Goal: Check status: Check status

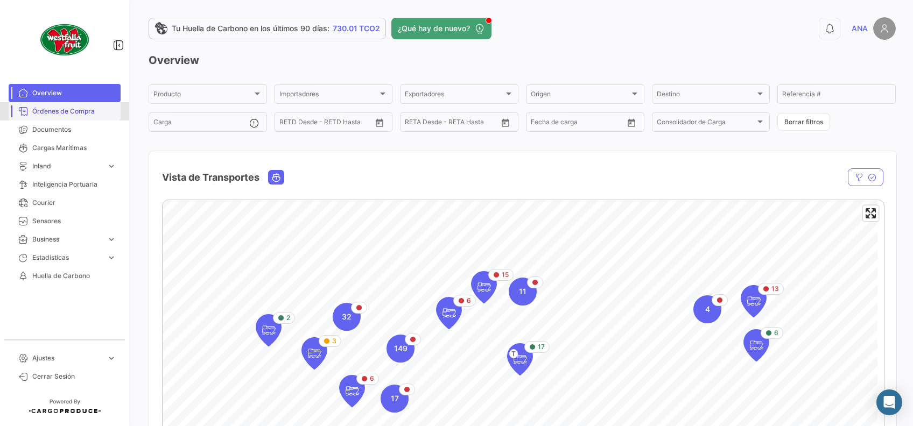
click at [77, 116] on span "Órdenes de Compra" at bounding box center [74, 112] width 84 height 10
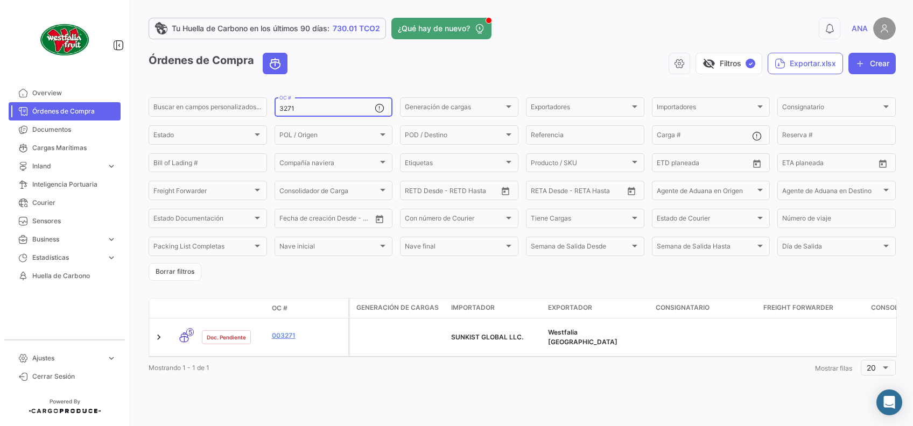
click at [338, 103] on div "3271 OC #" at bounding box center [327, 106] width 96 height 21
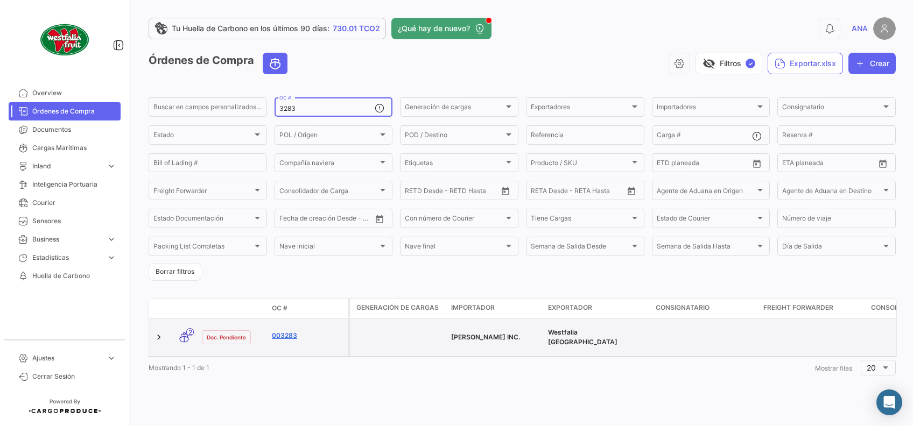
type input "3283"
click at [287, 334] on link "003283" at bounding box center [308, 336] width 72 height 10
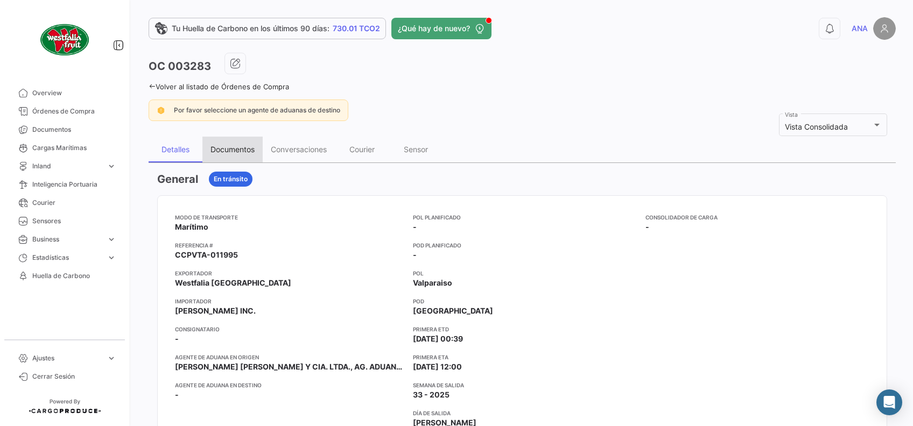
click at [243, 154] on div "Documentos" at bounding box center [232, 150] width 60 height 26
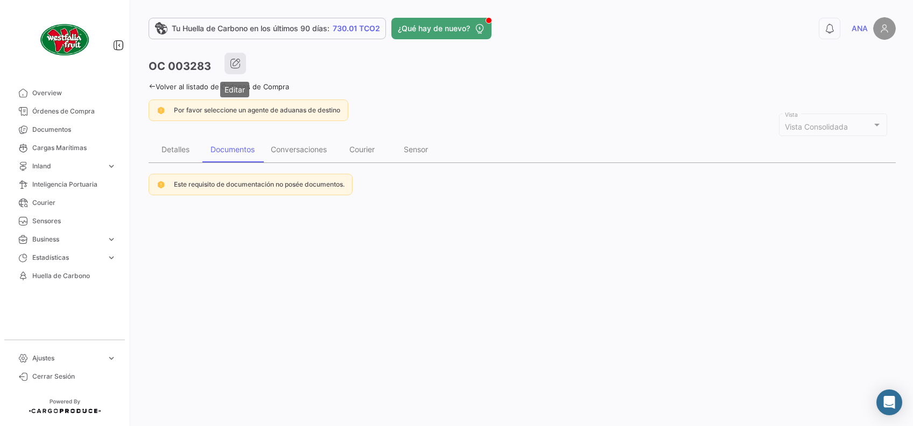
click at [241, 66] on button "button" at bounding box center [236, 64] width 22 height 22
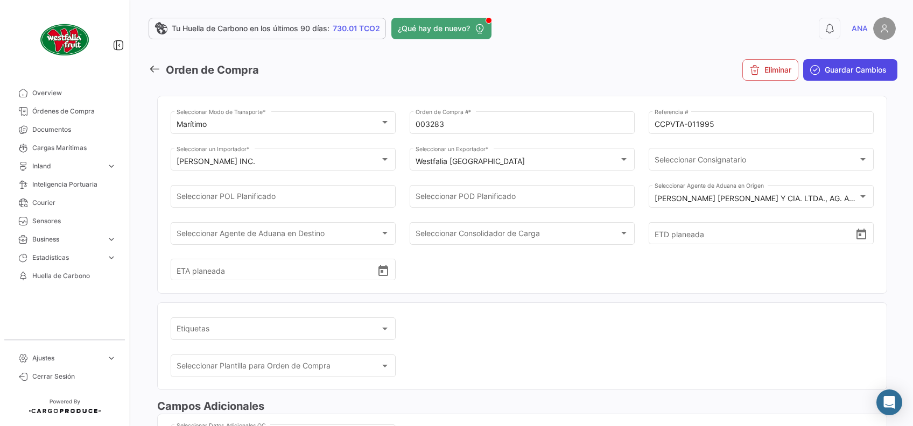
click at [837, 68] on span "Guardar Cambios" at bounding box center [856, 70] width 62 height 11
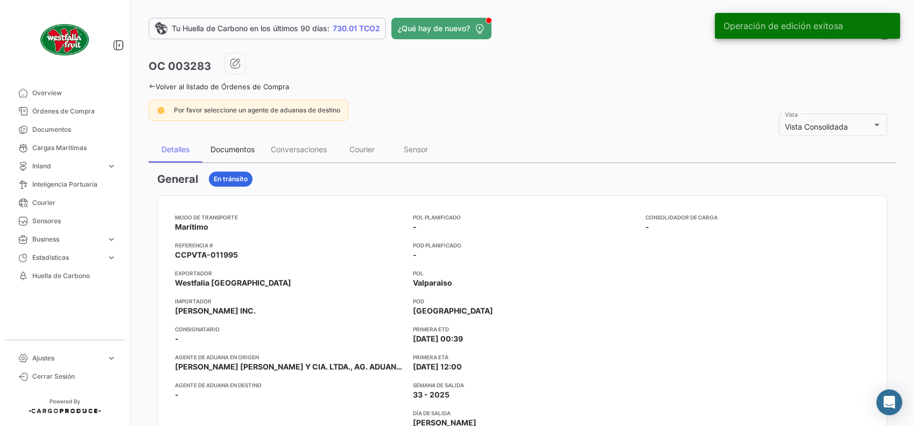
click at [238, 151] on div "Documentos" at bounding box center [233, 149] width 44 height 9
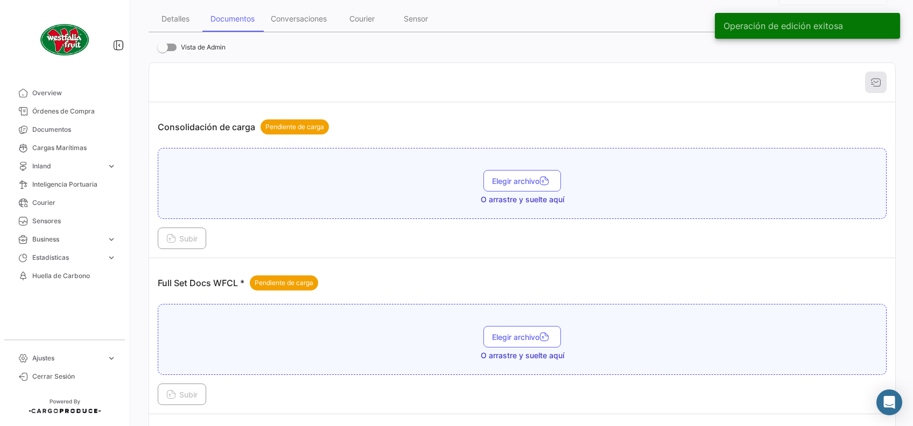
scroll to position [287, 0]
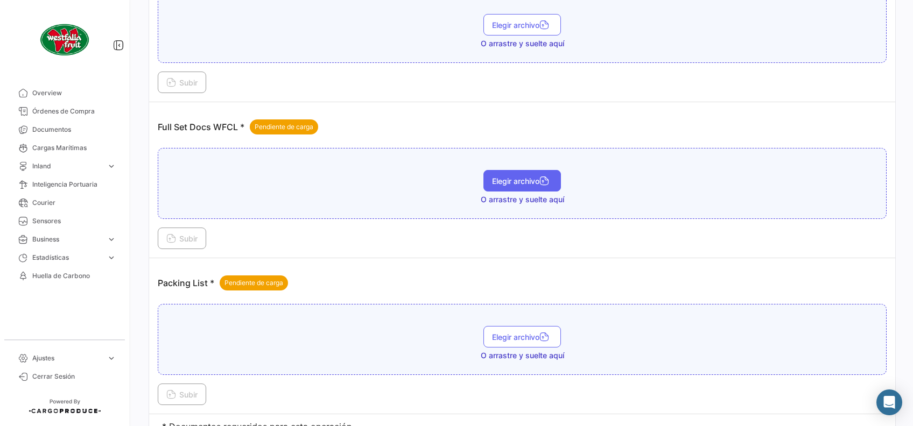
click at [544, 182] on icon "button" at bounding box center [544, 182] width 10 height 10
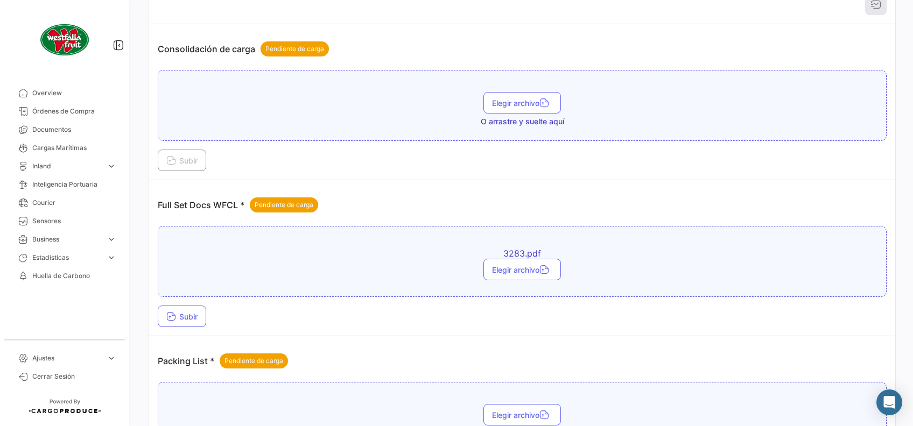
scroll to position [215, 0]
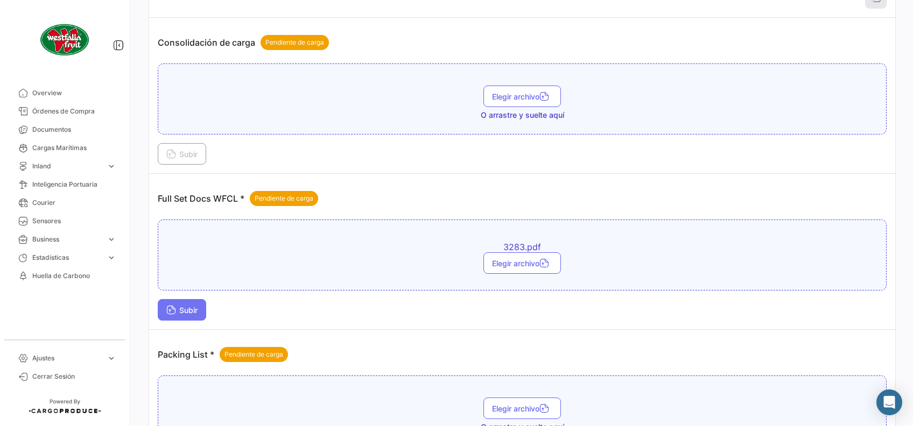
click at [190, 303] on button "Subir" at bounding box center [182, 310] width 48 height 22
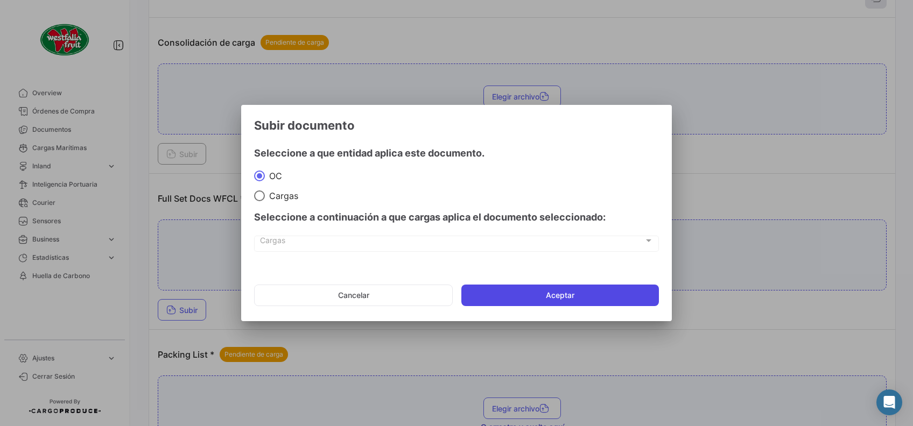
click at [610, 293] on button "Aceptar" at bounding box center [560, 296] width 198 height 22
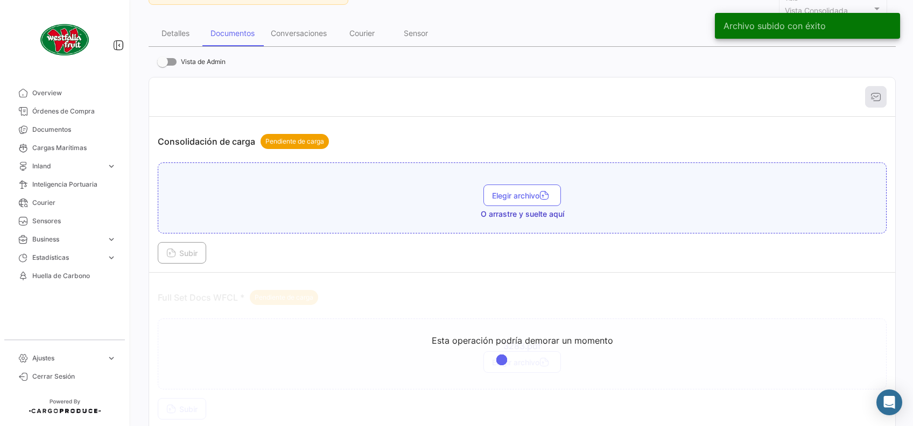
scroll to position [72, 0]
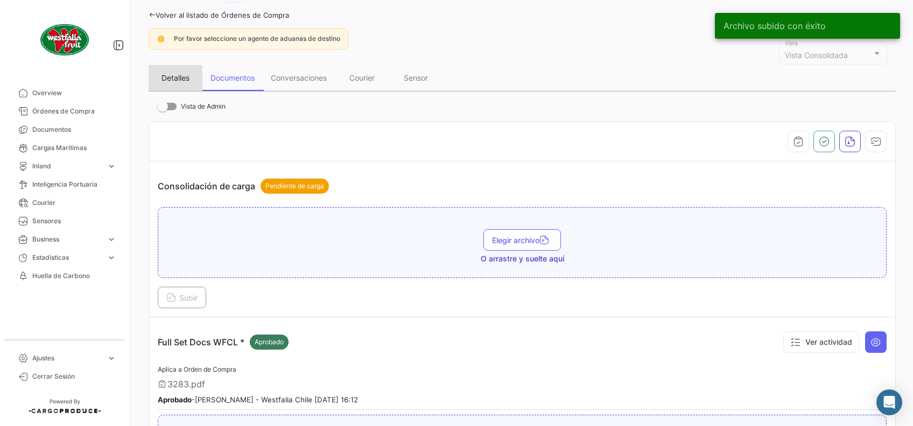
click at [172, 74] on div "Detalles" at bounding box center [176, 77] width 28 height 9
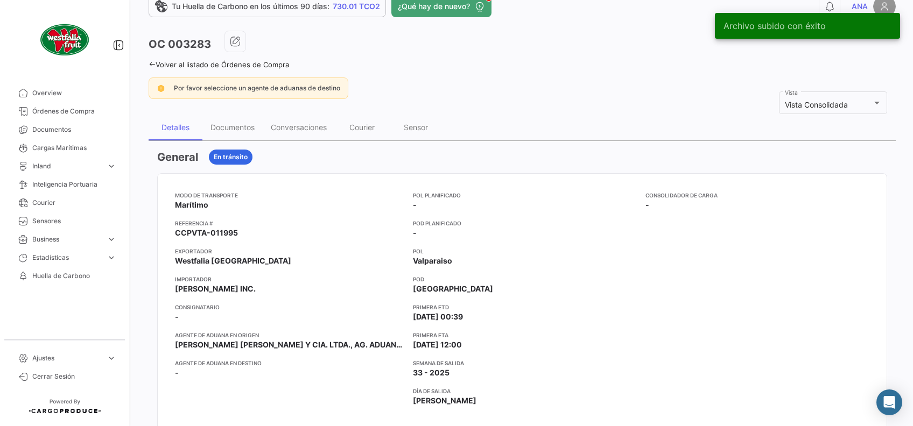
scroll to position [0, 0]
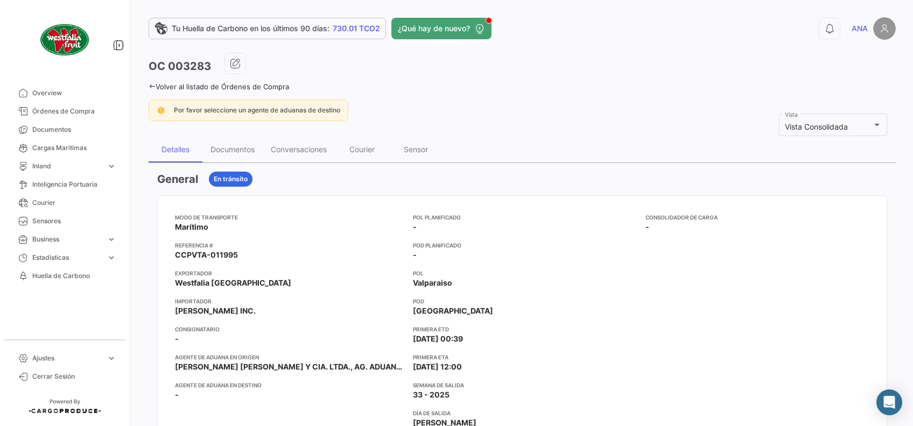
click at [153, 85] on icon at bounding box center [152, 86] width 7 height 7
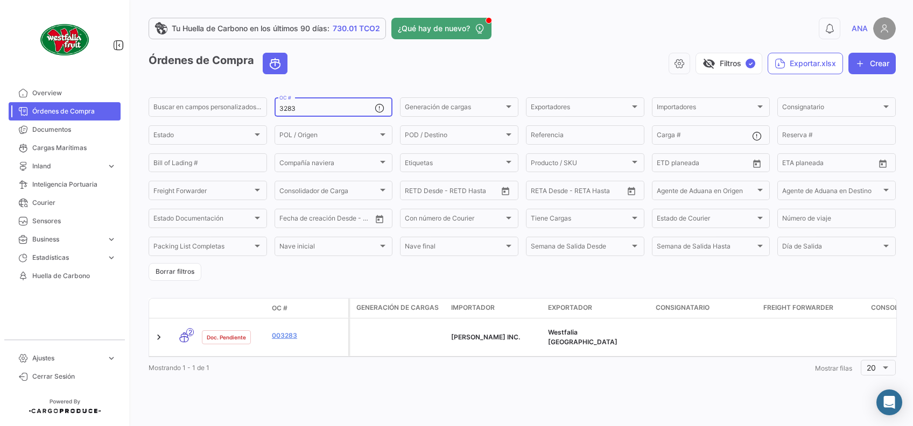
click at [353, 103] on div "3283 OC #" at bounding box center [327, 106] width 96 height 21
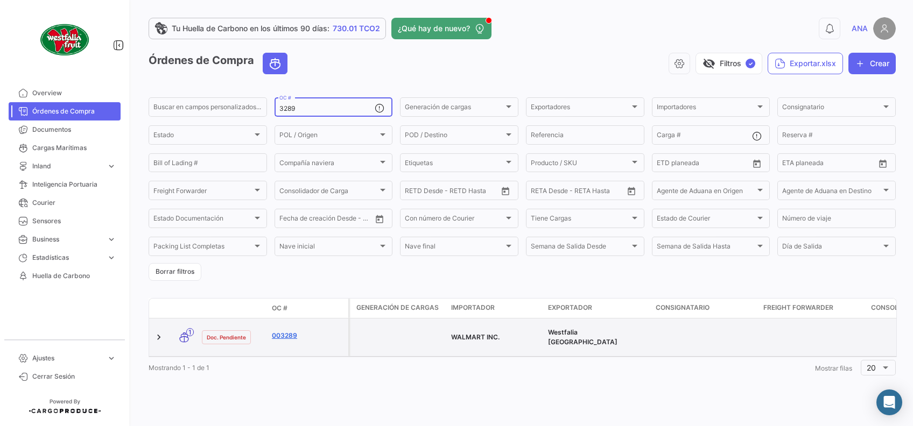
type input "3289"
click at [289, 332] on link "003289" at bounding box center [308, 336] width 72 height 10
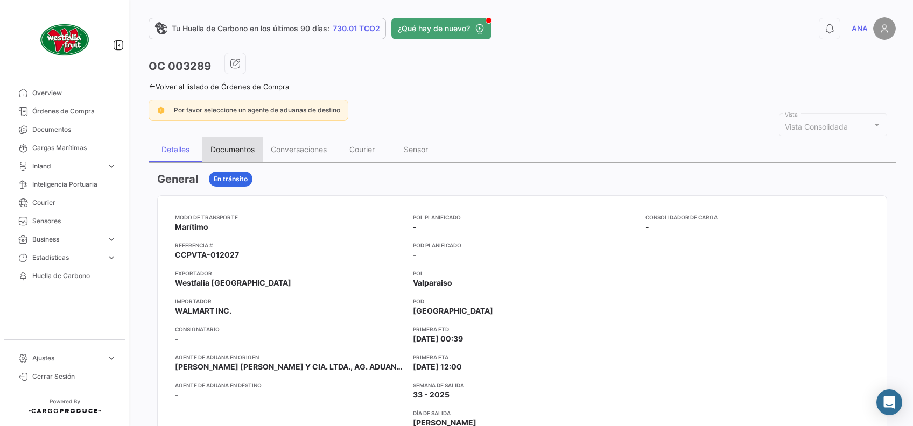
click at [234, 144] on div "Documentos" at bounding box center [232, 150] width 60 height 26
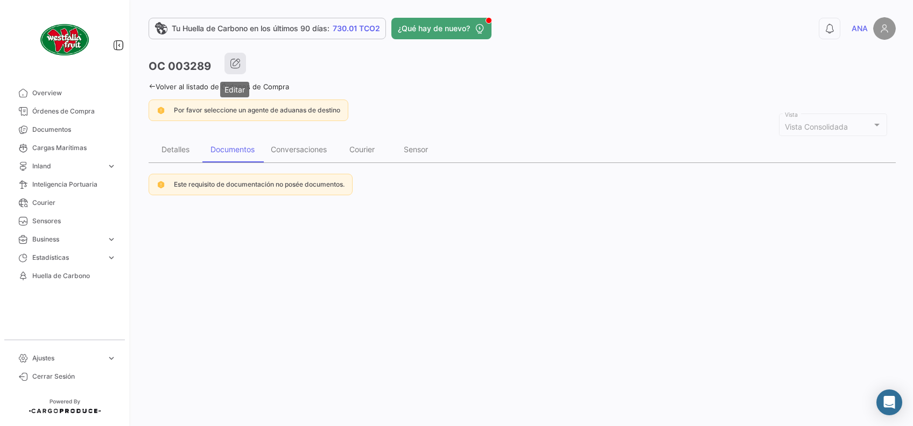
click at [235, 60] on icon "button" at bounding box center [235, 63] width 11 height 11
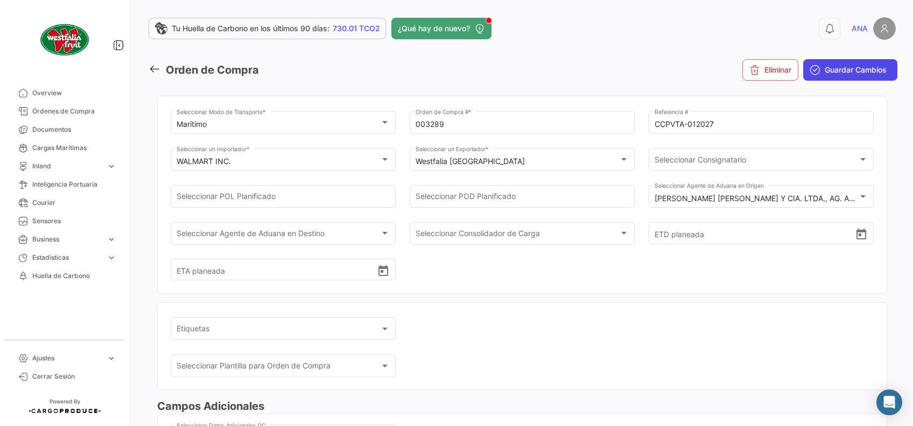
click at [825, 69] on span "Guardar Cambios" at bounding box center [856, 70] width 62 height 11
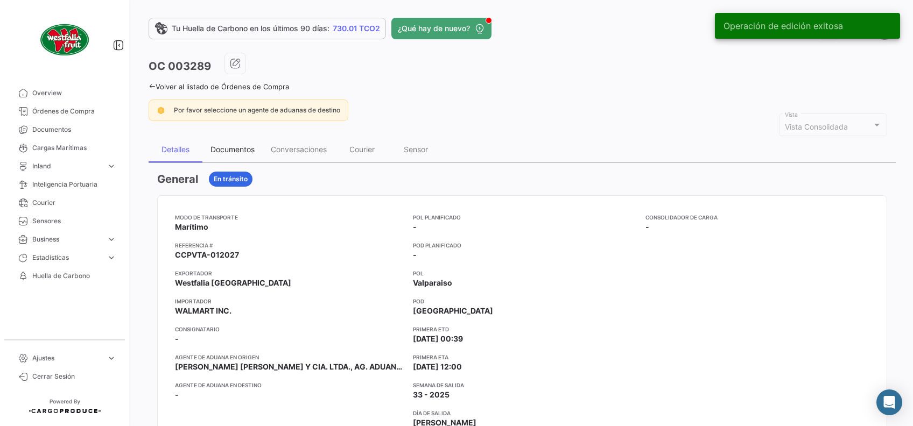
click at [240, 146] on div "Documentos" at bounding box center [233, 149] width 44 height 9
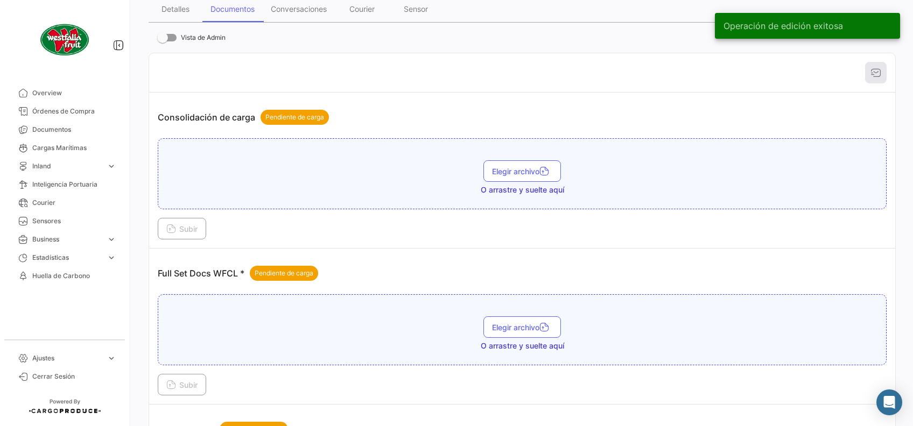
scroll to position [143, 0]
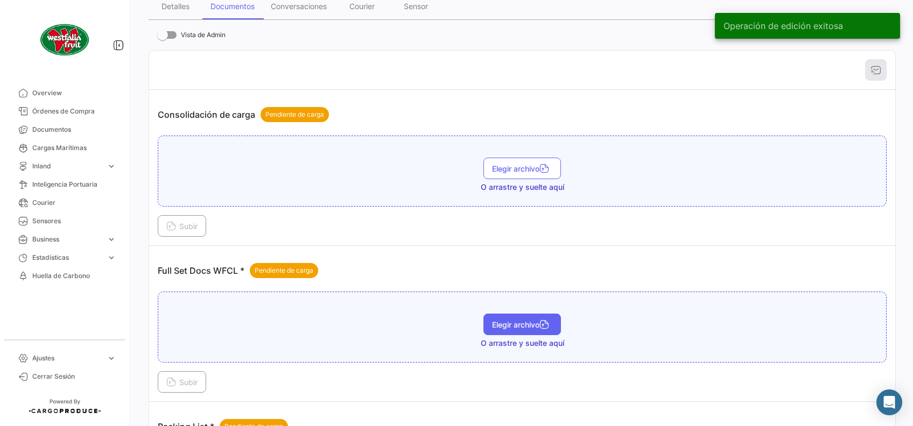
click at [492, 320] on span "Elegir archivo" at bounding box center [522, 324] width 60 height 9
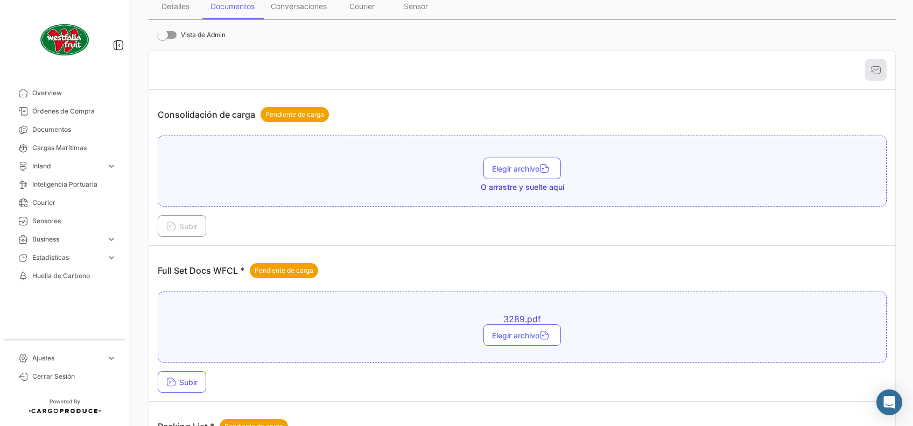
click at [433, 112] on div "Consolidación de carga Pendiente de carga" at bounding box center [522, 115] width 729 height 32
click at [178, 375] on button "Subir" at bounding box center [182, 382] width 48 height 22
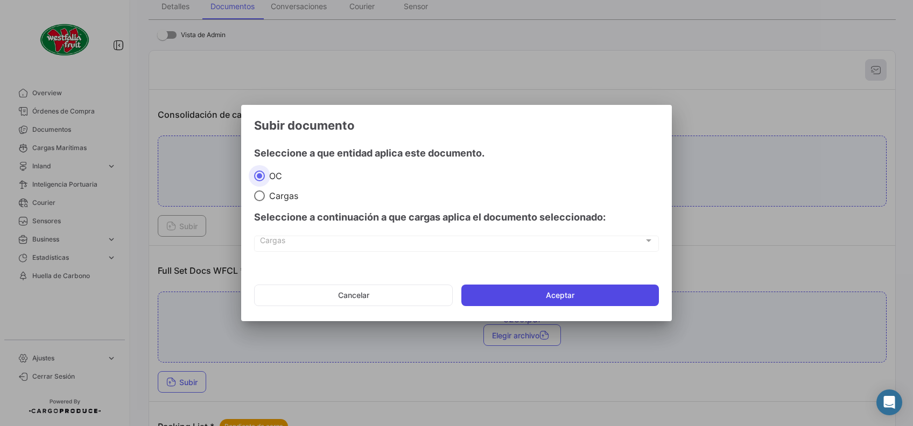
click at [514, 292] on button "Aceptar" at bounding box center [560, 296] width 198 height 22
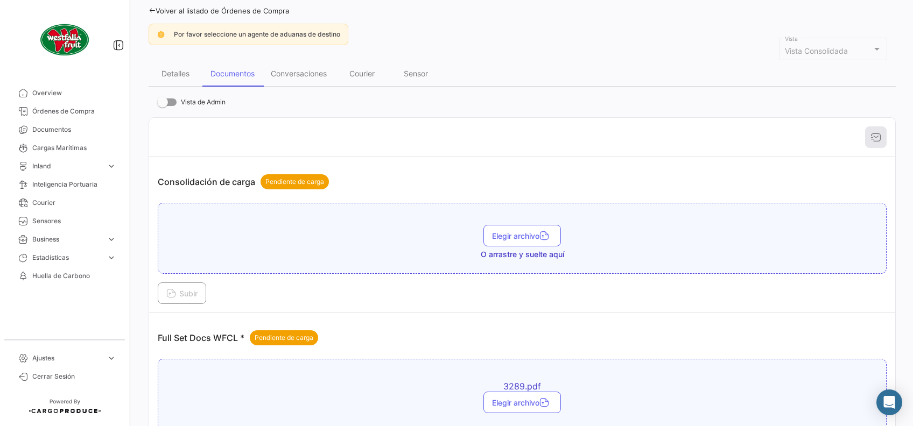
scroll to position [0, 0]
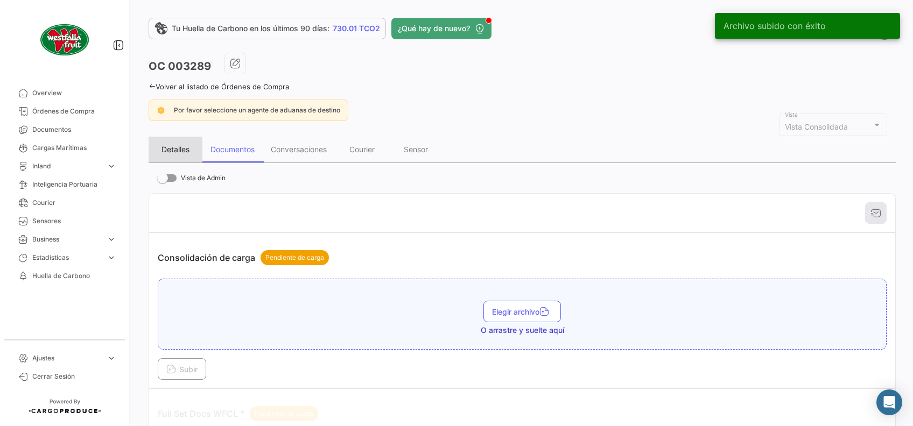
click at [166, 148] on div "Detalles" at bounding box center [176, 149] width 28 height 9
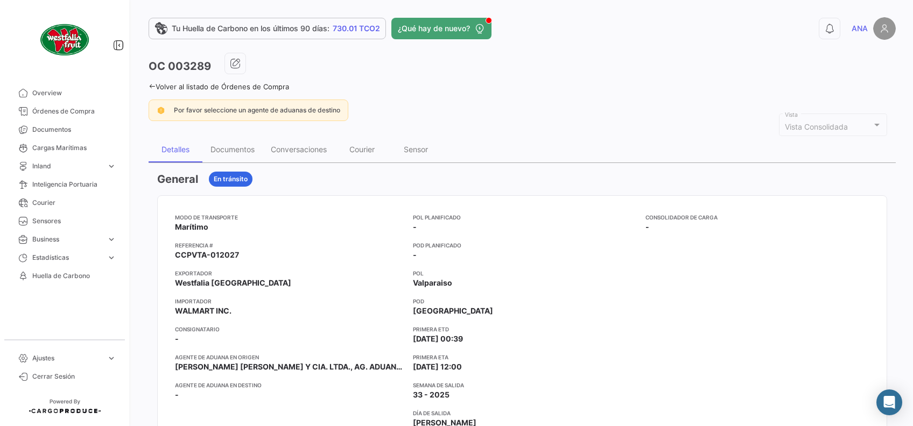
click at [150, 89] on icon at bounding box center [152, 86] width 7 height 7
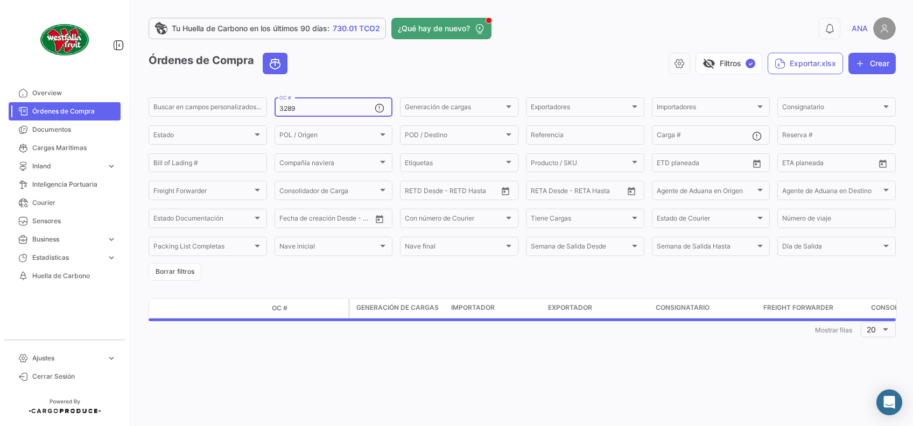
click at [332, 106] on input "3289" at bounding box center [327, 109] width 96 height 8
type input "3303"
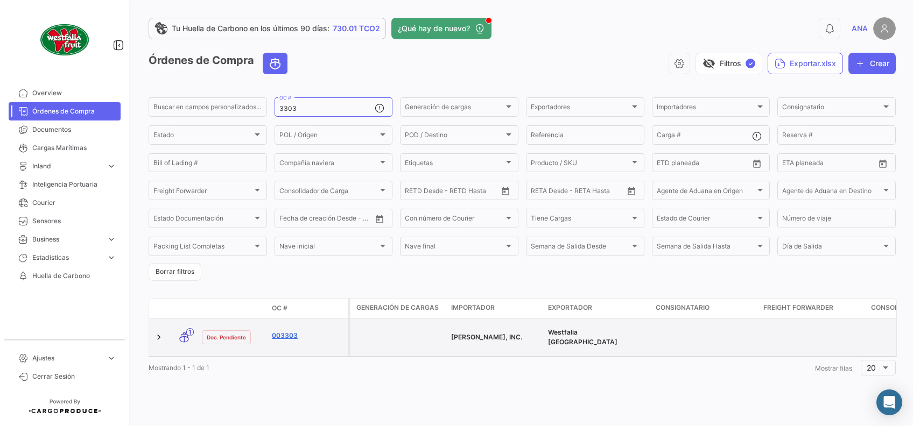
click at [285, 331] on link "003303" at bounding box center [308, 336] width 72 height 10
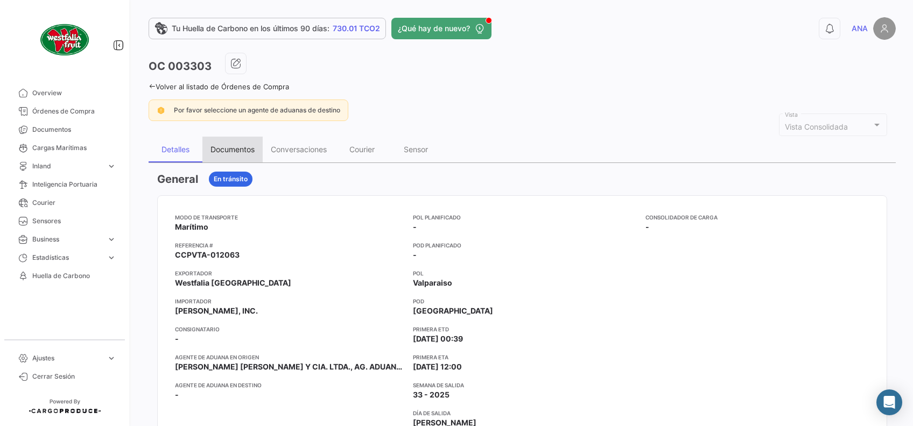
click at [241, 149] on div "Documentos" at bounding box center [233, 149] width 44 height 9
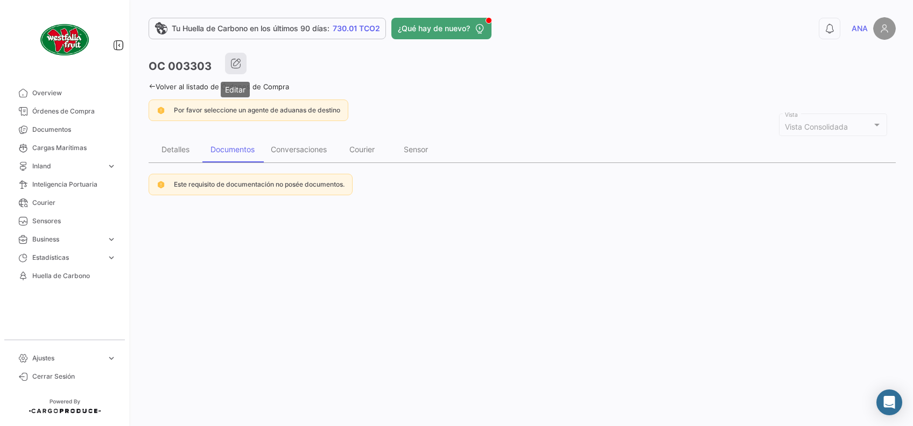
click at [242, 65] on button "button" at bounding box center [236, 64] width 22 height 22
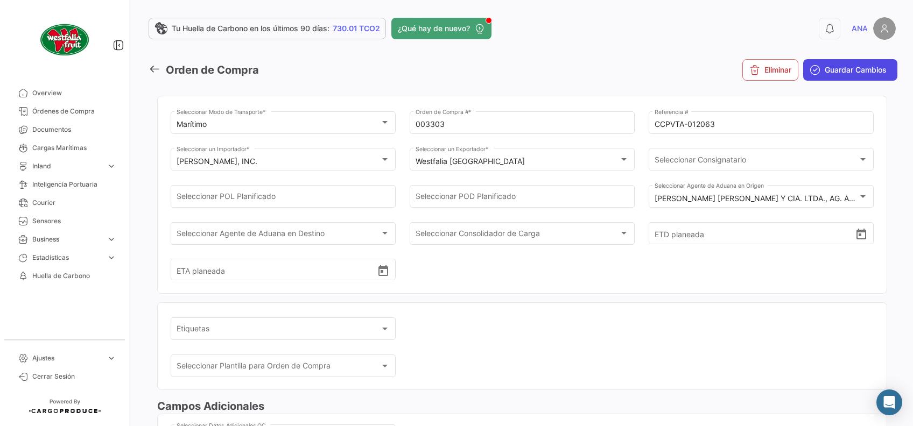
click at [852, 61] on button "Guardar Cambios" at bounding box center [850, 70] width 94 height 22
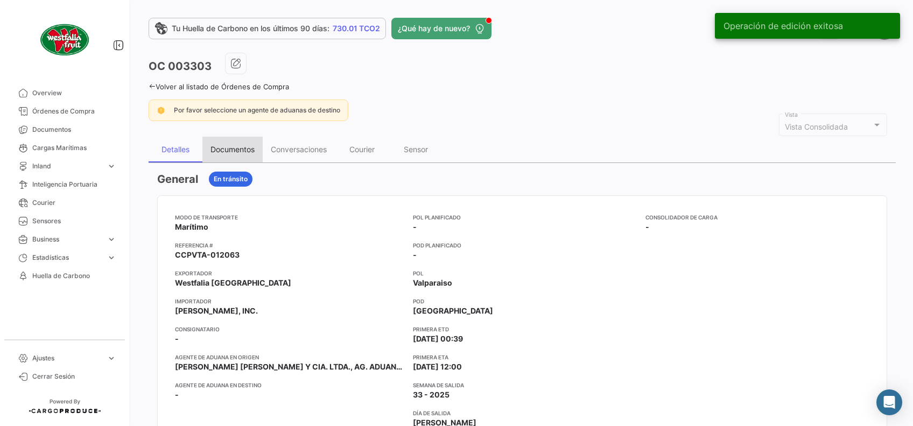
click at [232, 152] on div "Documentos" at bounding box center [233, 149] width 44 height 9
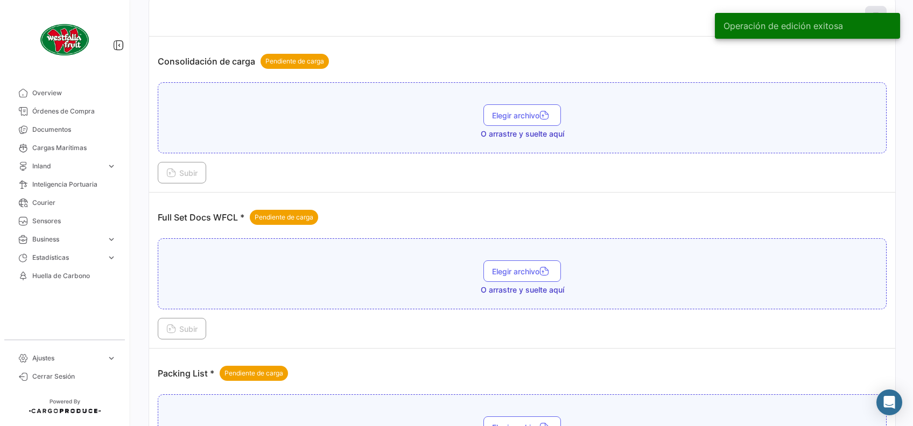
scroll to position [287, 0]
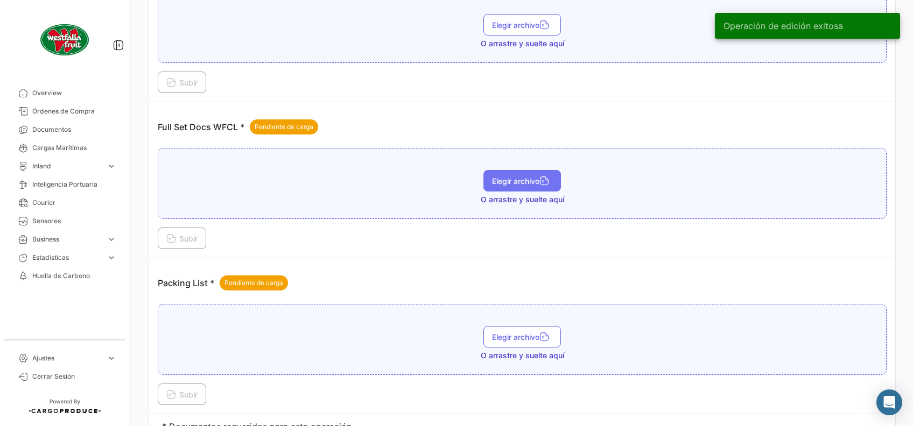
click at [513, 182] on span "Elegir archivo" at bounding box center [522, 181] width 60 height 9
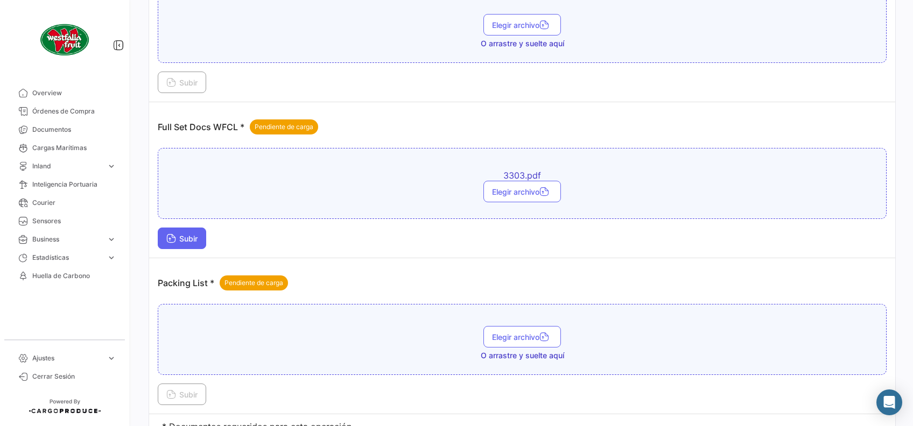
click at [190, 240] on span "Subir" at bounding box center [181, 238] width 31 height 9
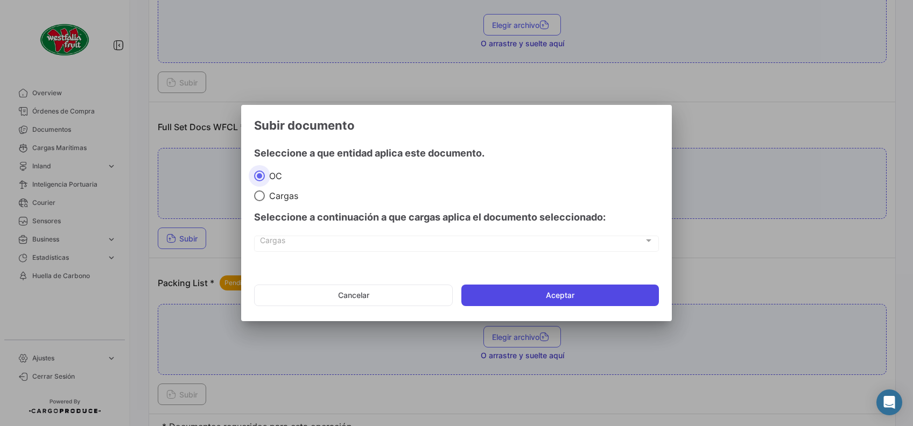
click at [539, 303] on button "Aceptar" at bounding box center [560, 296] width 198 height 22
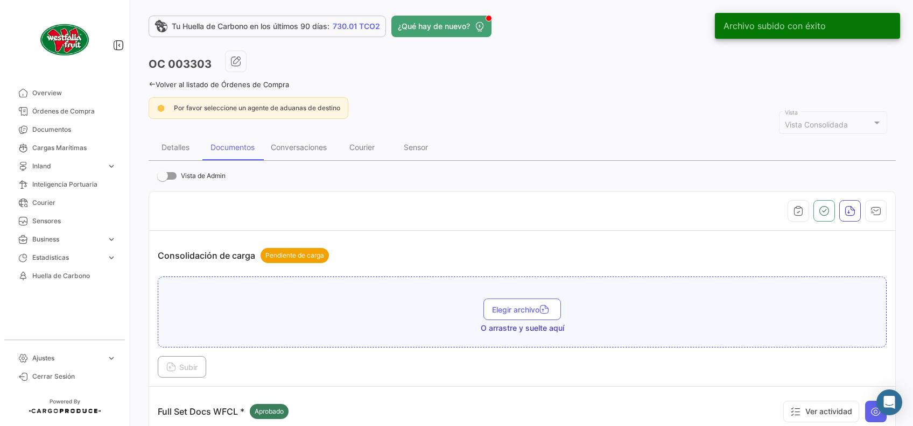
scroll to position [0, 0]
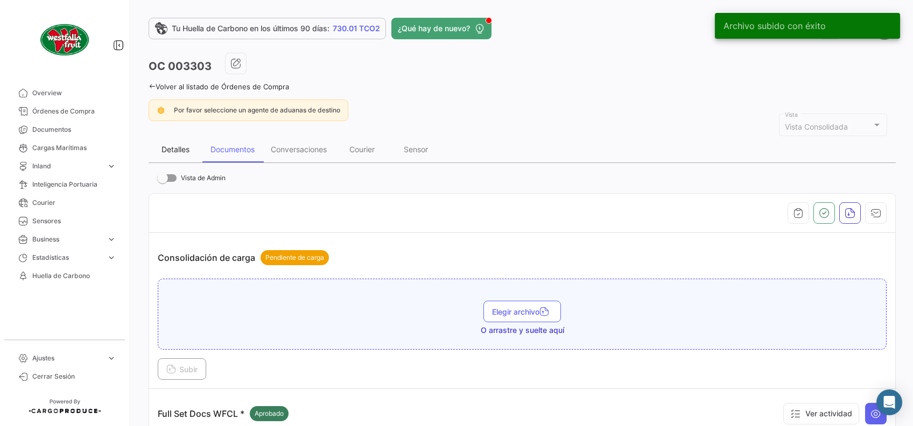
click at [172, 148] on div "Detalles" at bounding box center [176, 149] width 28 height 9
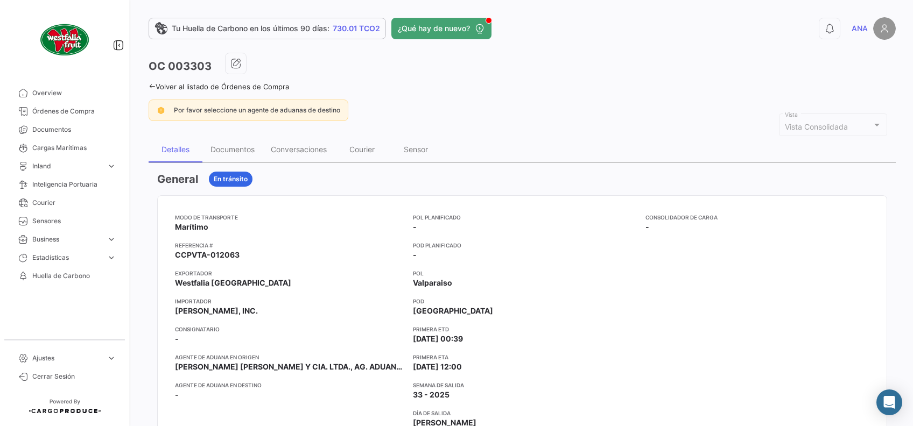
click at [154, 86] on icon at bounding box center [152, 86] width 7 height 7
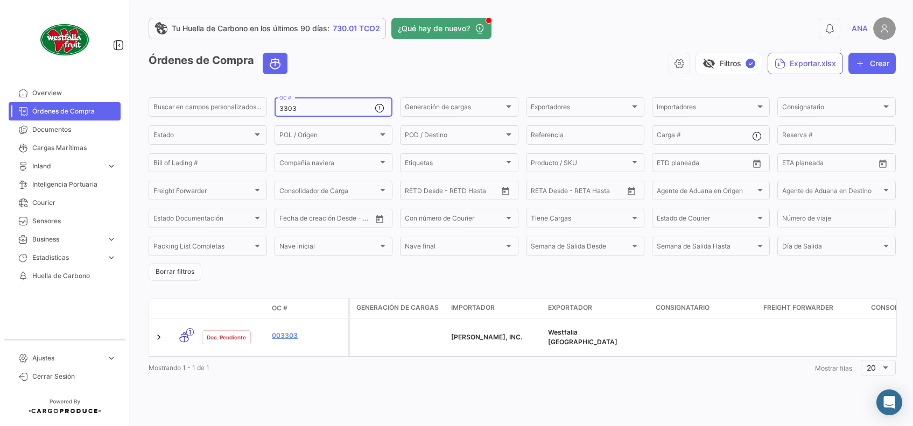
click at [330, 110] on input "3303" at bounding box center [327, 109] width 96 height 8
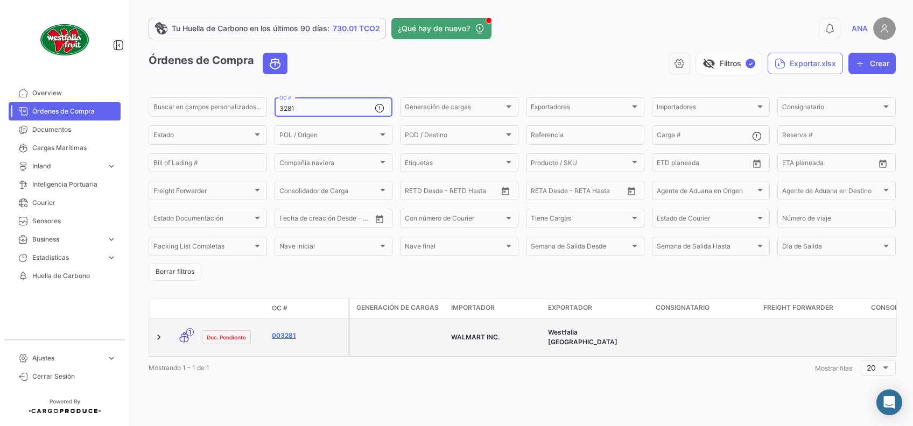
type input "3281"
click at [285, 331] on link "003281" at bounding box center [308, 336] width 72 height 10
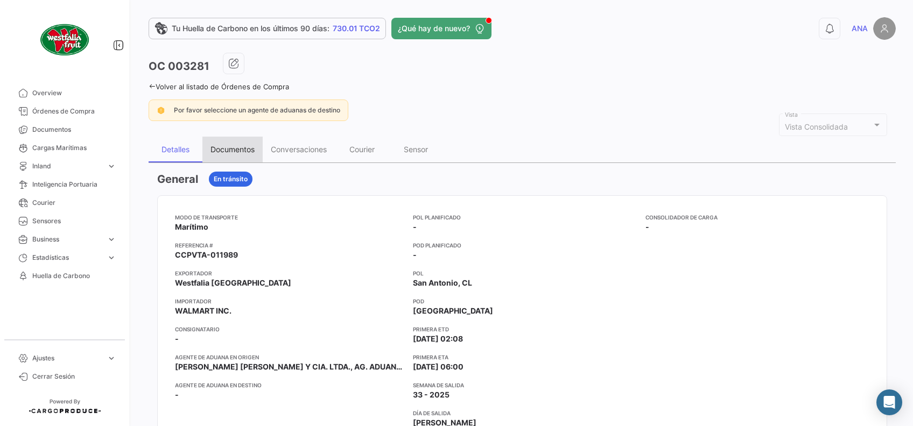
click at [231, 148] on div "Documentos" at bounding box center [233, 149] width 44 height 9
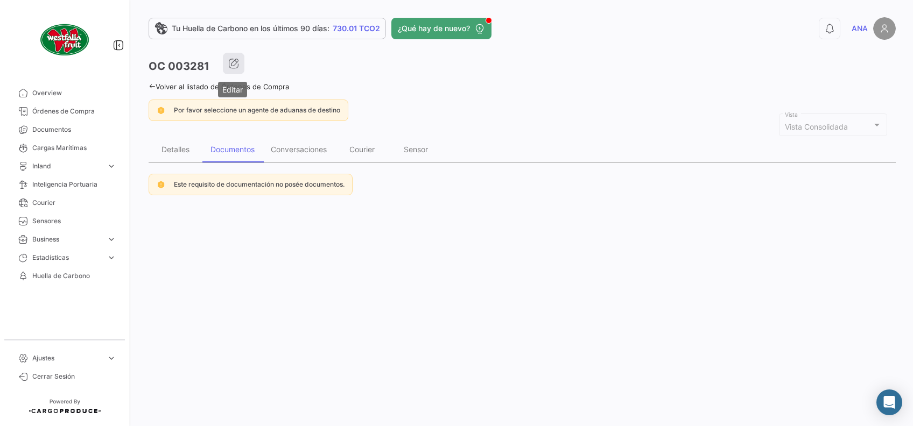
click at [226, 59] on button "button" at bounding box center [234, 64] width 22 height 22
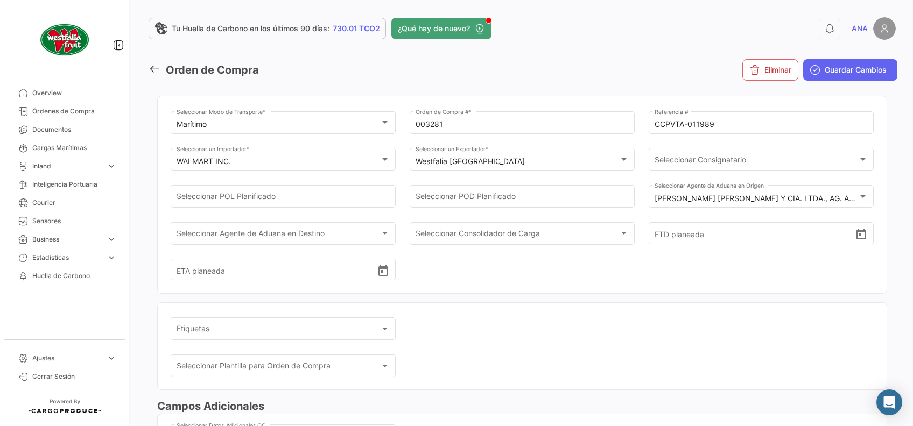
drag, startPoint x: 866, startPoint y: 69, endPoint x: 846, endPoint y: 67, distance: 19.5
click at [865, 68] on span "Guardar Cambios" at bounding box center [856, 70] width 62 height 11
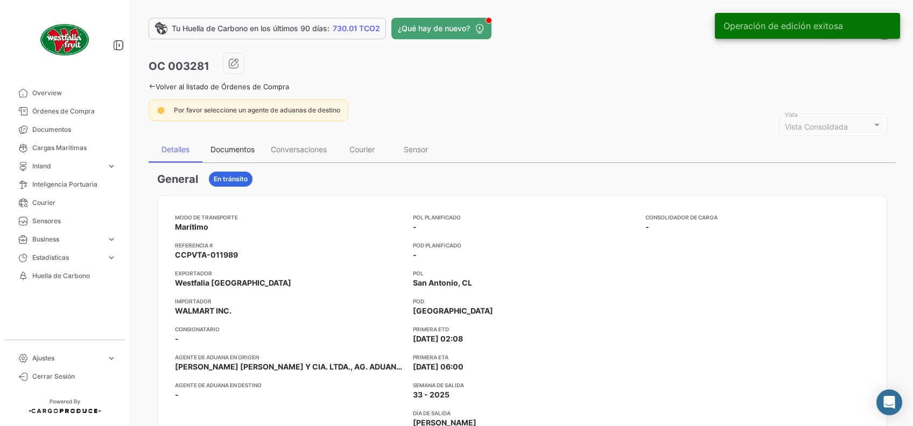
click at [226, 154] on div "Documentos" at bounding box center [232, 150] width 60 height 26
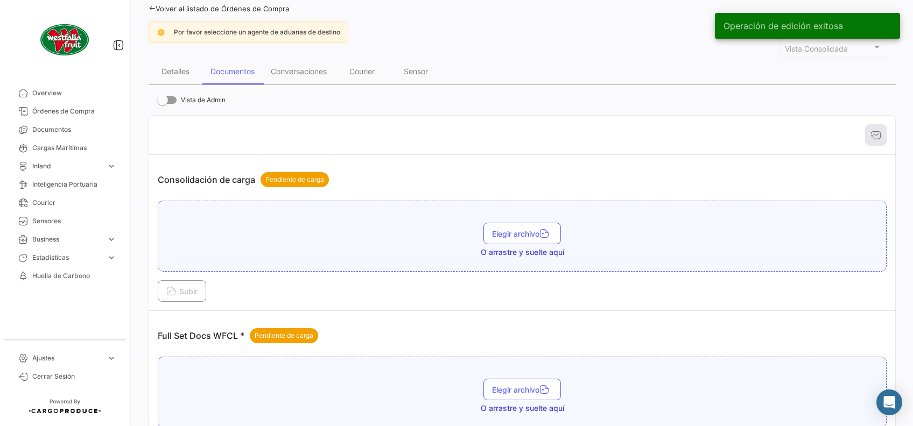
scroll to position [215, 0]
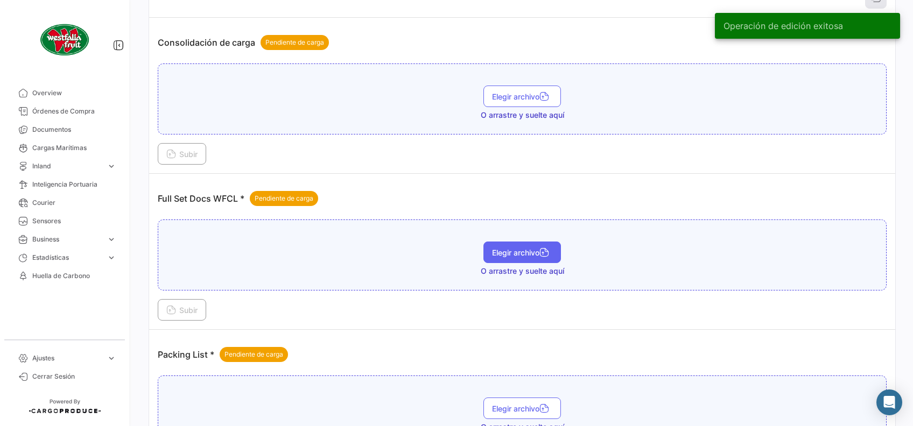
click at [528, 252] on span "Elegir archivo" at bounding box center [522, 252] width 60 height 9
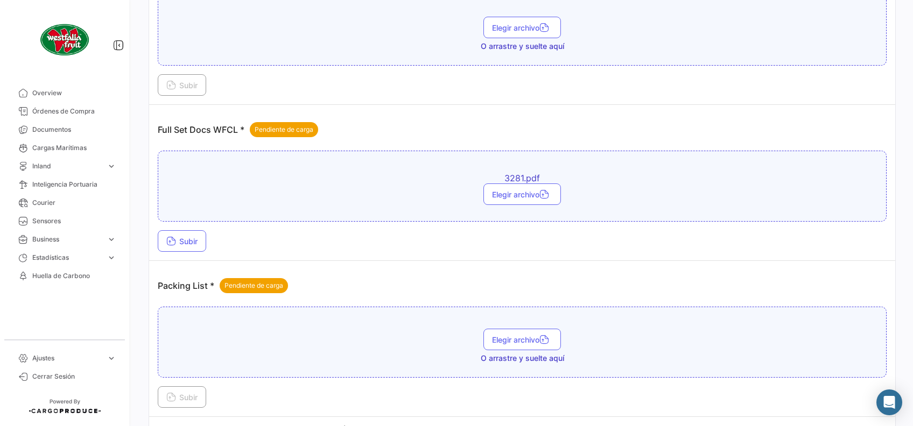
scroll to position [287, 0]
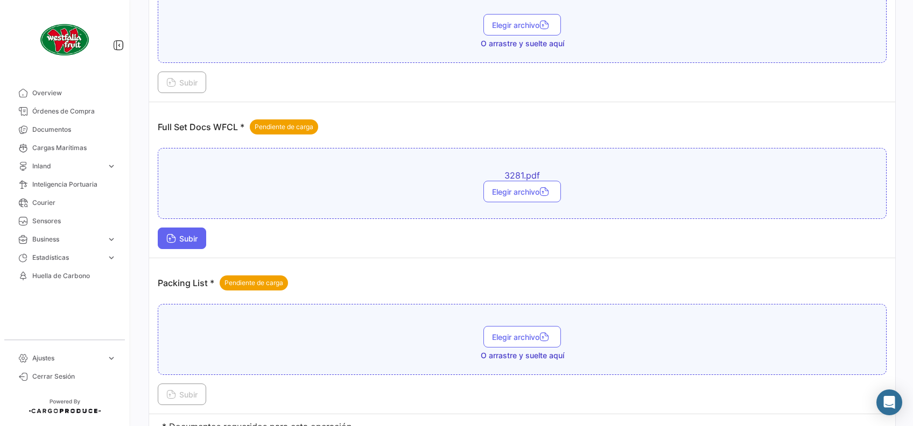
click at [177, 230] on button "Subir" at bounding box center [182, 239] width 48 height 22
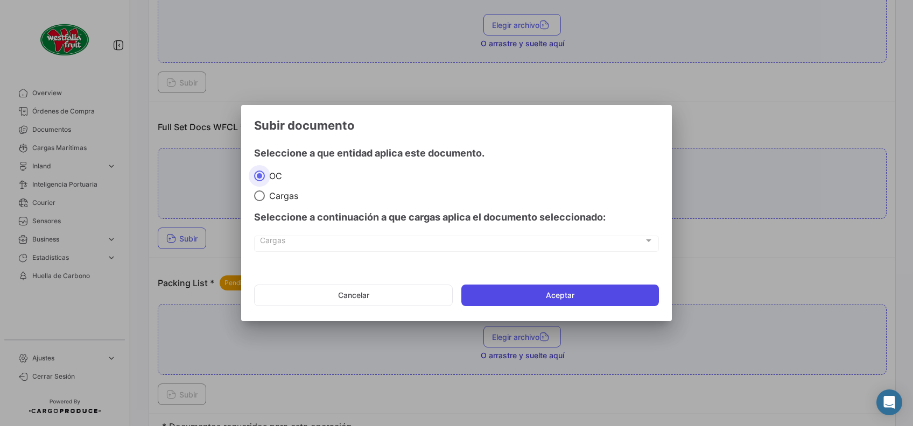
click at [495, 287] on button "Aceptar" at bounding box center [560, 296] width 198 height 22
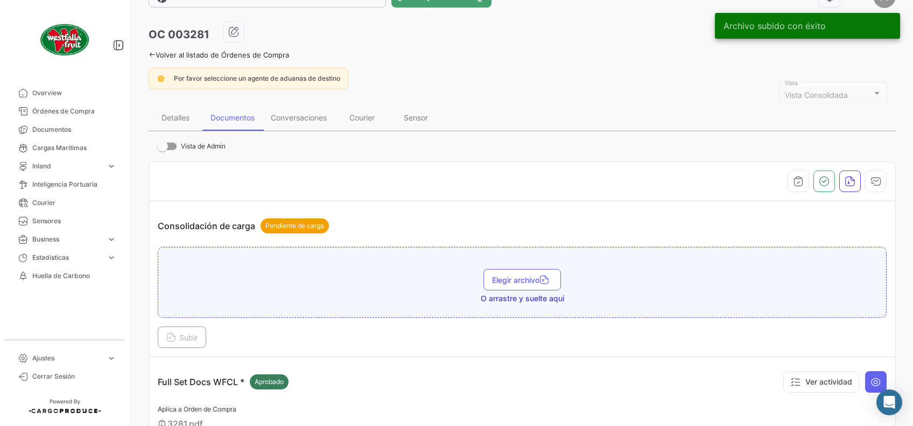
scroll to position [0, 0]
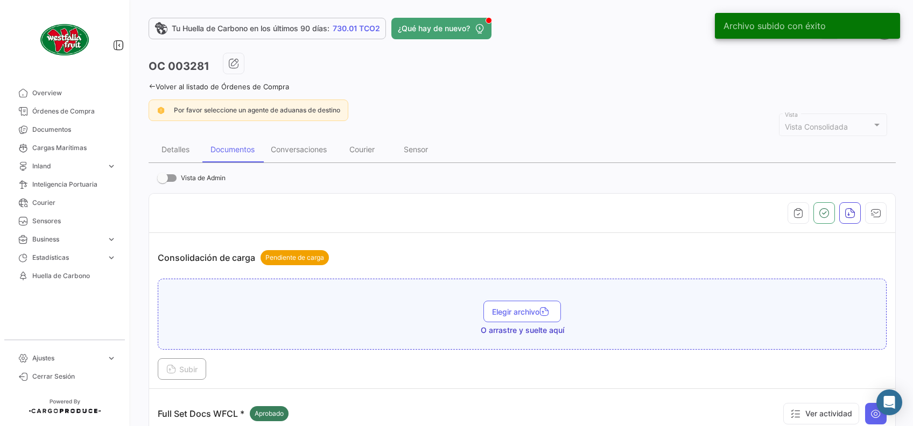
click at [153, 86] on icon at bounding box center [152, 86] width 7 height 7
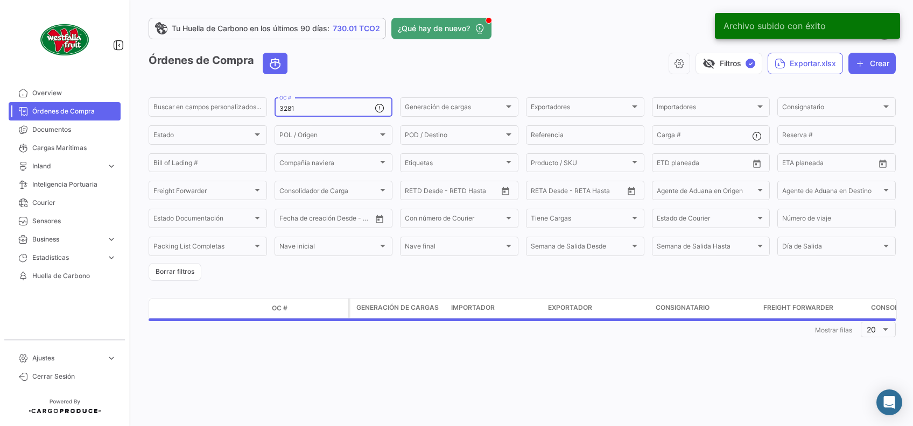
click at [340, 109] on input "3281" at bounding box center [327, 109] width 96 height 8
type input "3"
click at [388, 73] on div "visibility_off Filtros ✓ Exportar.xlsx Crear" at bounding box center [596, 64] width 600 height 22
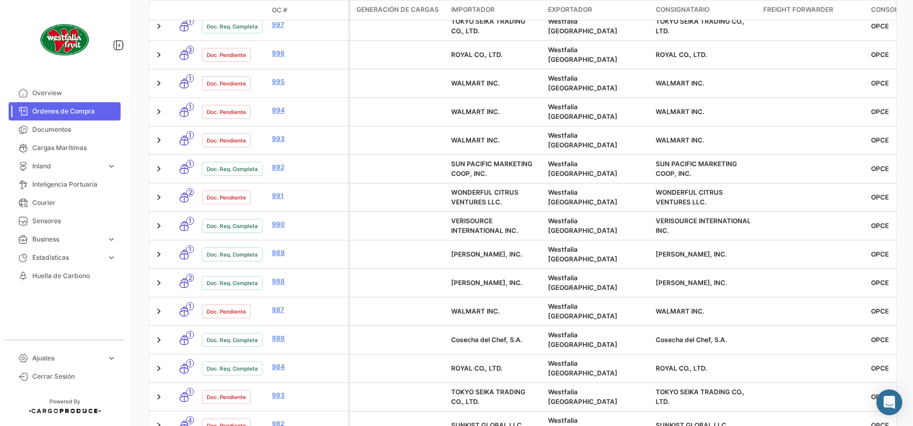
scroll to position [458, 0]
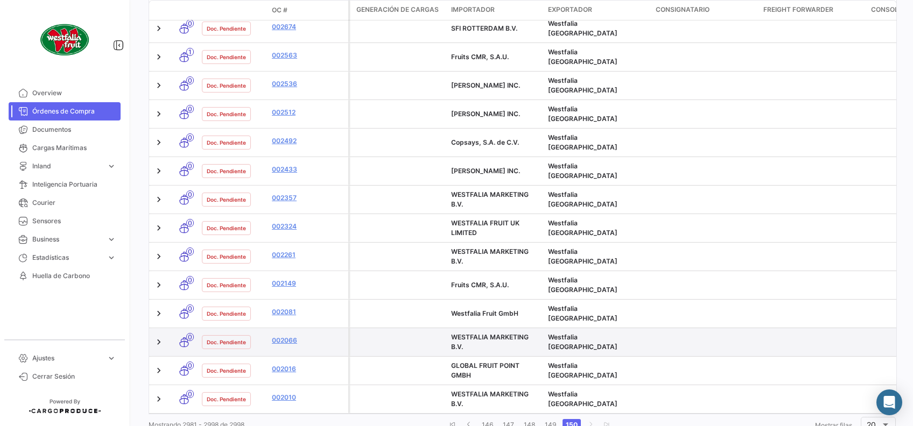
scroll to position [422, 0]
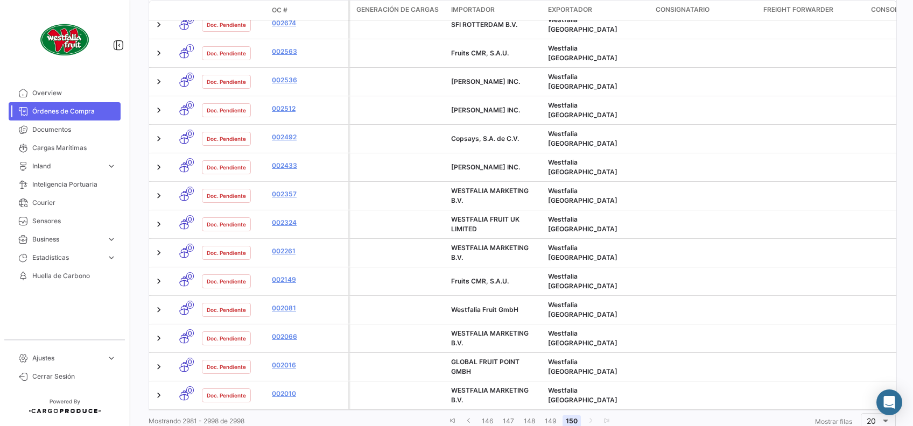
click at [572, 416] on link "150" at bounding box center [572, 422] width 18 height 12
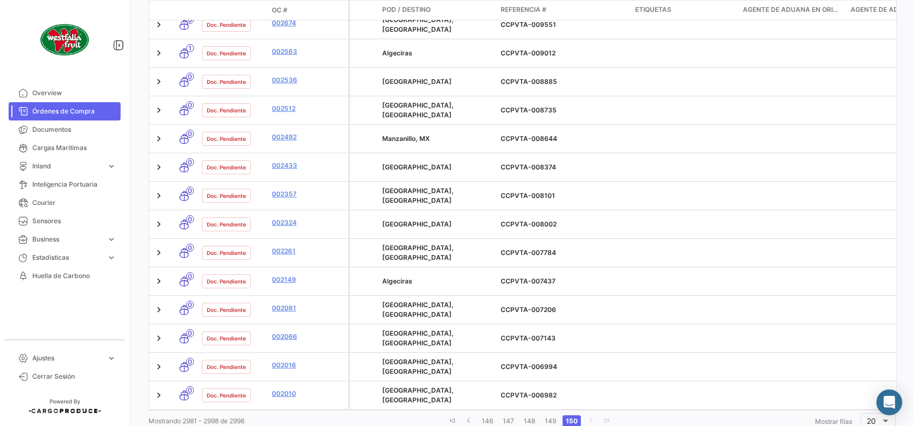
scroll to position [0, 0]
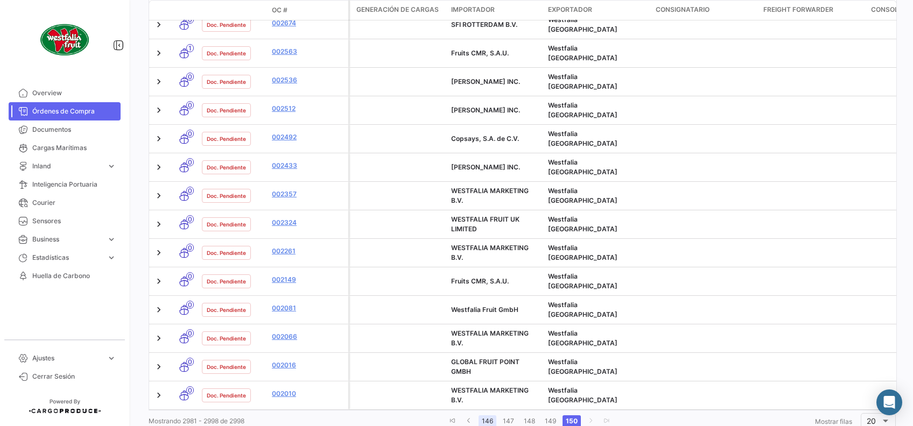
click at [487, 416] on link "146" at bounding box center [488, 422] width 18 height 12
click at [504, 416] on link "145" at bounding box center [510, 422] width 18 height 12
click at [557, 416] on link "146" at bounding box center [552, 422] width 18 height 12
click at [569, 416] on link "148" at bounding box center [573, 422] width 18 height 12
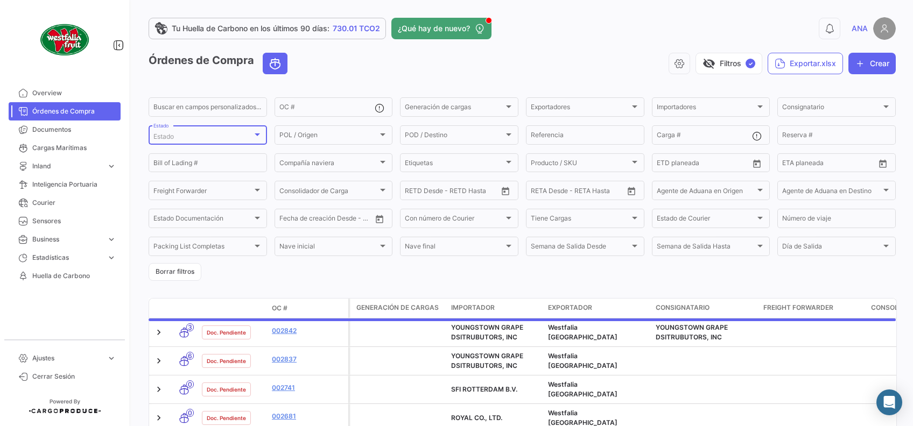
click at [246, 136] on div "Estado" at bounding box center [202, 137] width 99 height 8
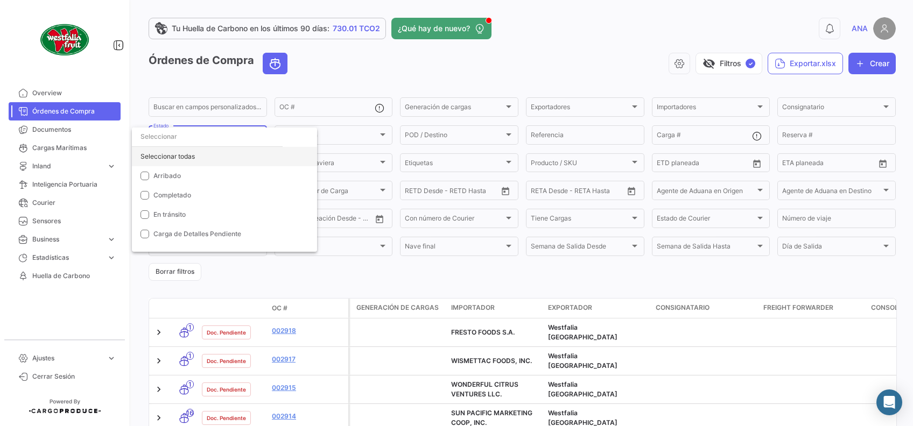
click at [160, 151] on div "Seleccionar todas" at bounding box center [224, 156] width 185 height 19
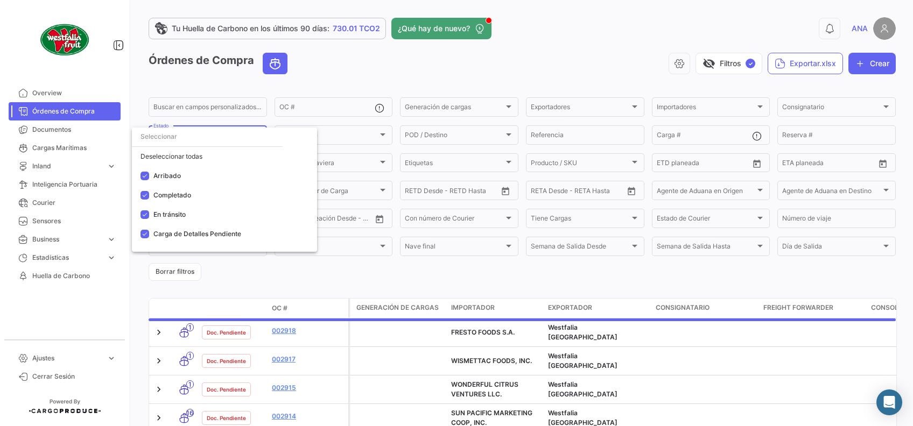
click at [500, 69] on div at bounding box center [456, 213] width 913 height 426
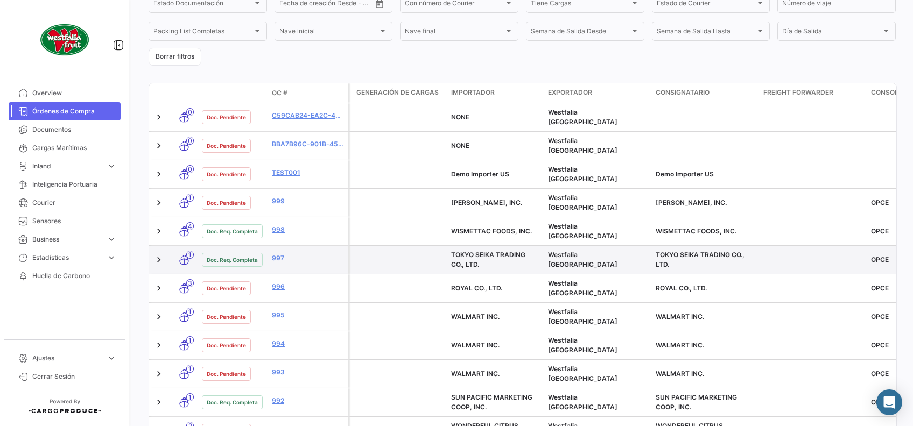
scroll to position [458, 0]
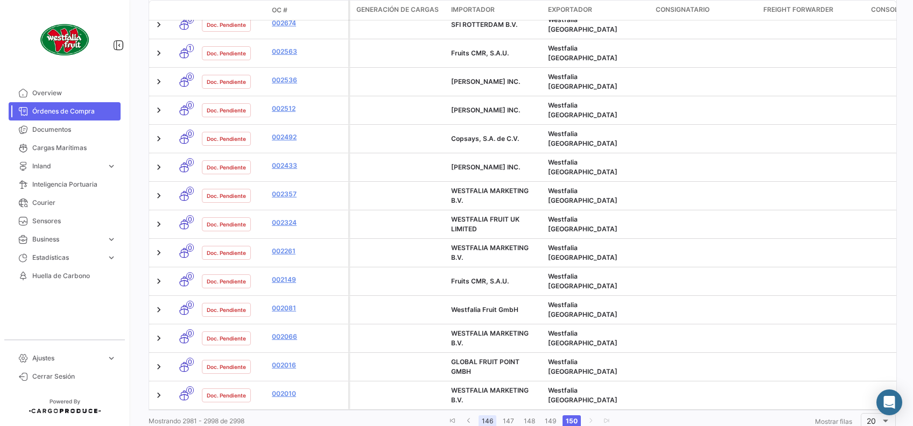
click at [482, 416] on link "146" at bounding box center [488, 422] width 18 height 12
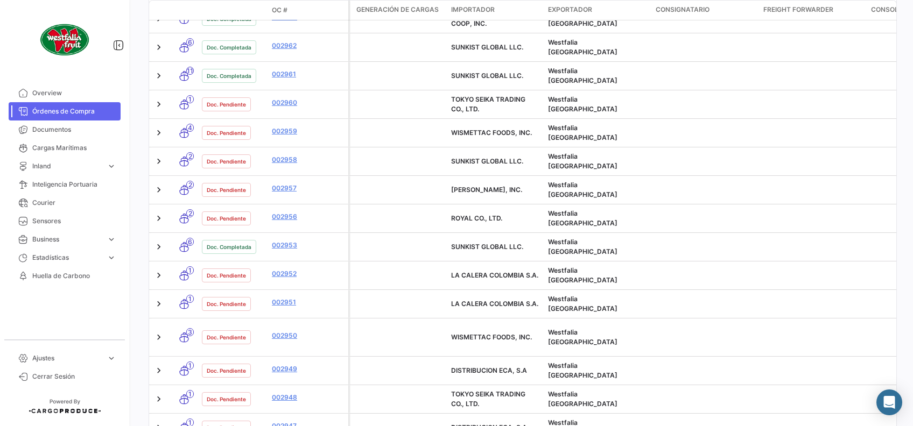
scroll to position [475, 0]
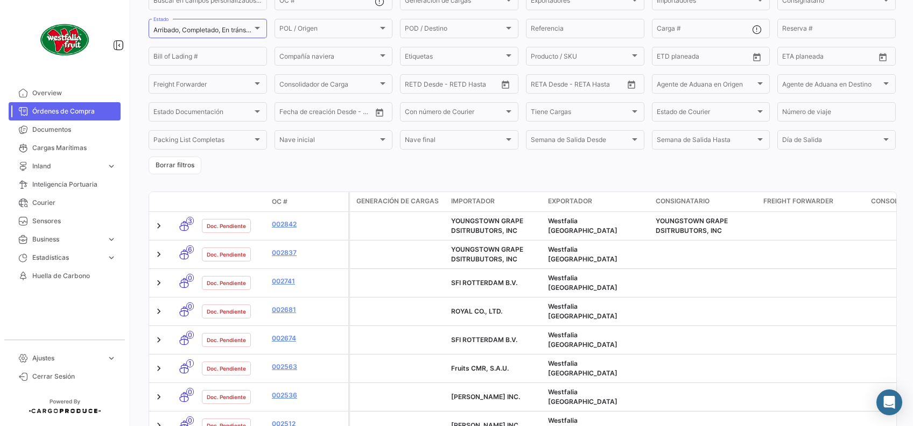
scroll to position [0, 0]
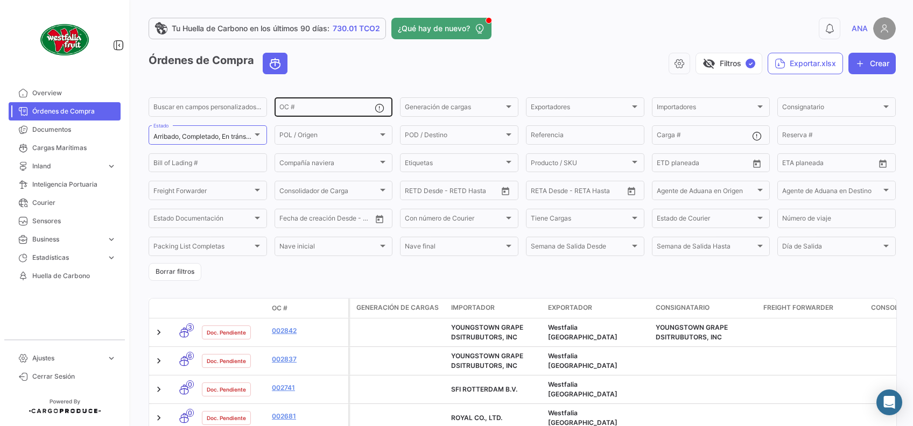
click at [308, 110] on input "OC #" at bounding box center [327, 109] width 96 height 8
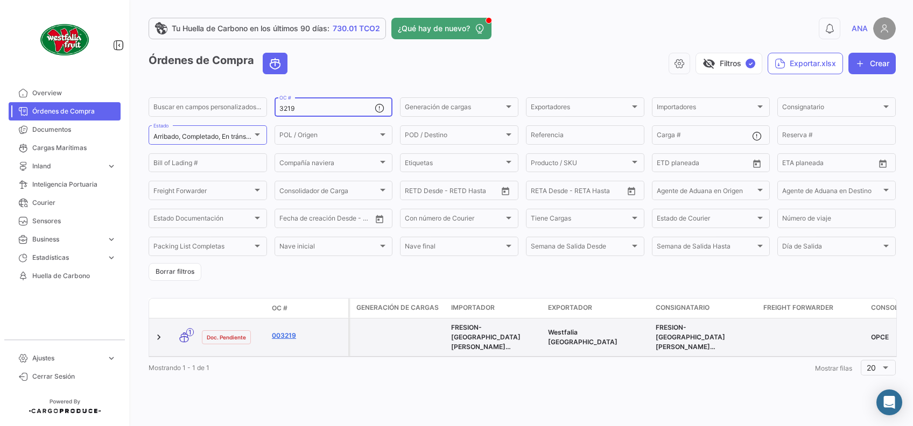
type input "3219"
click at [283, 333] on link "003219" at bounding box center [308, 336] width 72 height 10
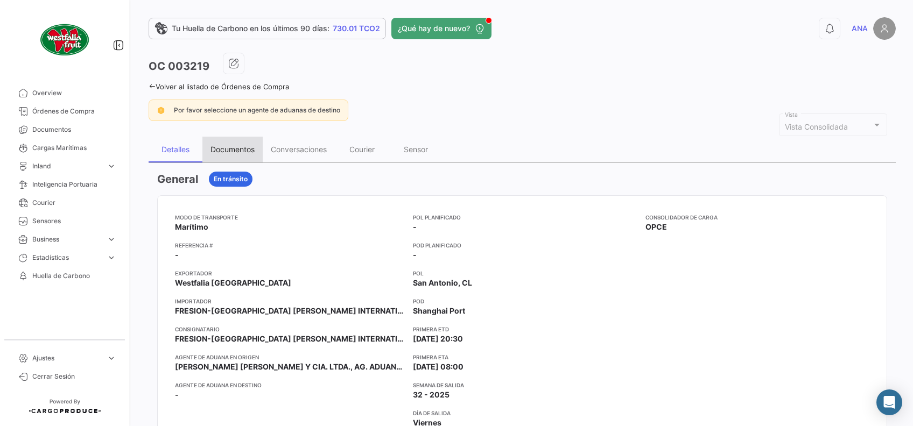
click at [261, 148] on div "Documentos" at bounding box center [232, 150] width 60 height 26
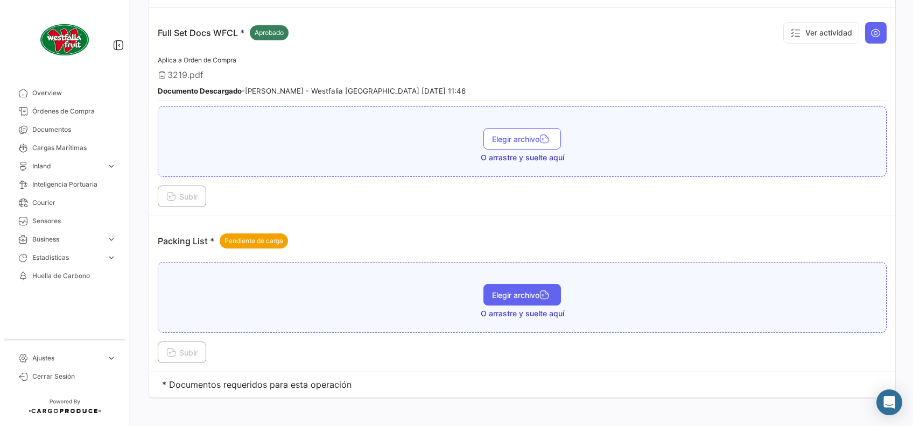
scroll to position [433, 0]
click at [510, 290] on span "Elegir archivo" at bounding box center [522, 294] width 60 height 9
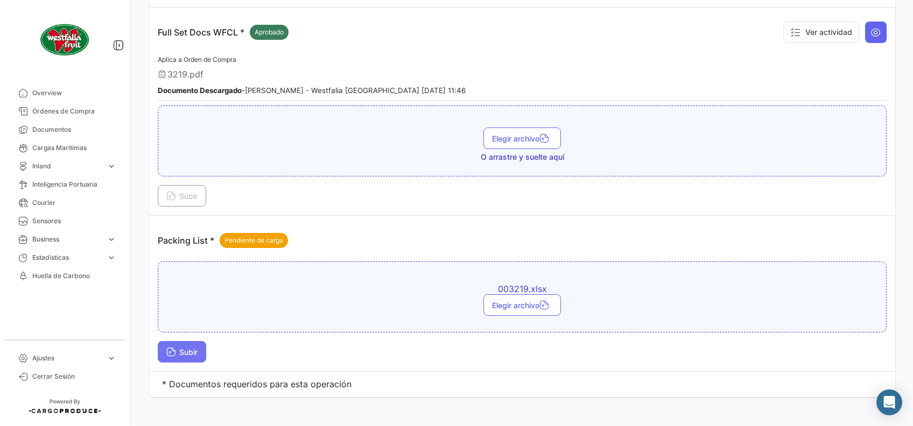
click at [172, 349] on icon at bounding box center [171, 353] width 10 height 10
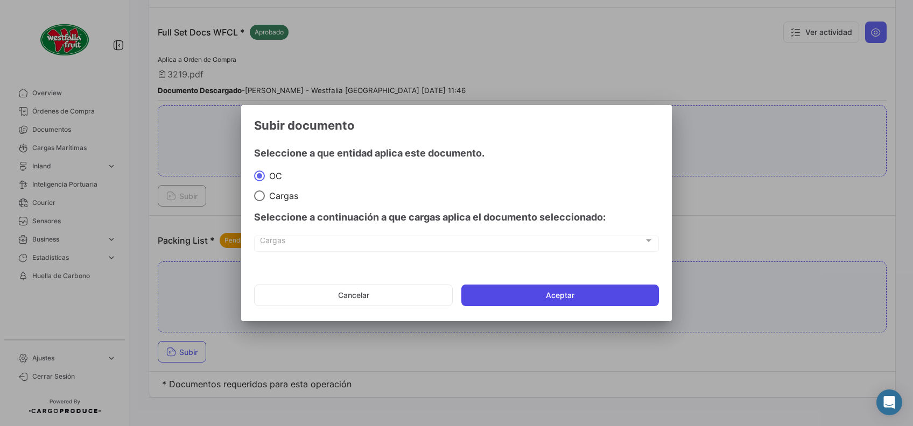
click at [496, 293] on button "Aceptar" at bounding box center [560, 296] width 198 height 22
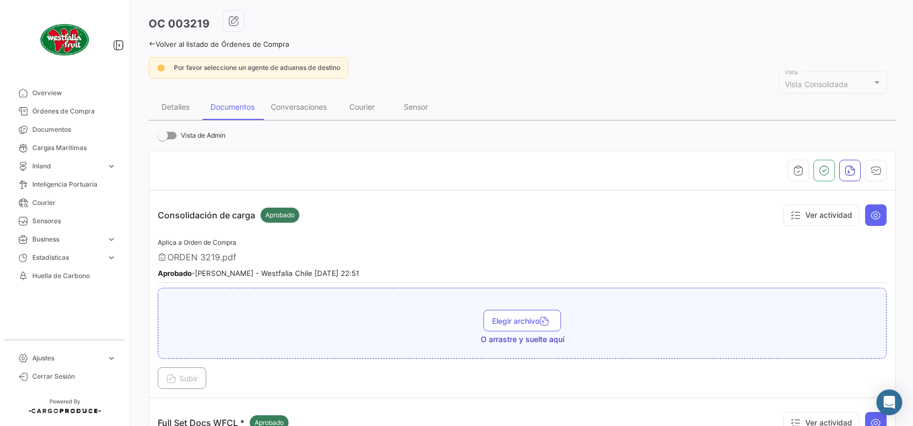
scroll to position [0, 0]
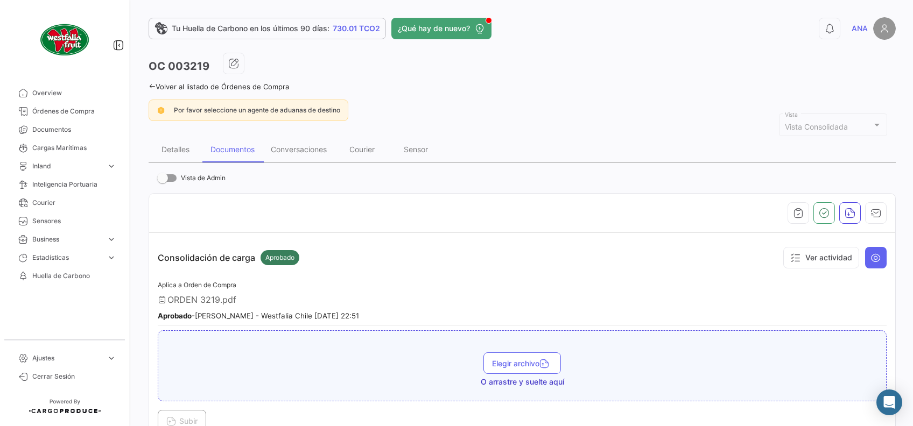
click at [153, 87] on icon at bounding box center [152, 86] width 7 height 7
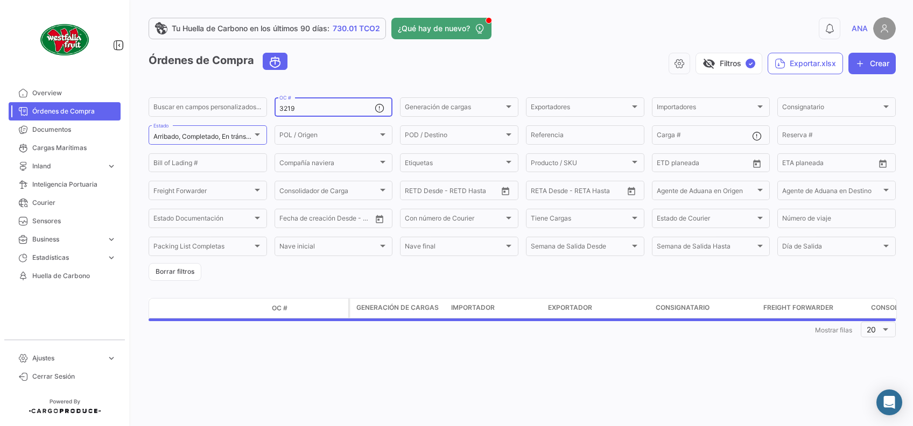
click at [317, 109] on input "3219" at bounding box center [327, 109] width 96 height 8
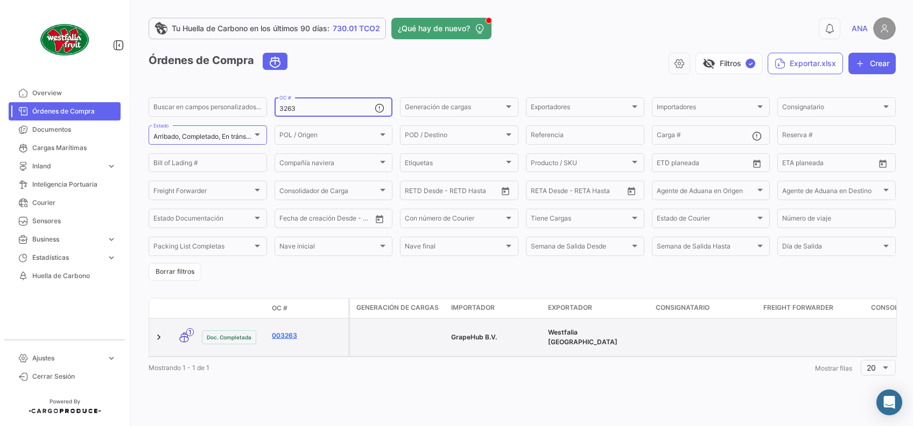
type input "3263"
click at [285, 332] on link "003263" at bounding box center [308, 336] width 72 height 10
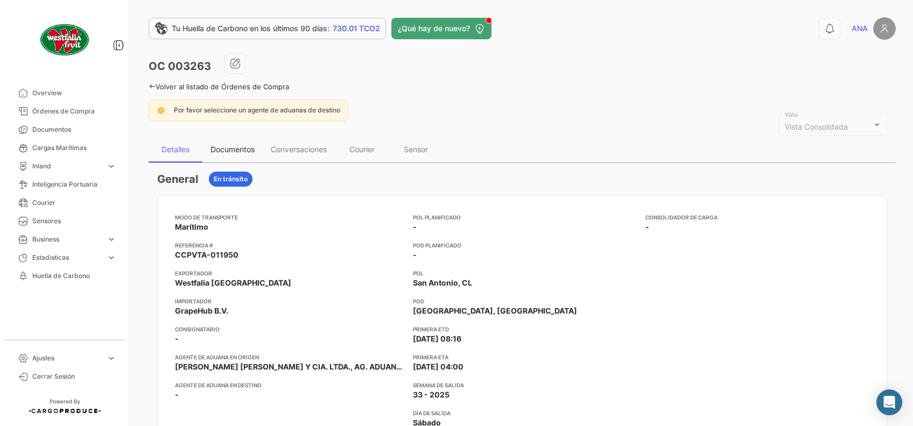
click at [239, 154] on div "Documentos" at bounding box center [232, 150] width 60 height 26
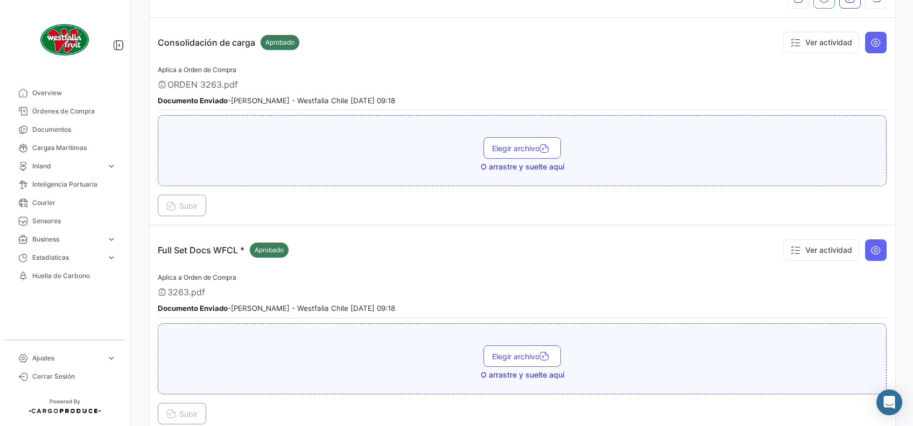
scroll to position [287, 0]
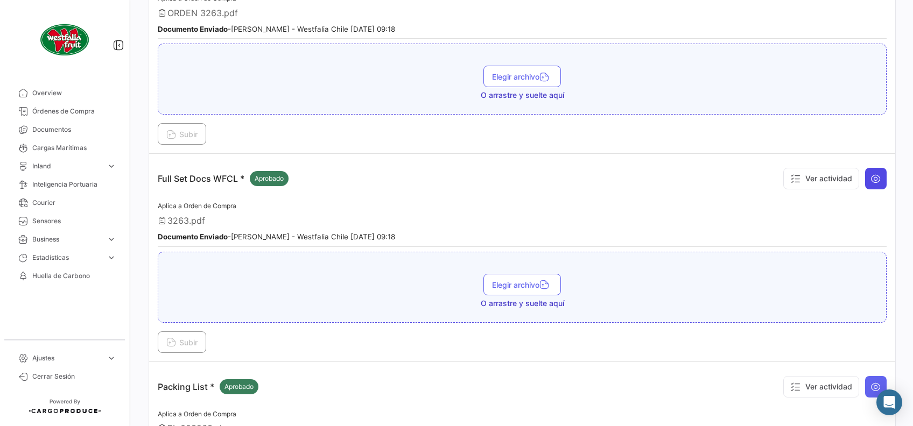
click at [873, 177] on icon at bounding box center [876, 178] width 11 height 11
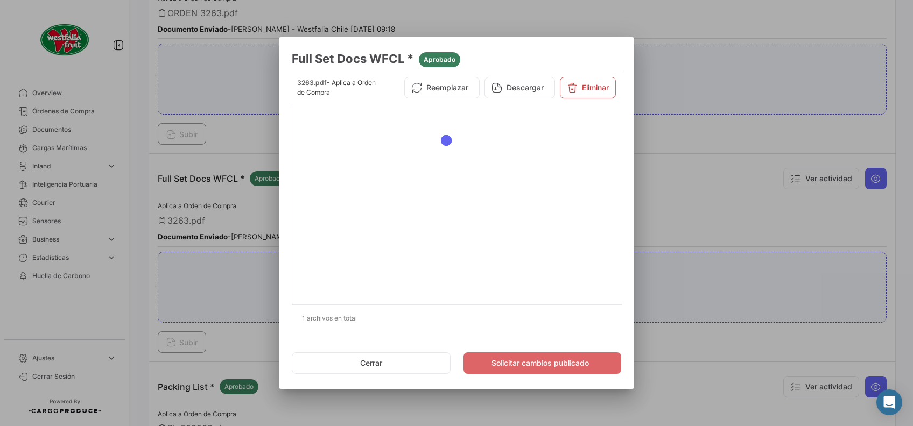
click at [730, 136] on div at bounding box center [456, 213] width 913 height 426
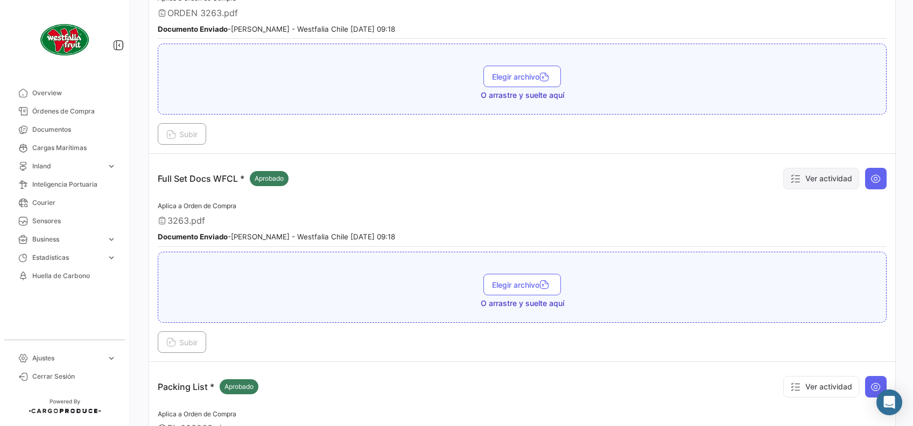
click at [790, 174] on icon at bounding box center [795, 178] width 11 height 11
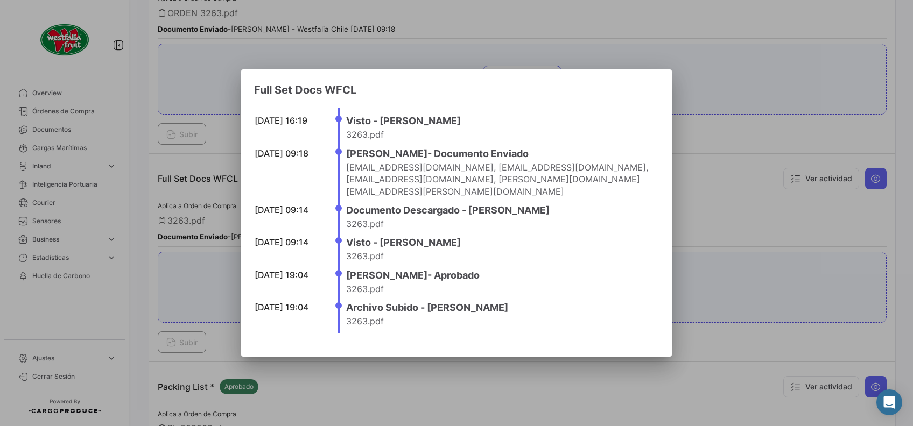
click at [725, 162] on div at bounding box center [456, 213] width 913 height 426
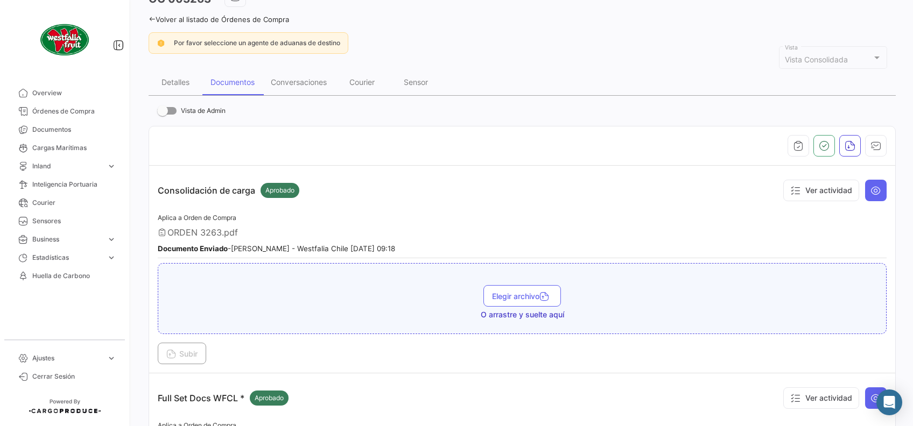
scroll to position [0, 0]
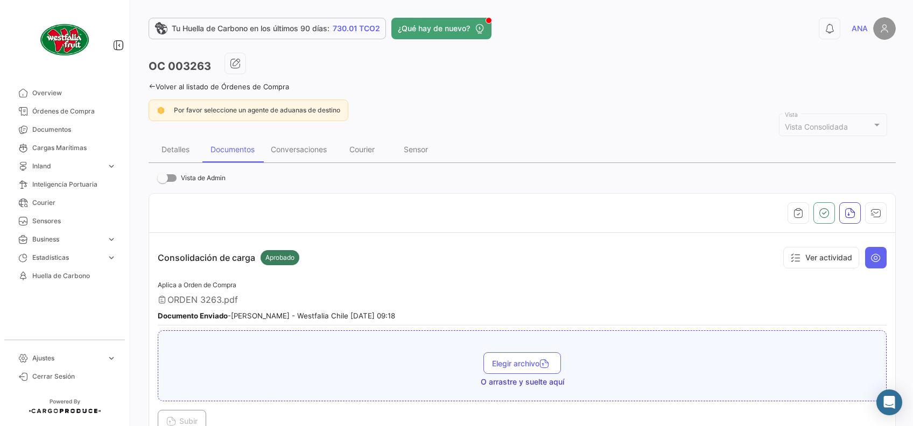
click at [172, 177] on span at bounding box center [166, 178] width 19 height 8
click at [163, 182] on input "Vista de Admin" at bounding box center [162, 182] width 1 height 1
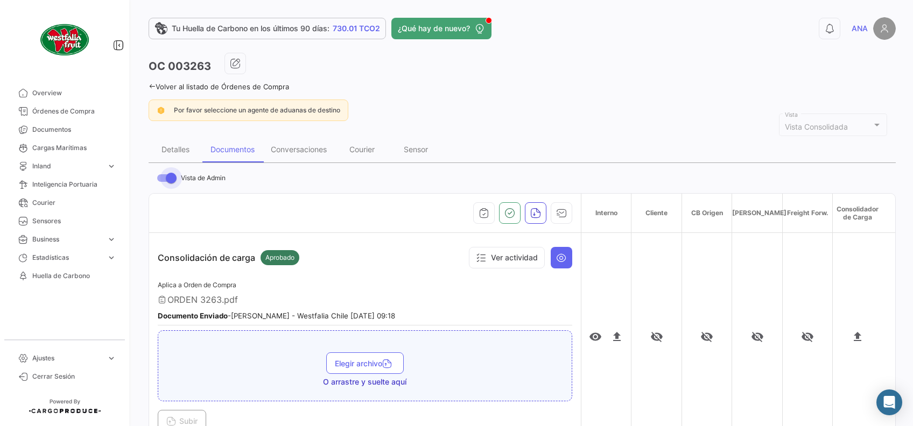
click at [172, 177] on span at bounding box center [171, 178] width 11 height 11
click at [163, 182] on input "Vista de Admin" at bounding box center [162, 182] width 1 height 1
checkbox input "false"
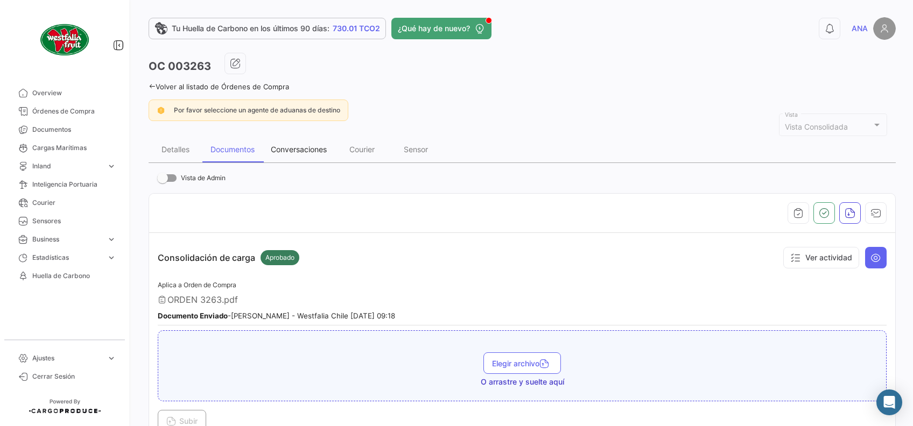
click at [291, 150] on div "Conversaciones" at bounding box center [299, 149] width 56 height 9
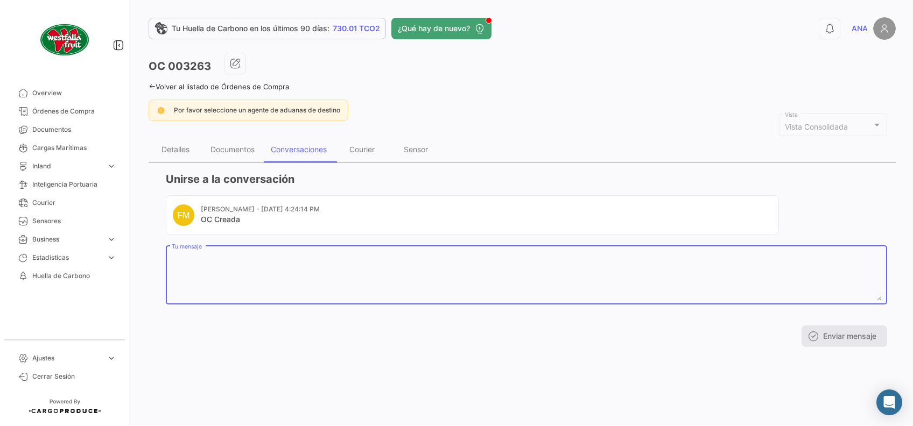
click at [352, 271] on textarea "Tu mensaje" at bounding box center [527, 277] width 710 height 47
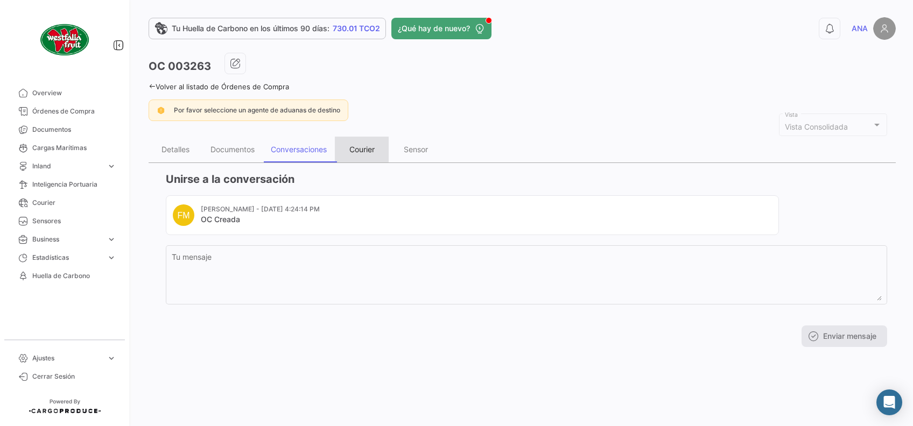
click at [358, 143] on div "Courier" at bounding box center [362, 150] width 54 height 26
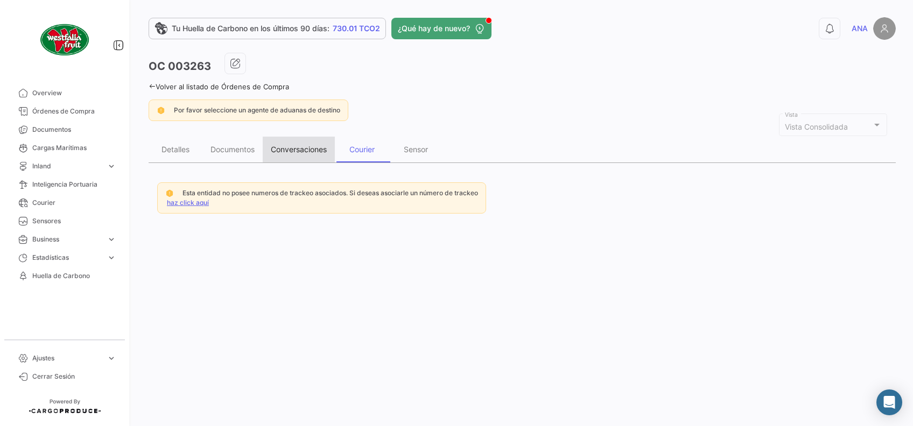
click at [319, 148] on div "Conversaciones" at bounding box center [299, 149] width 56 height 9
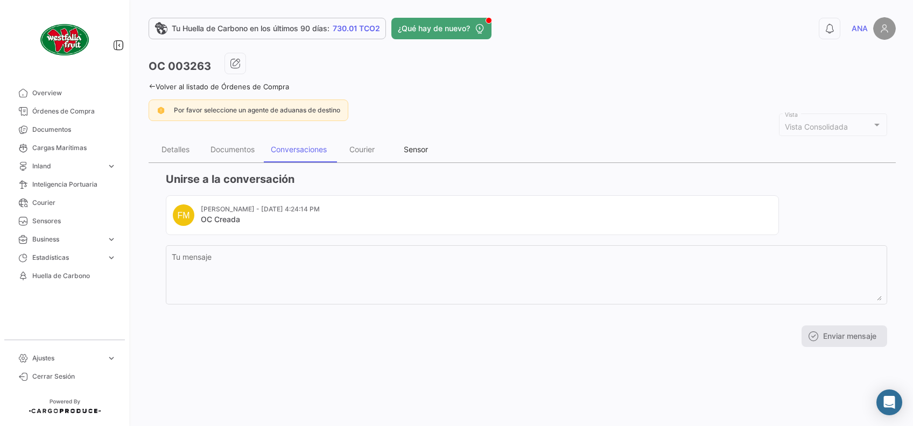
click at [412, 148] on div "Sensor" at bounding box center [416, 149] width 24 height 9
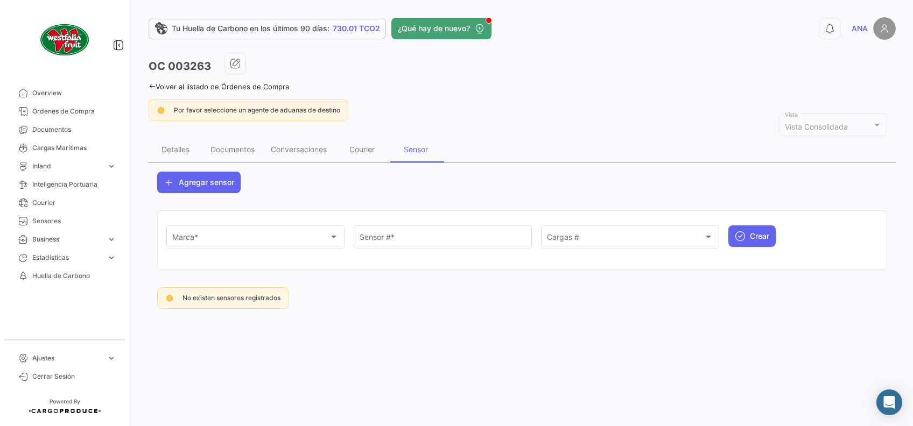
click at [155, 83] on icon at bounding box center [152, 86] width 7 height 7
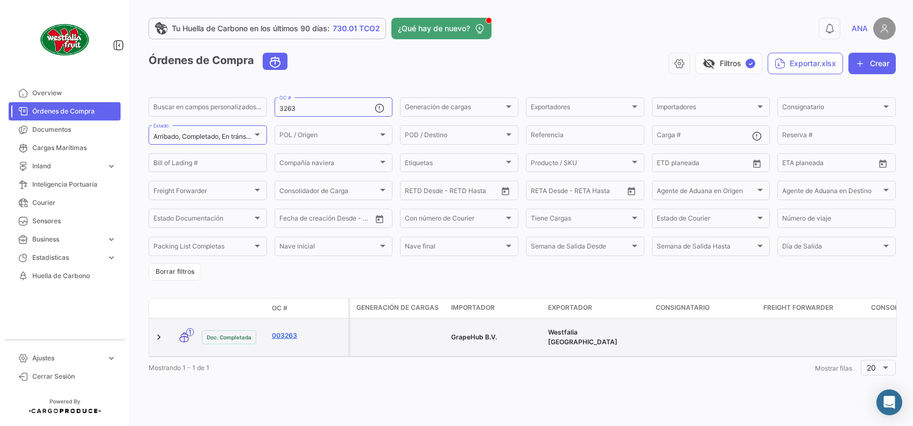
click at [283, 333] on link "003263" at bounding box center [308, 336] width 72 height 10
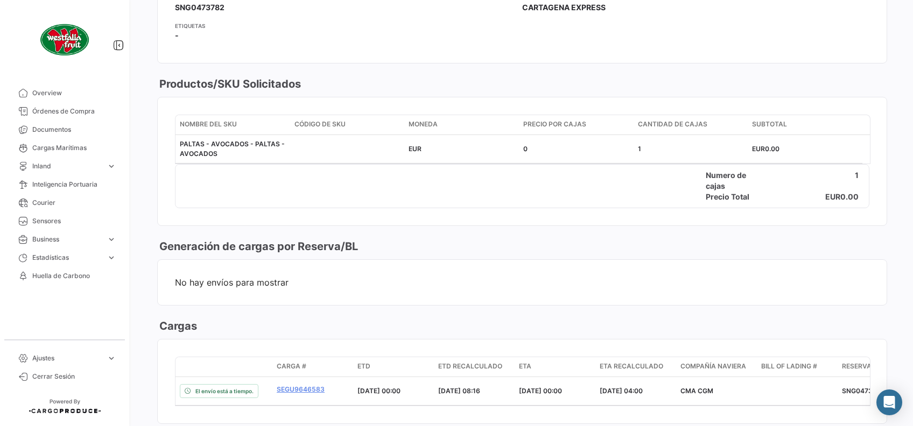
scroll to position [574, 0]
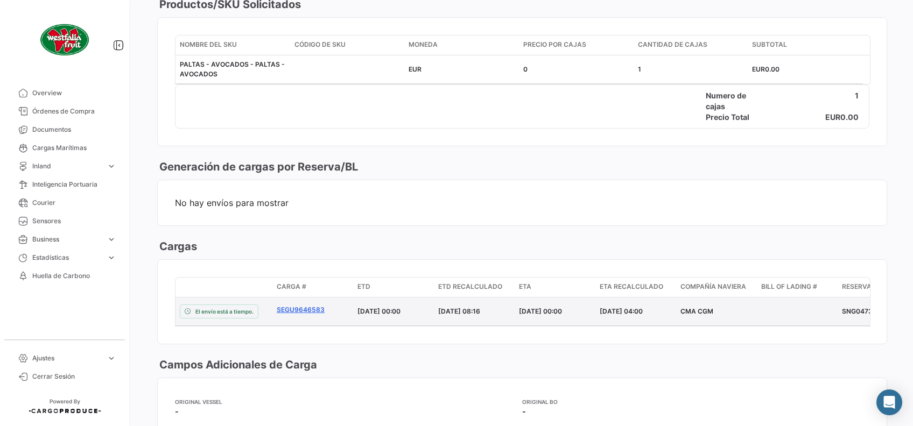
click at [292, 307] on link "SEGU9646583" at bounding box center [313, 310] width 72 height 10
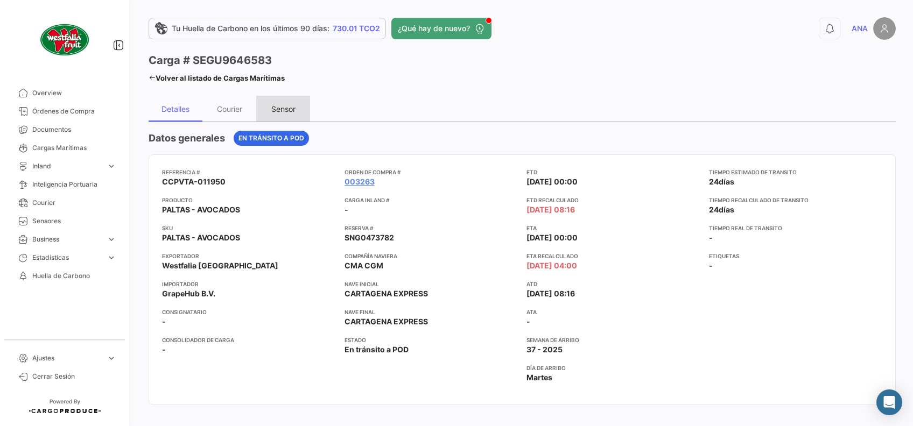
click at [294, 113] on div "Sensor" at bounding box center [283, 109] width 54 height 26
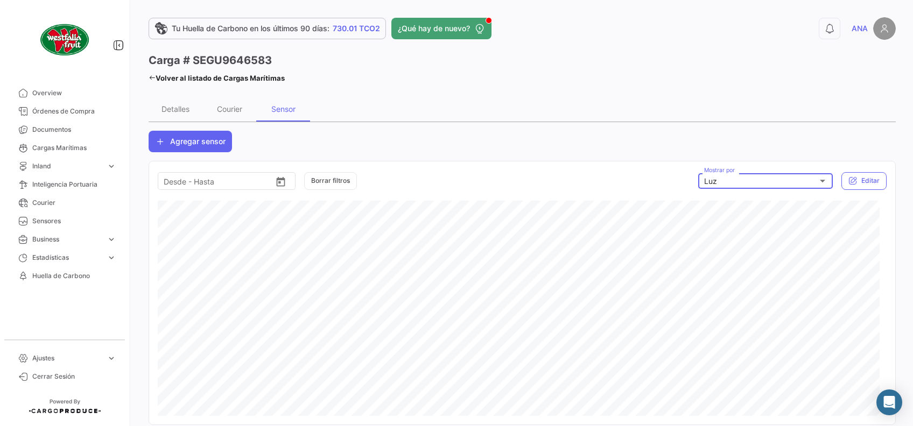
click at [786, 179] on div "Luz" at bounding box center [761, 181] width 114 height 9
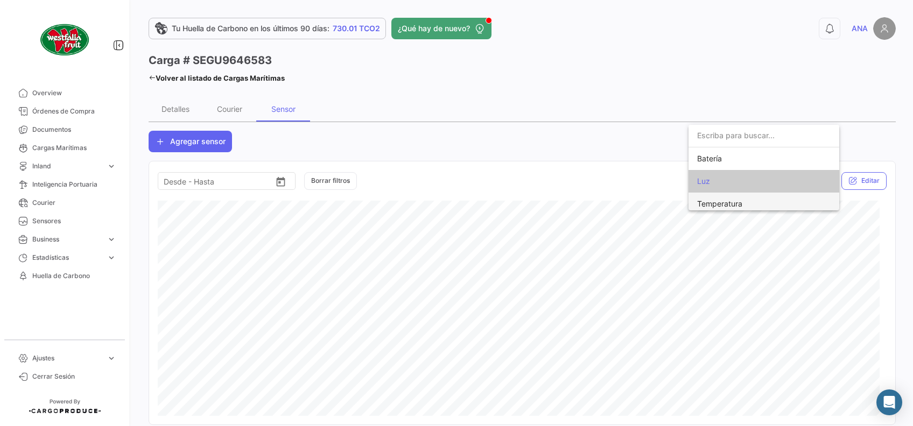
scroll to position [4, 0]
click at [754, 203] on span "Temperatura" at bounding box center [772, 199] width 151 height 23
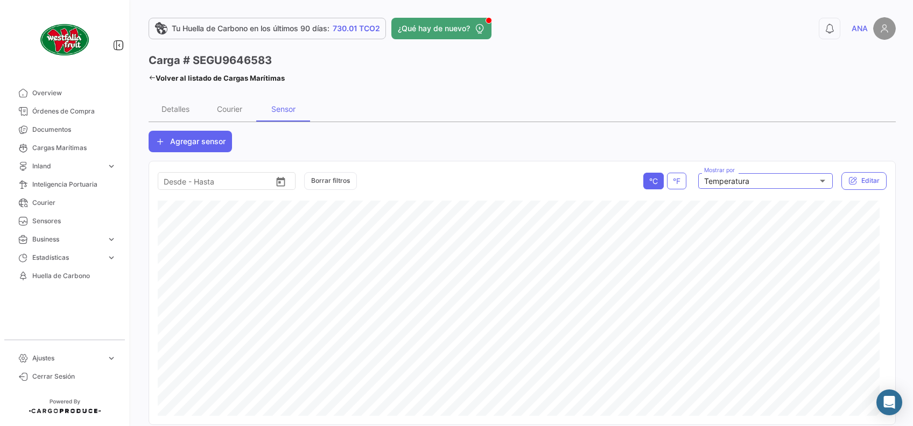
click at [153, 78] on icon at bounding box center [152, 77] width 7 height 7
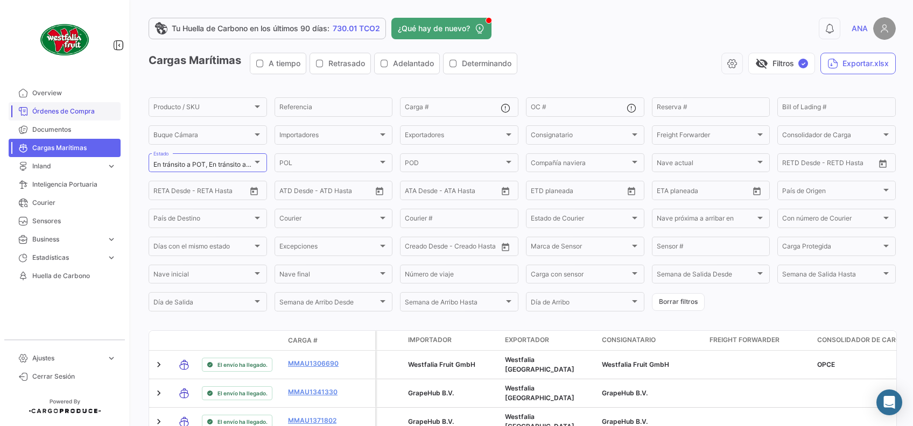
click at [76, 112] on span "Órdenes de Compra" at bounding box center [74, 112] width 84 height 10
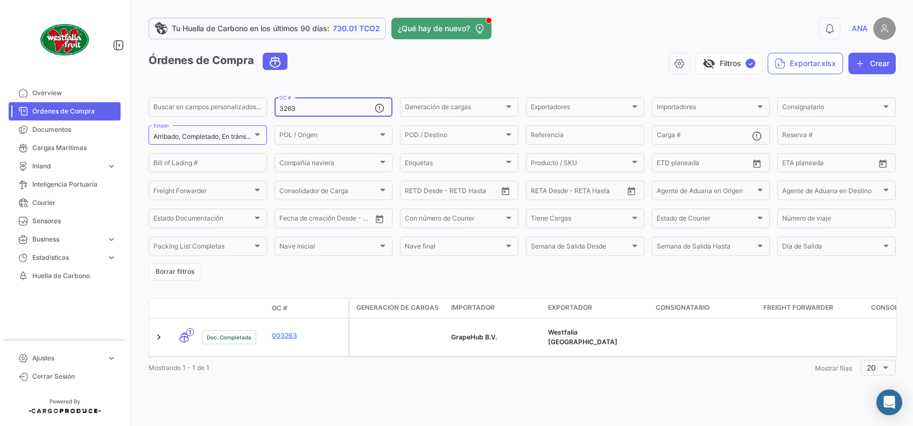
click at [334, 111] on input "3263" at bounding box center [327, 109] width 96 height 8
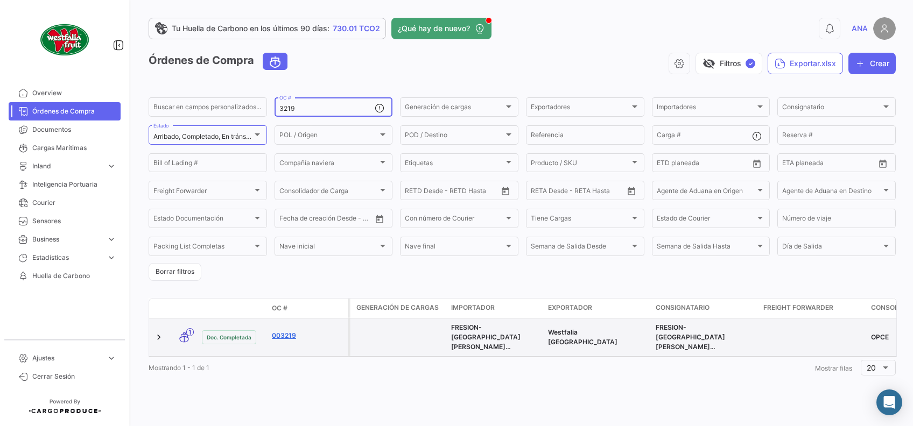
type input "3219"
click at [286, 336] on link "003219" at bounding box center [308, 336] width 72 height 10
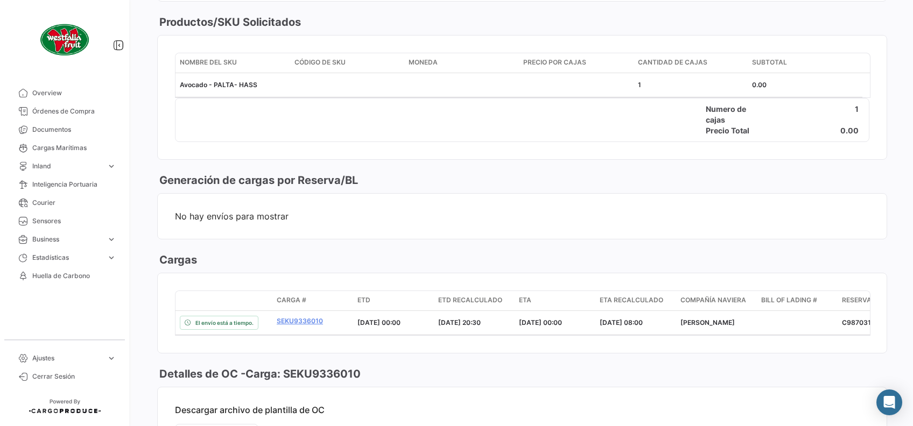
scroll to position [574, 0]
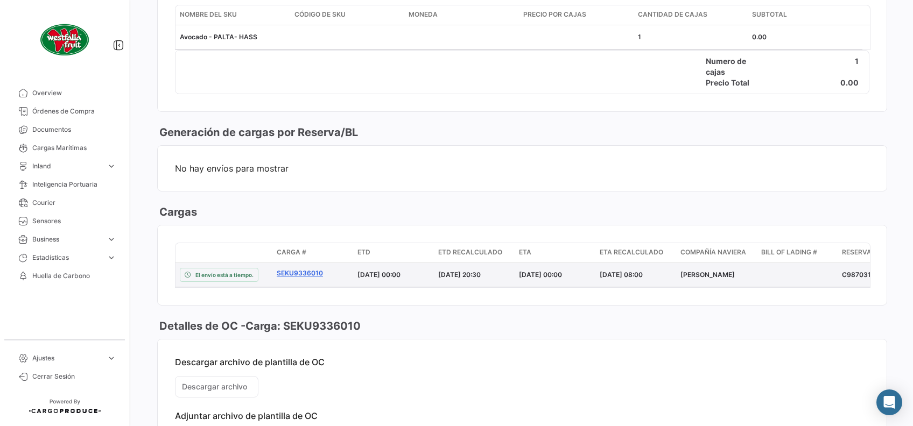
click at [317, 272] on link "SEKU9336010" at bounding box center [313, 274] width 72 height 10
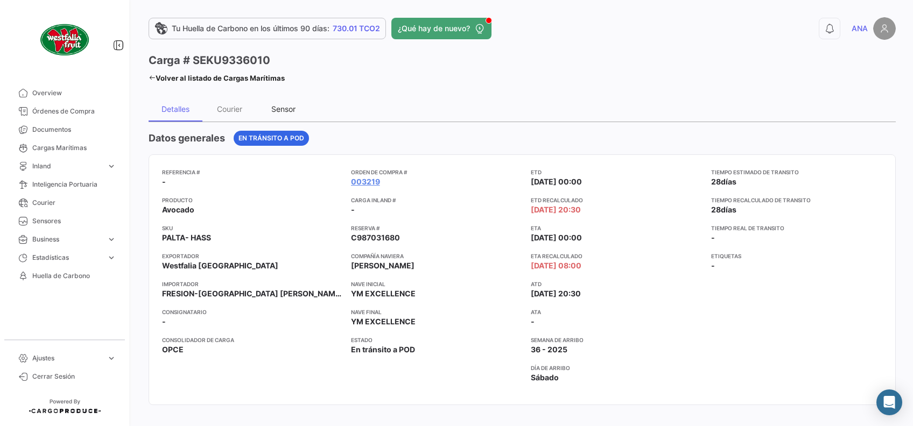
click at [292, 112] on div "Sensor" at bounding box center [283, 108] width 24 height 9
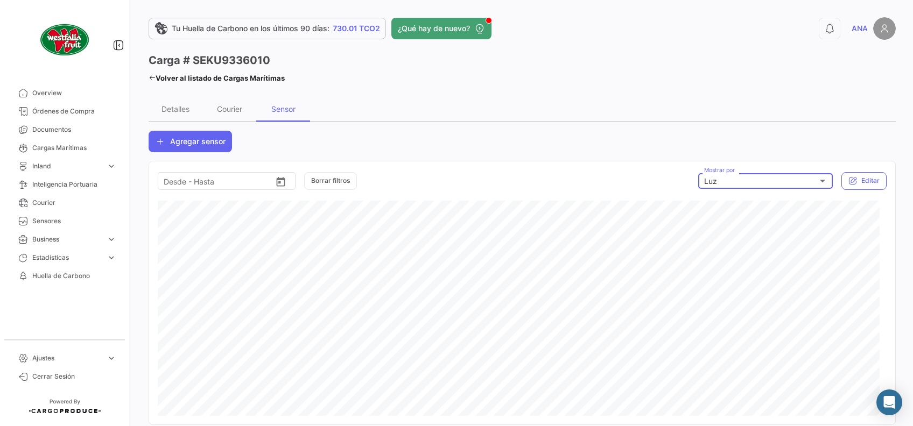
click at [754, 183] on div "Luz" at bounding box center [761, 181] width 114 height 9
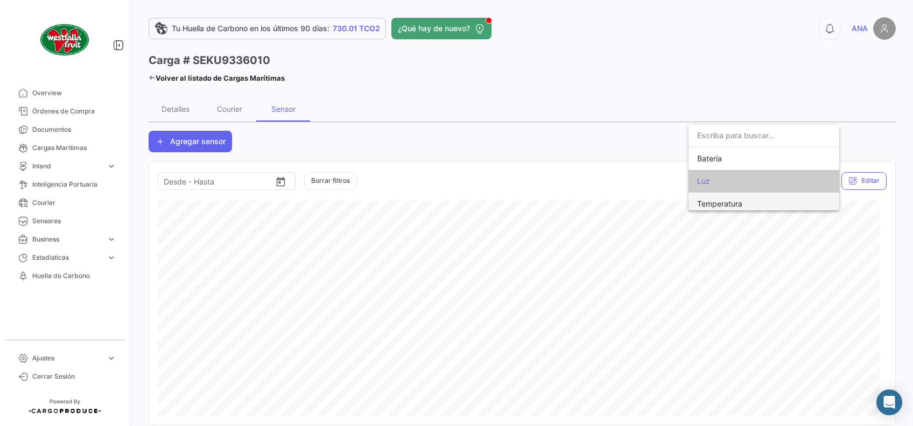
scroll to position [4, 0]
click at [745, 202] on span "Temperatura" at bounding box center [772, 199] width 151 height 23
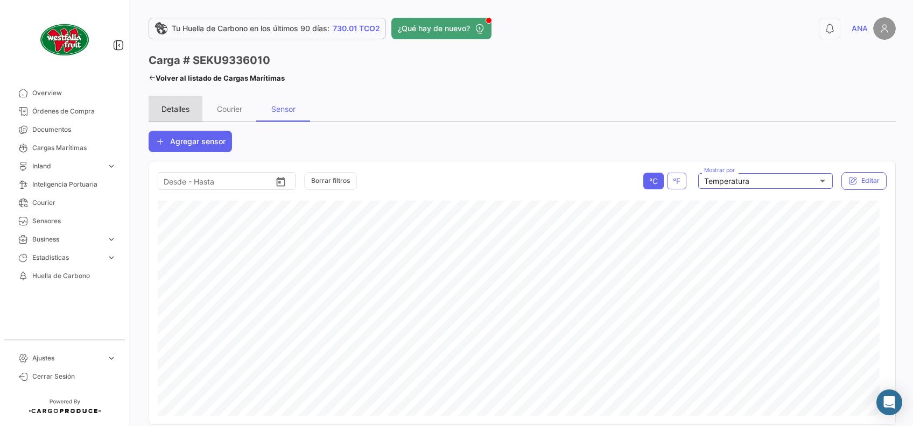
click at [186, 108] on div "Detalles" at bounding box center [176, 108] width 28 height 9
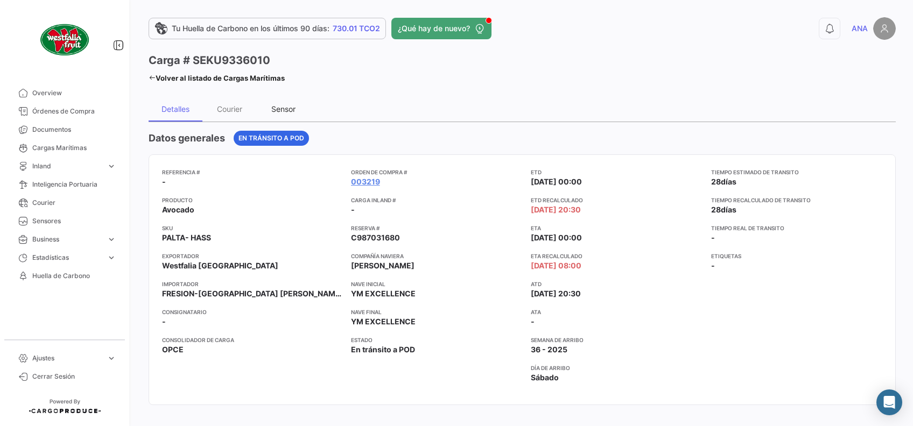
click at [286, 106] on div "Sensor" at bounding box center [283, 108] width 24 height 9
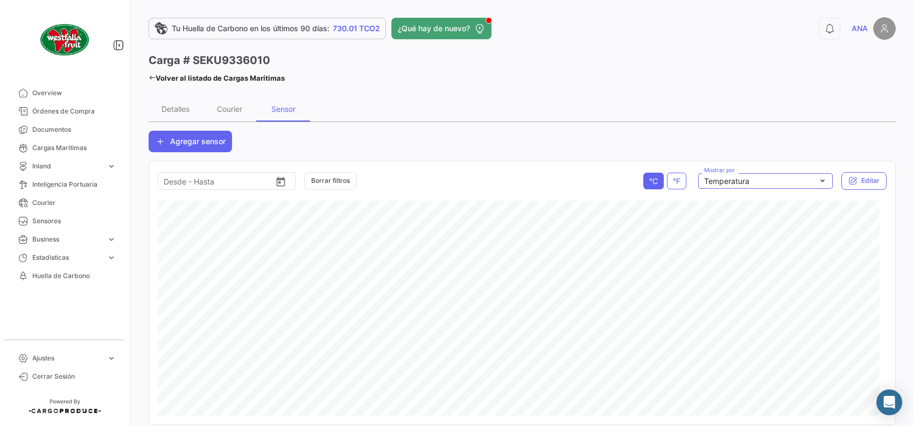
click at [153, 77] on icon at bounding box center [152, 77] width 7 height 7
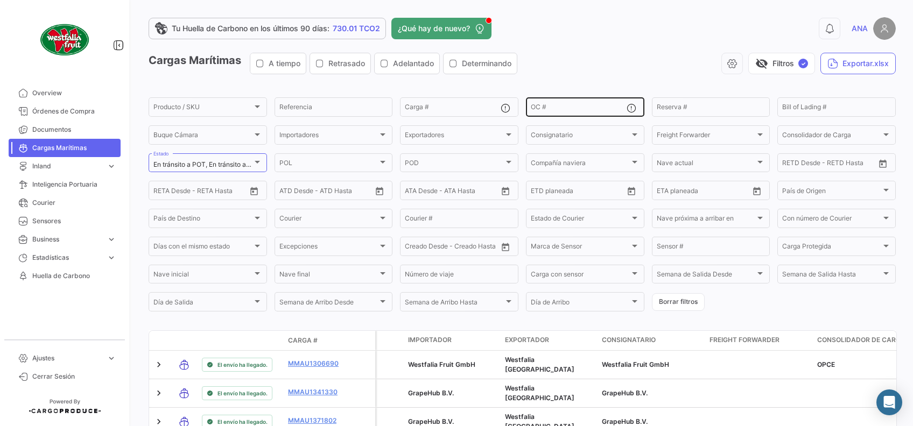
click at [539, 108] on input "OC #" at bounding box center [579, 109] width 96 height 8
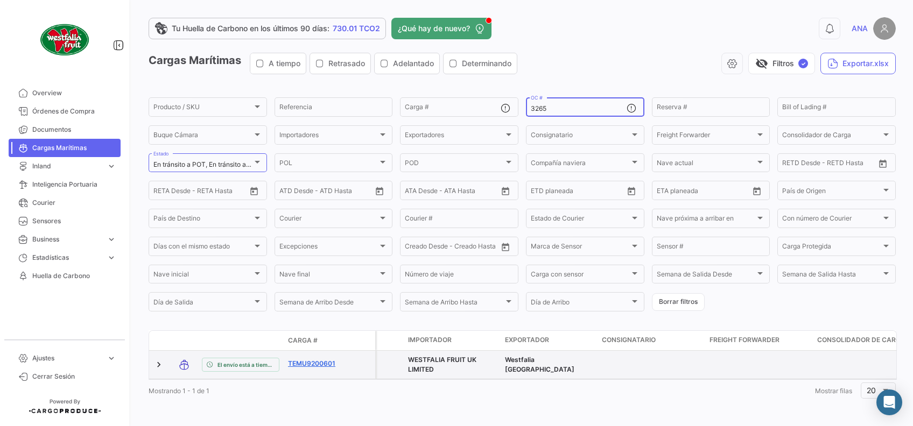
type input "3265"
click at [329, 362] on link "TEMU9200601" at bounding box center [316, 364] width 56 height 10
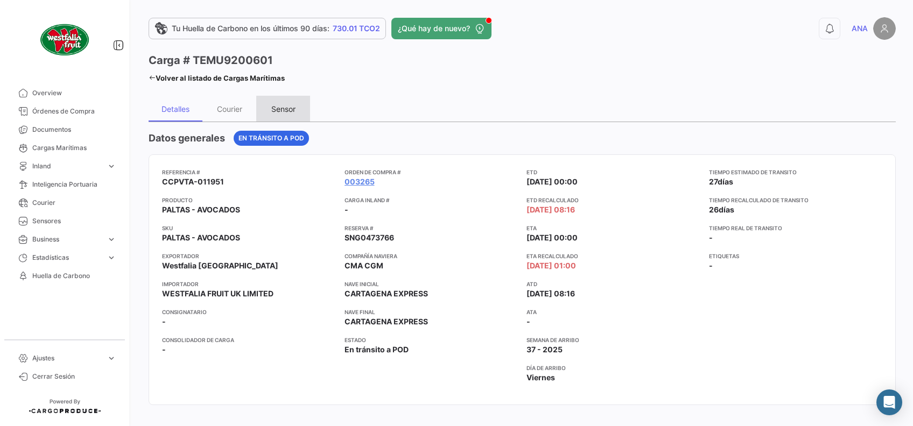
click at [293, 108] on div "Sensor" at bounding box center [283, 108] width 24 height 9
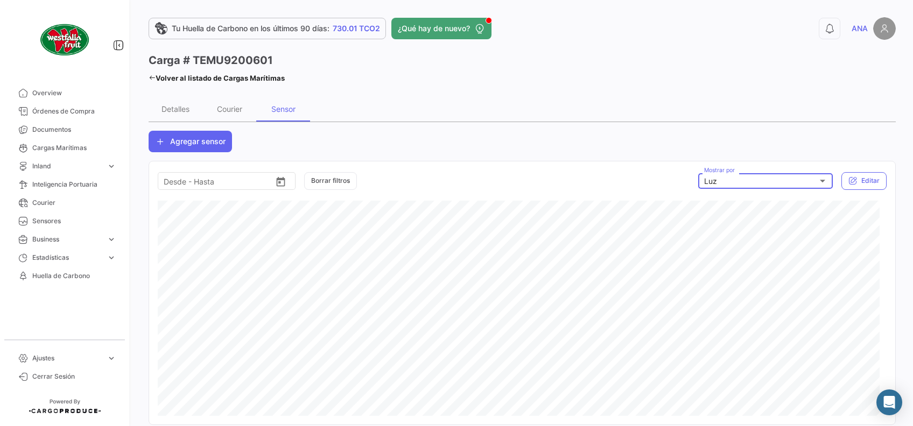
click at [714, 180] on div "Luz" at bounding box center [761, 181] width 114 height 9
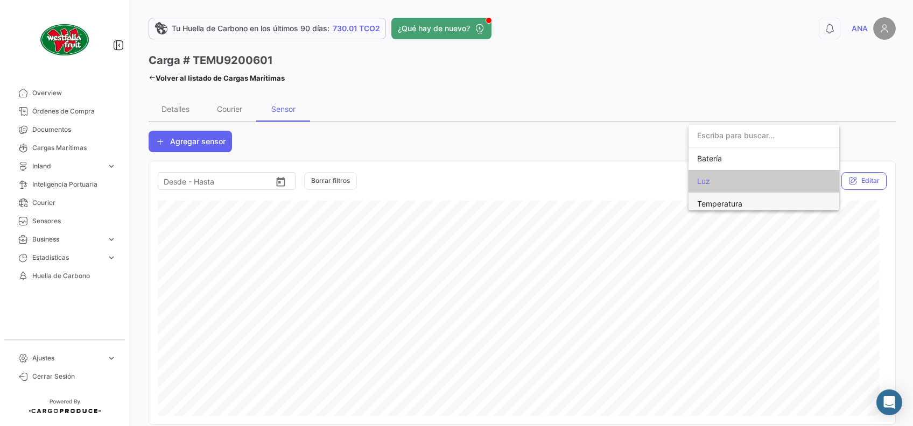
scroll to position [4, 0]
click at [715, 199] on span "Temperatura" at bounding box center [719, 199] width 45 height 9
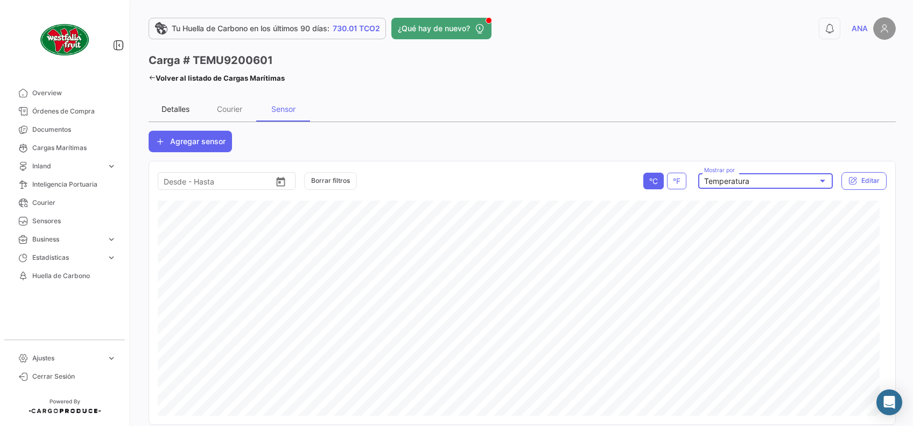
click at [182, 110] on div "Detalles" at bounding box center [176, 108] width 28 height 9
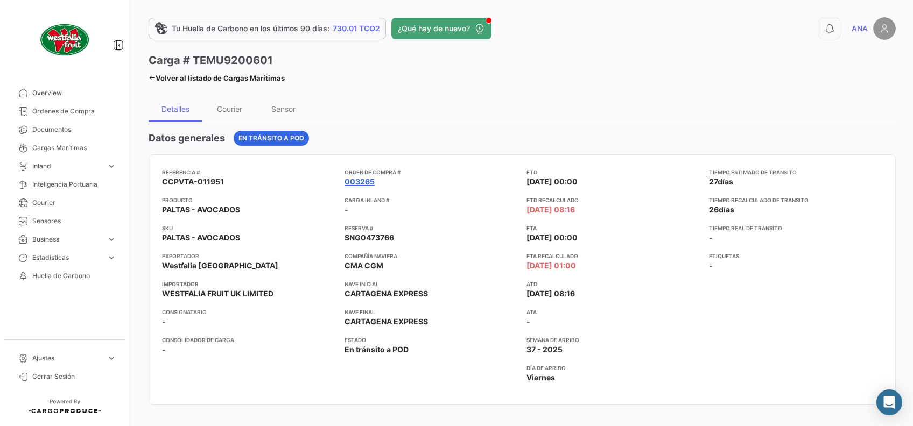
click at [353, 178] on link "003265" at bounding box center [360, 182] width 30 height 11
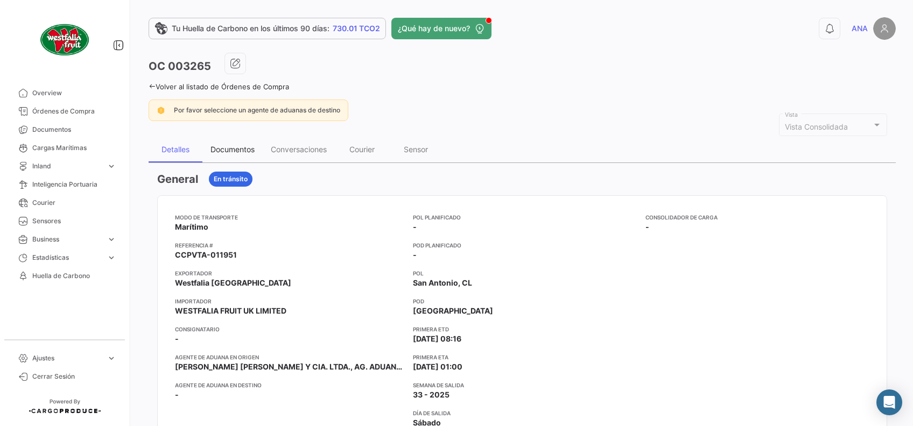
click at [218, 151] on div "Documentos" at bounding box center [233, 149] width 44 height 9
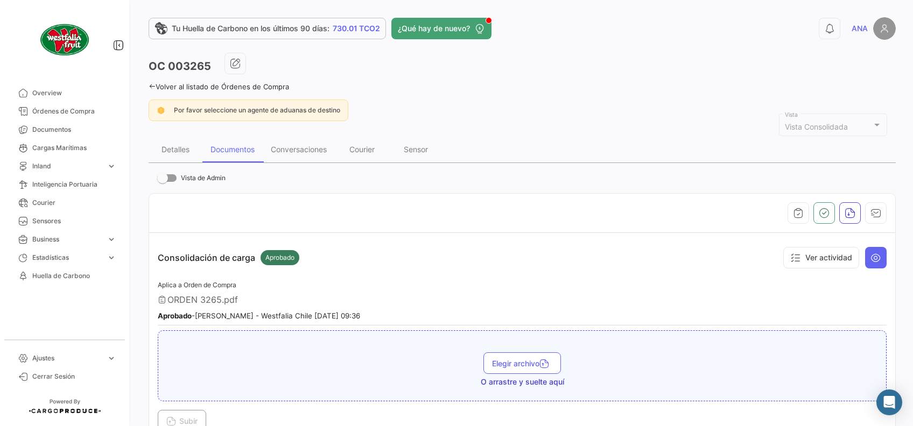
click at [155, 83] on icon at bounding box center [152, 86] width 7 height 7
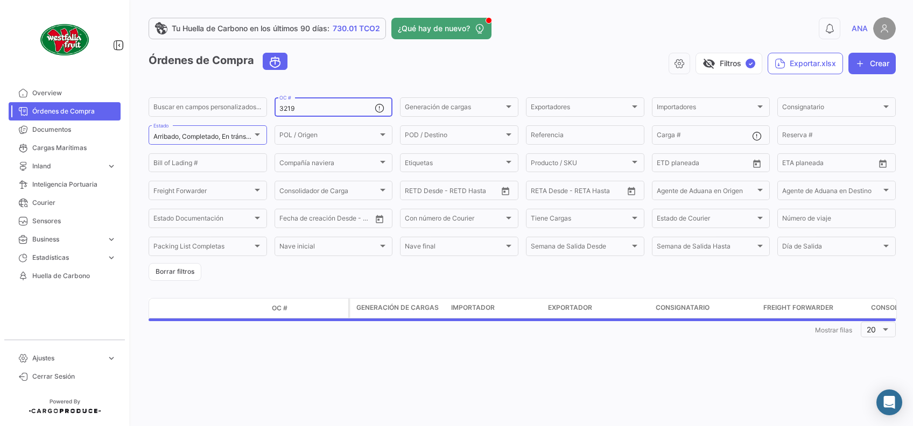
click at [315, 107] on input "3219" at bounding box center [327, 109] width 96 height 8
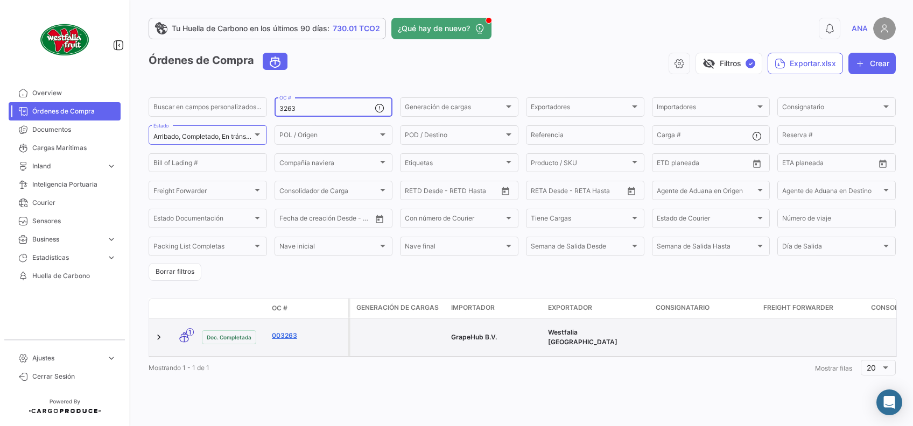
type input "3263"
click at [281, 332] on link "003263" at bounding box center [308, 336] width 72 height 10
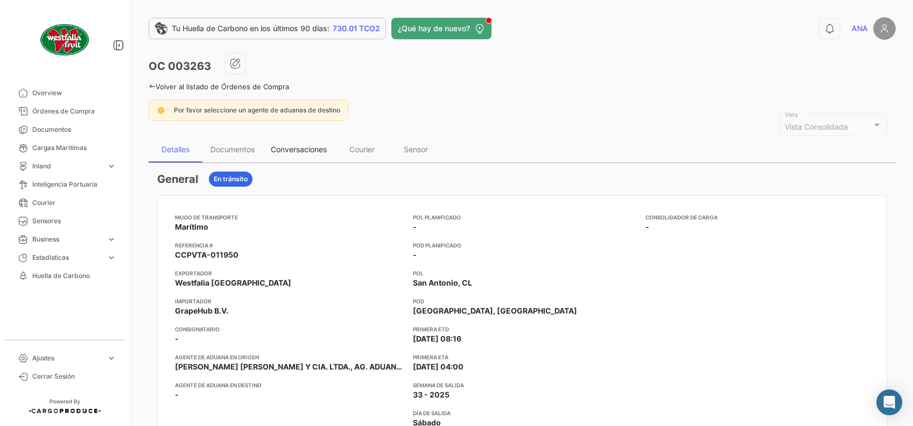
click at [284, 149] on div "Conversaciones" at bounding box center [299, 149] width 56 height 9
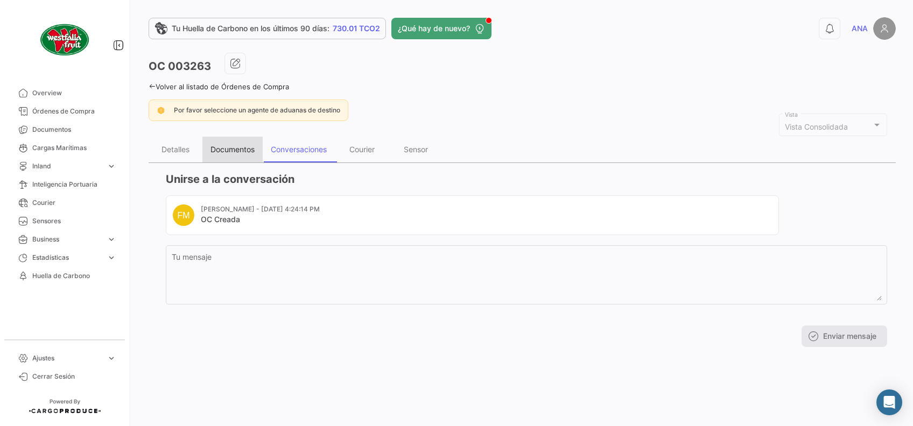
click at [245, 147] on div "Documentos" at bounding box center [233, 149] width 44 height 9
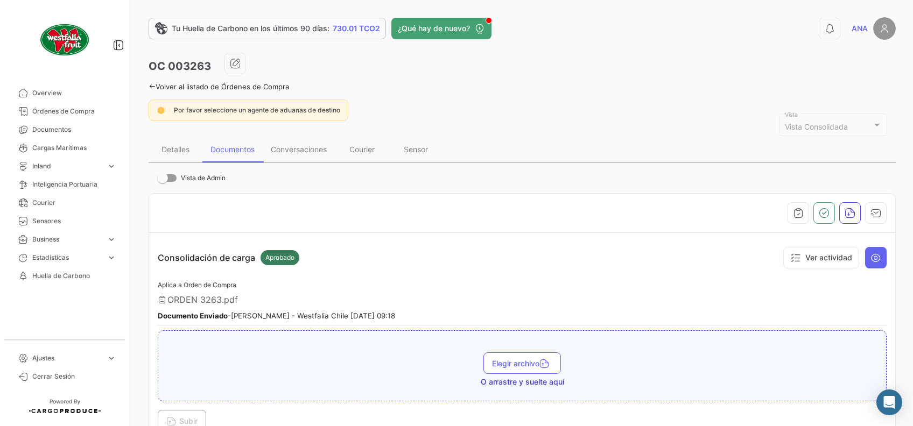
click at [151, 83] on icon at bounding box center [152, 86] width 7 height 7
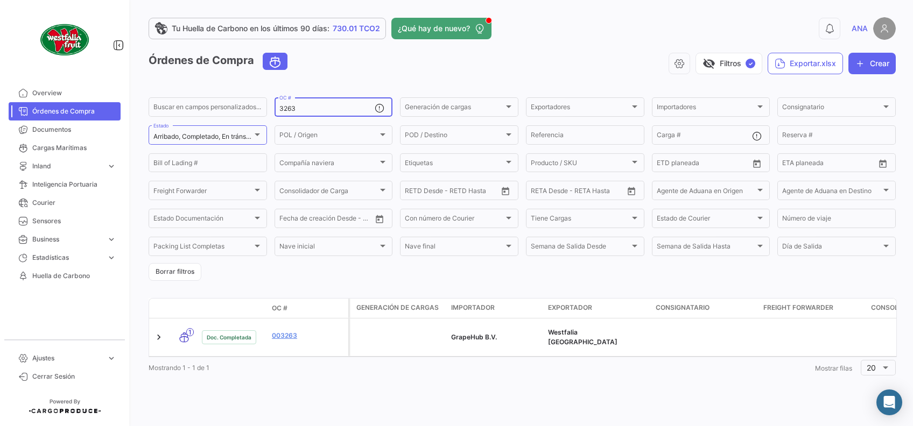
click at [336, 108] on input "3263" at bounding box center [327, 109] width 96 height 8
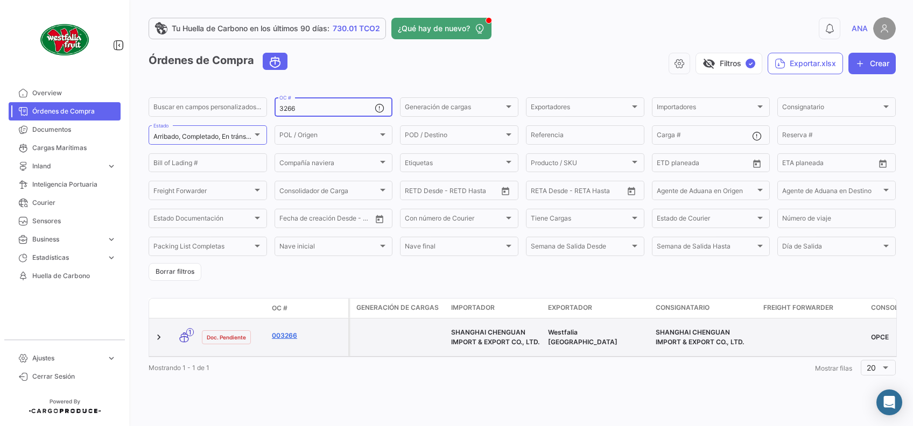
type input "3266"
click at [286, 336] on link "003266" at bounding box center [308, 336] width 72 height 10
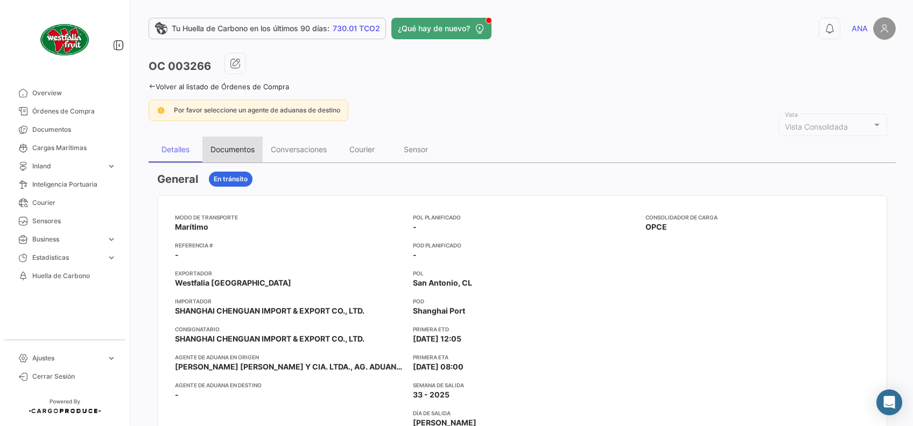
click at [249, 145] on div "Documentos" at bounding box center [233, 149] width 44 height 9
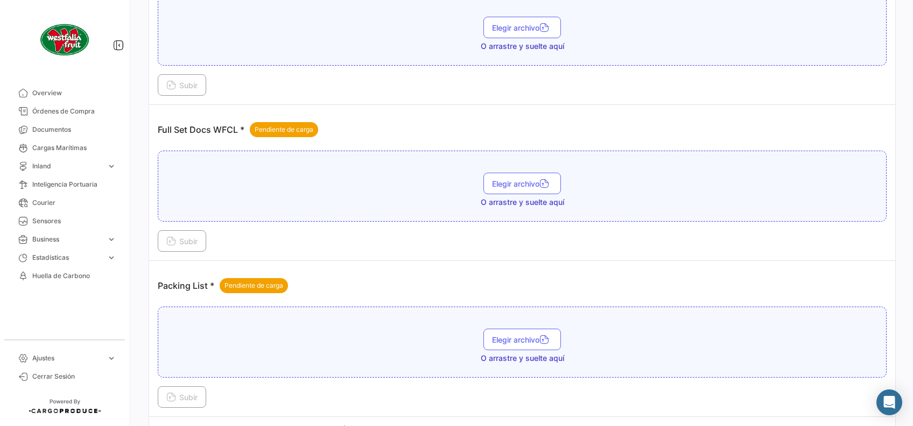
scroll to position [334, 0]
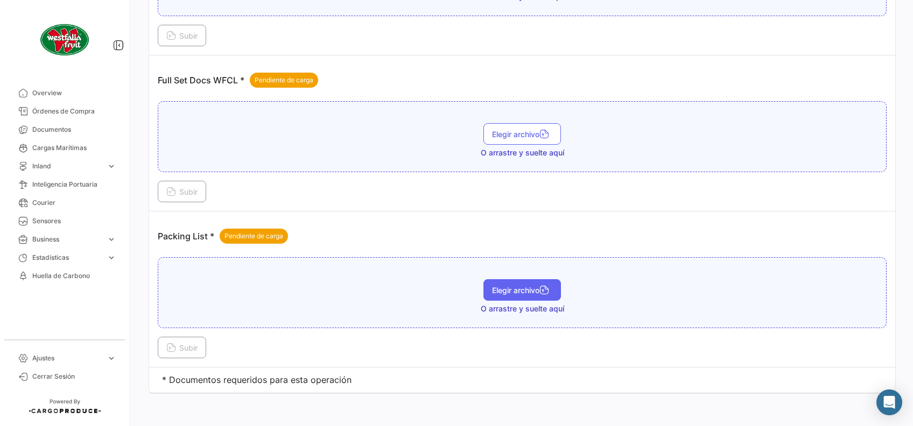
click at [516, 292] on span "Elegir archivo" at bounding box center [522, 290] width 60 height 9
click at [191, 343] on span "Subir" at bounding box center [181, 347] width 31 height 9
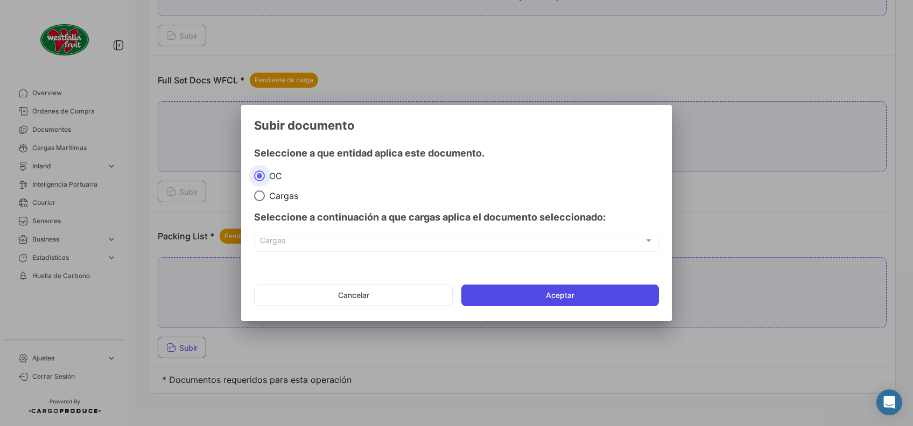
click at [503, 290] on button "Aceptar" at bounding box center [560, 296] width 198 height 22
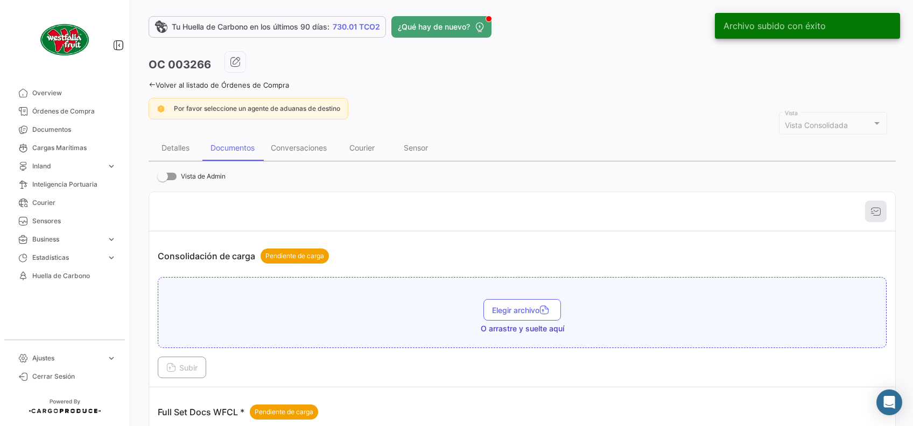
scroll to position [0, 0]
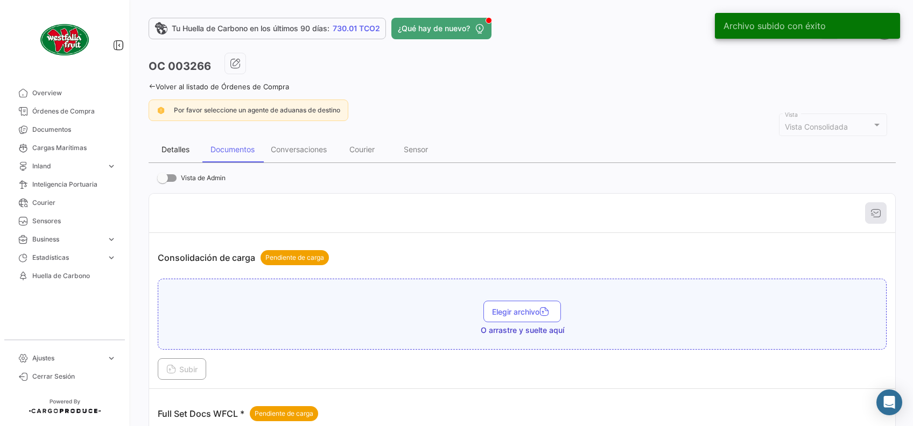
click at [184, 148] on div "Detalles" at bounding box center [176, 149] width 28 height 9
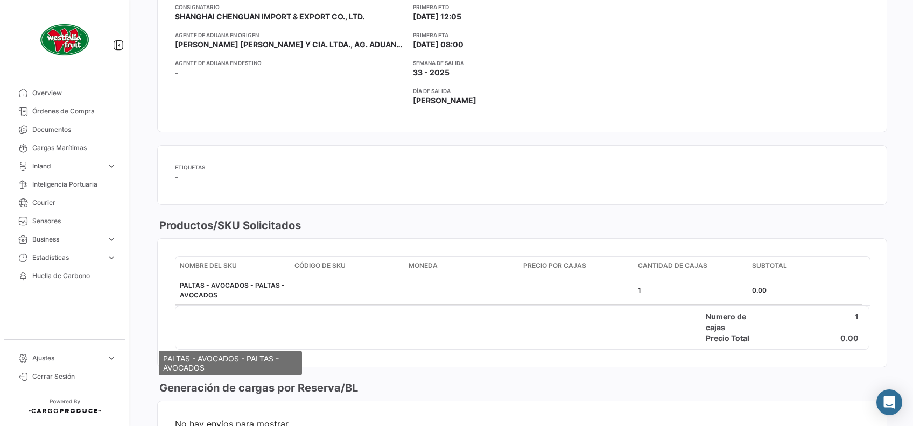
scroll to position [431, 0]
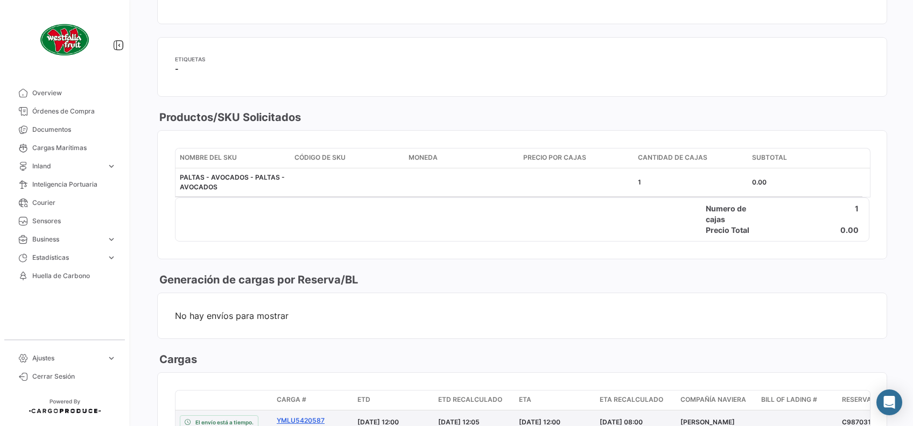
click at [297, 416] on link "YMLU5420587" at bounding box center [313, 421] width 72 height 10
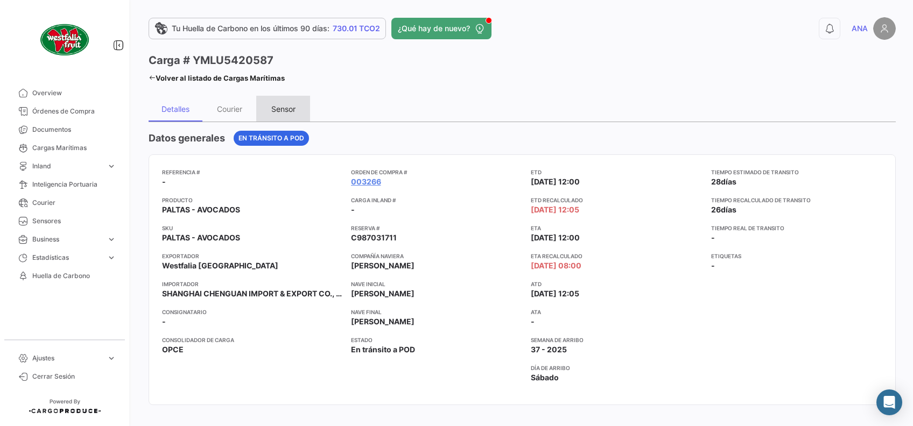
click at [288, 110] on div "Sensor" at bounding box center [283, 108] width 24 height 9
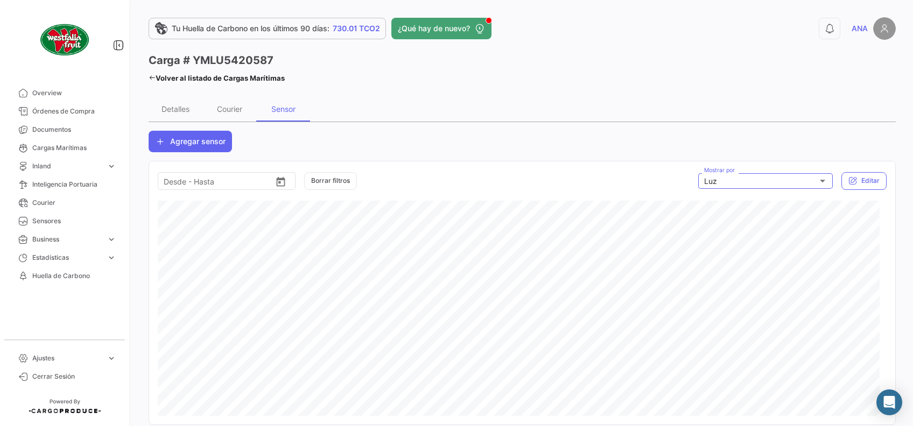
click at [775, 181] on div "Luz" at bounding box center [761, 181] width 114 height 9
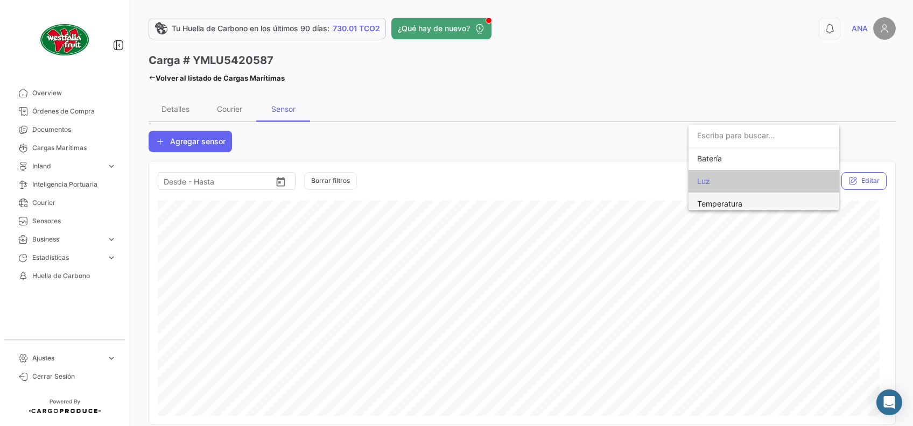
scroll to position [4, 0]
click at [761, 200] on span "Temperatura" at bounding box center [772, 199] width 151 height 23
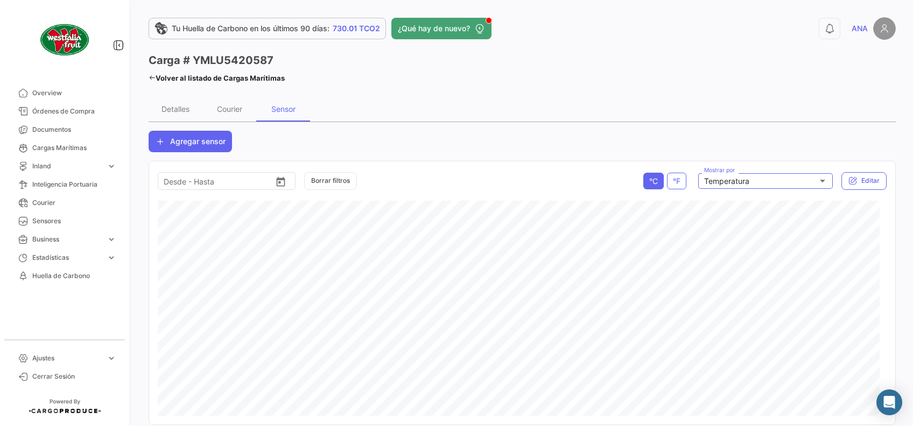
click at [155, 78] on icon at bounding box center [152, 77] width 7 height 7
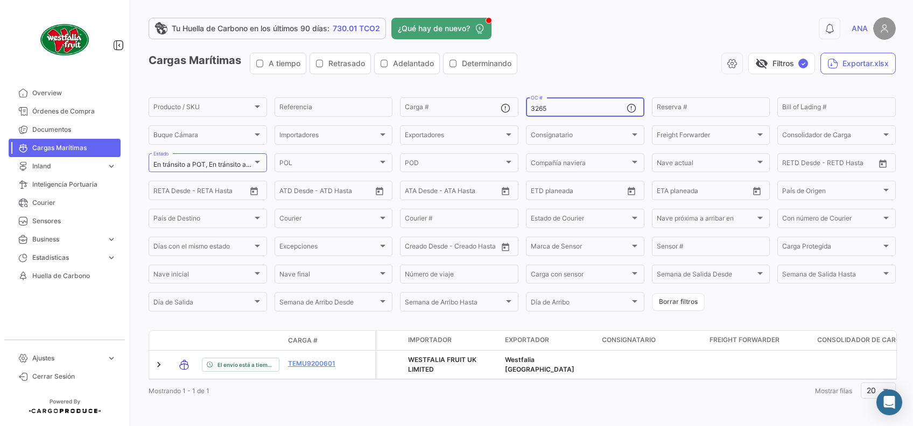
click at [566, 110] on input "3265" at bounding box center [579, 109] width 96 height 8
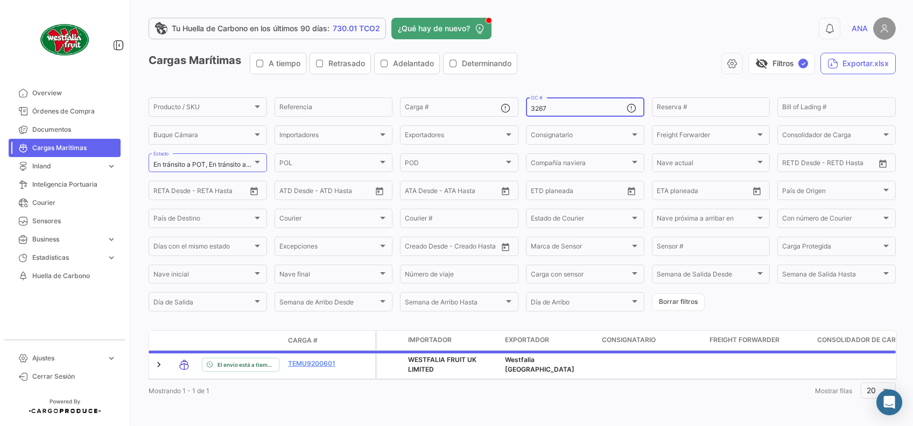
type input "3267"
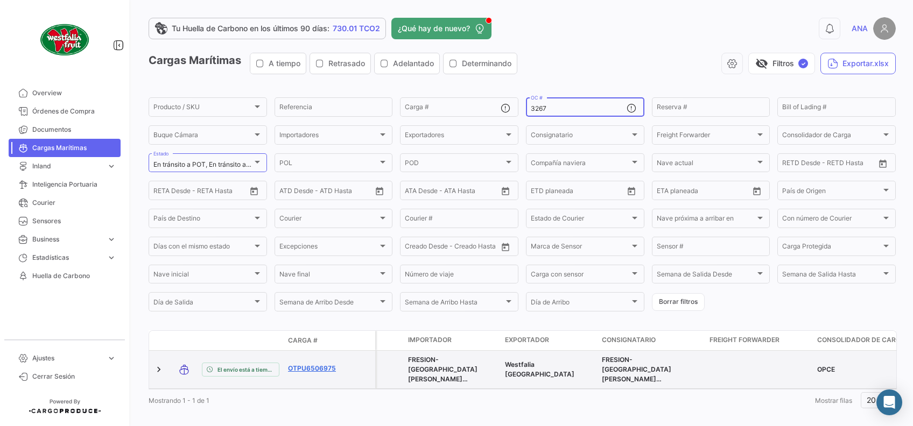
click at [311, 371] on link "OTPU6506975" at bounding box center [316, 369] width 56 height 10
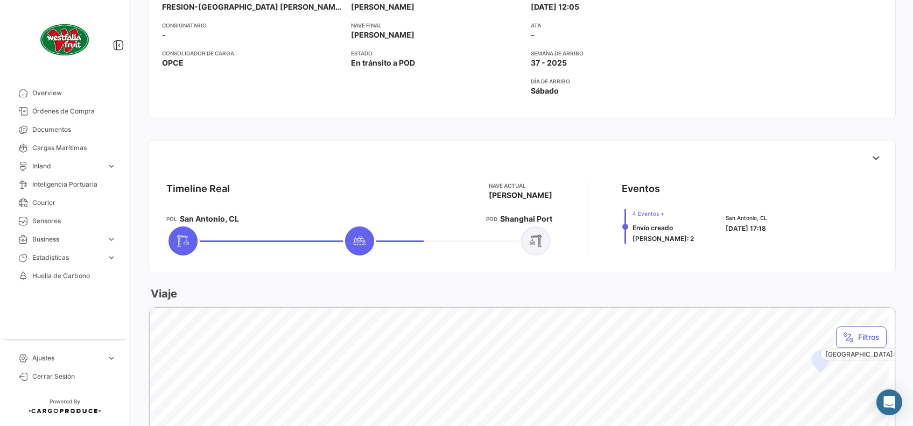
scroll to position [72, 0]
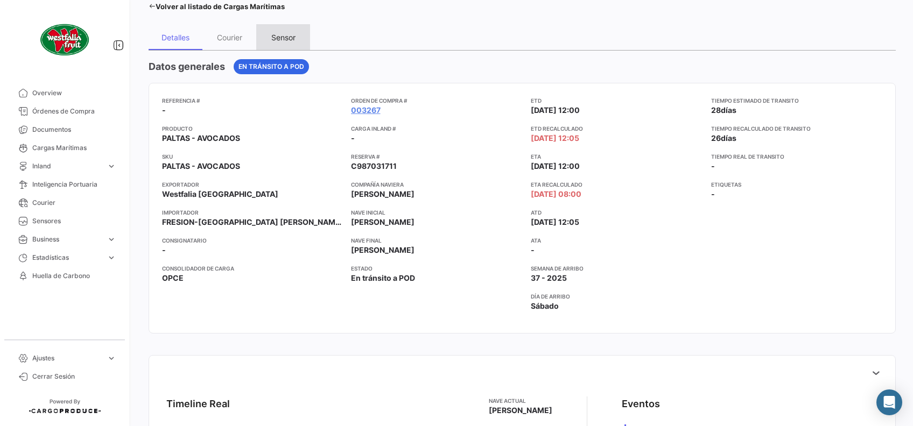
click at [279, 34] on div "Sensor" at bounding box center [283, 37] width 24 height 9
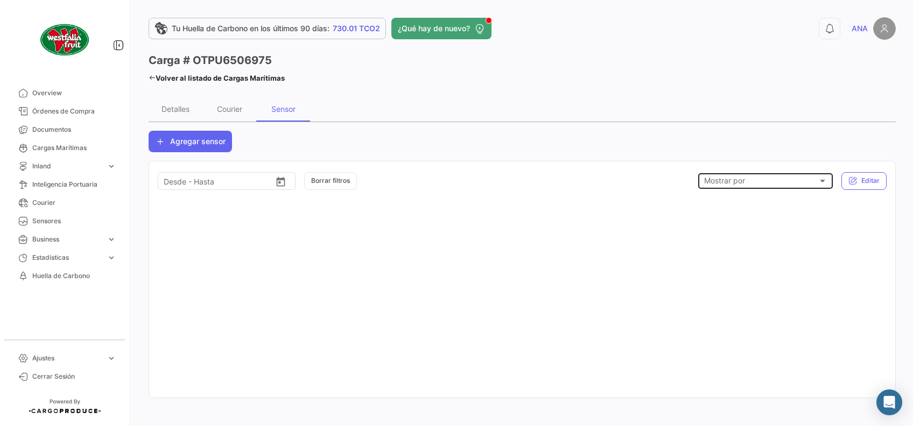
click at [809, 181] on div "Mostrar por" at bounding box center [761, 181] width 114 height 9
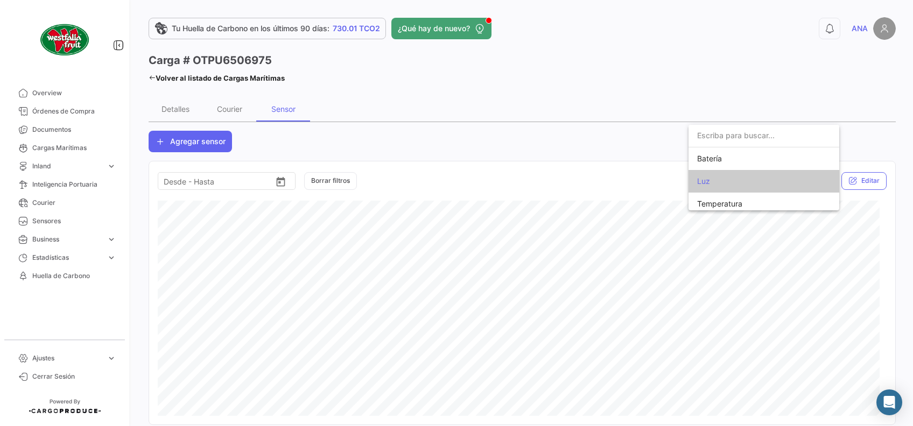
scroll to position [4, 0]
click at [737, 199] on span "Temperatura" at bounding box center [719, 199] width 45 height 9
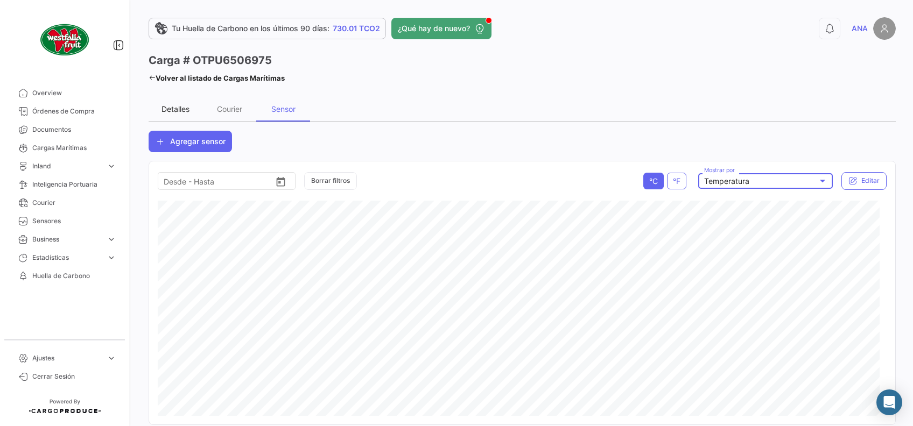
click at [172, 108] on div "Detalles" at bounding box center [176, 108] width 28 height 9
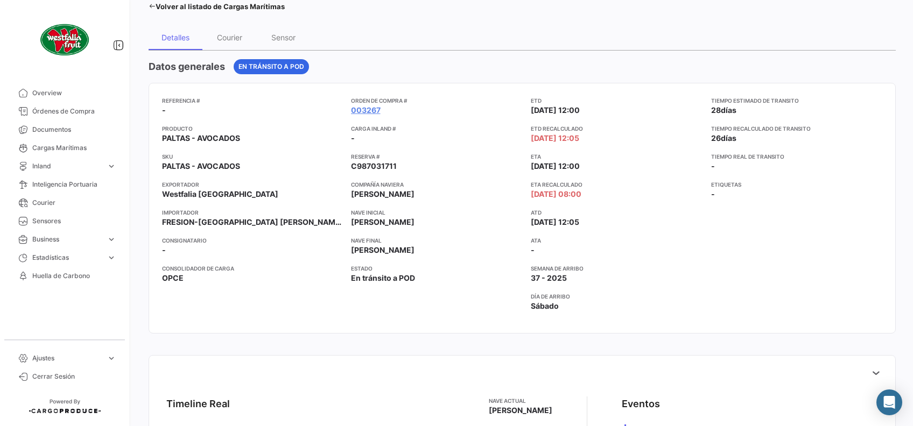
scroll to position [0, 0]
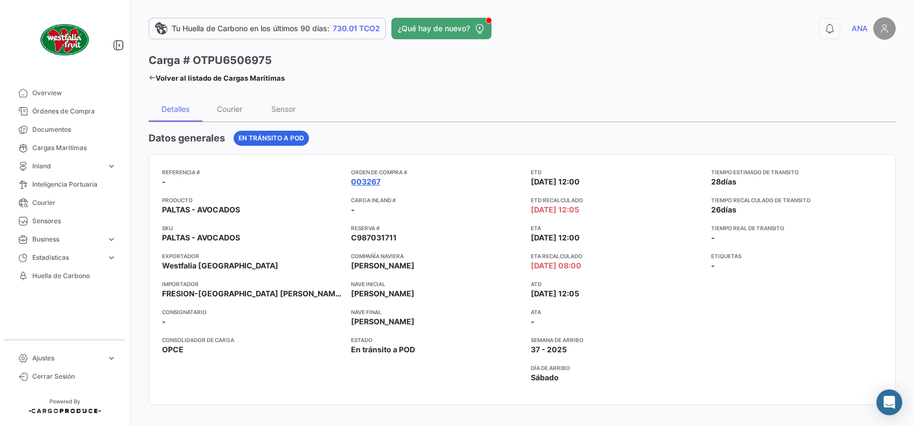
click at [362, 183] on link "003267" at bounding box center [366, 182] width 30 height 11
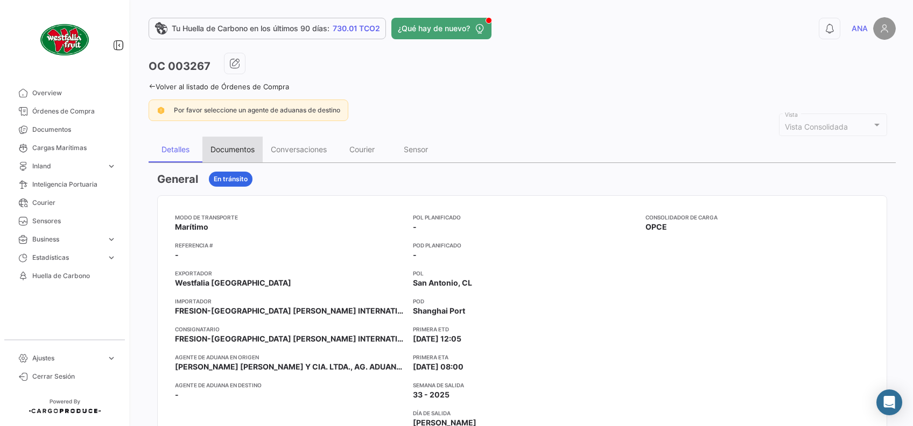
click at [245, 152] on div "Documentos" at bounding box center [233, 149] width 44 height 9
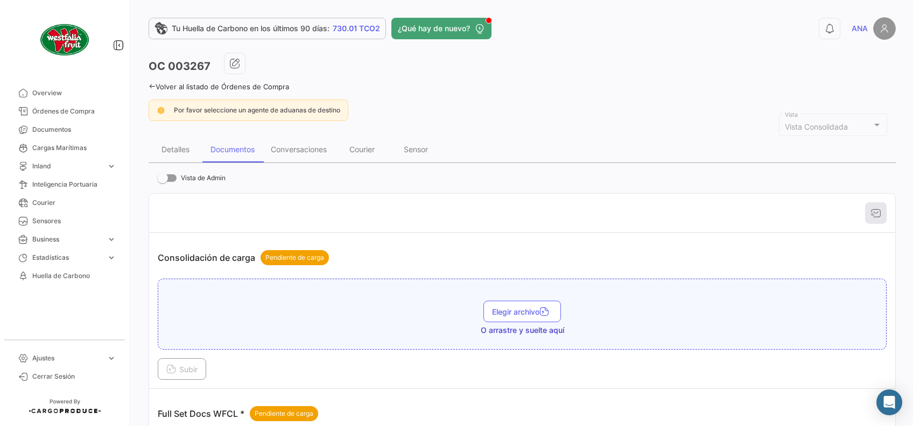
click at [151, 88] on icon at bounding box center [152, 86] width 7 height 7
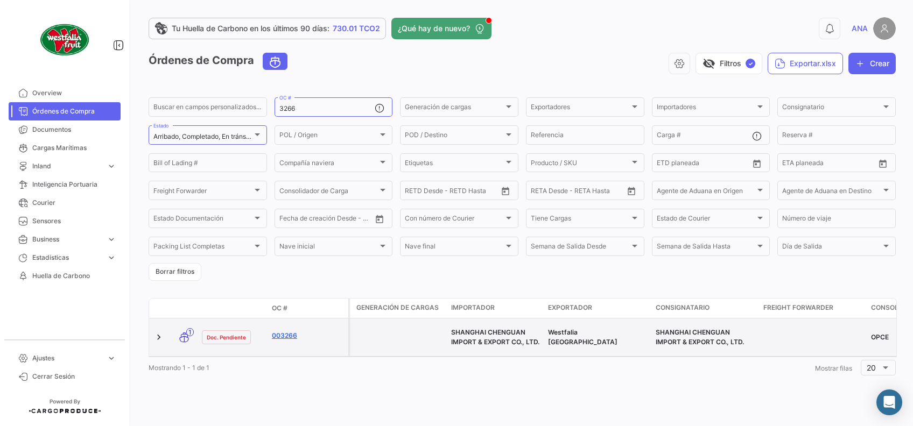
click at [291, 339] on link "003266" at bounding box center [308, 336] width 72 height 10
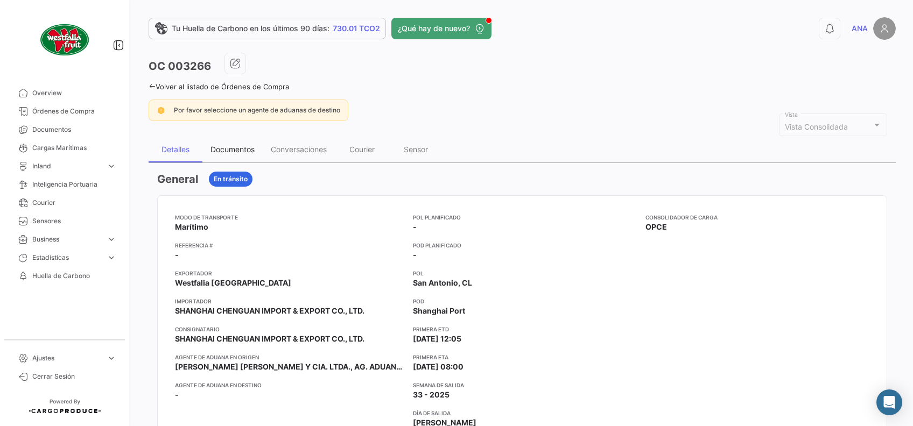
click at [230, 149] on div "Documentos" at bounding box center [233, 149] width 44 height 9
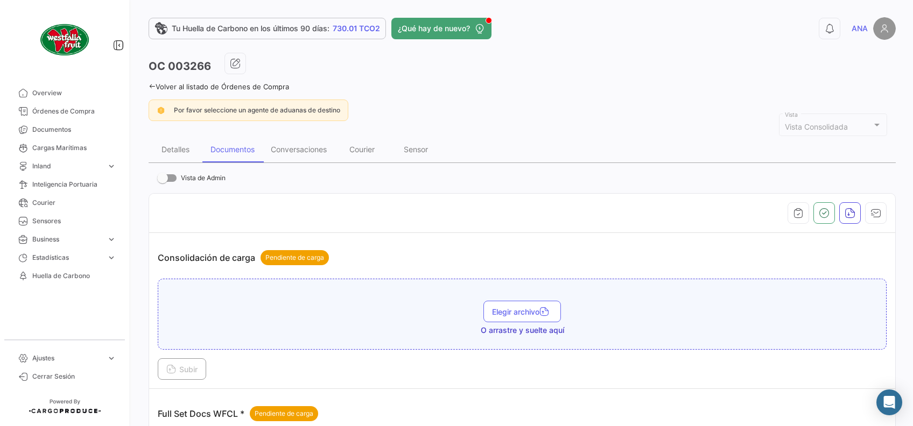
click at [158, 87] on link "Volver al listado de Órdenes de Compra" at bounding box center [219, 86] width 141 height 9
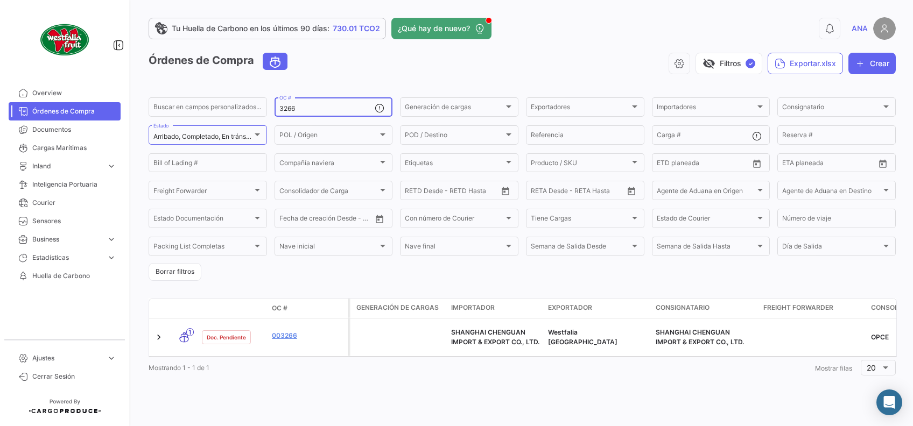
click at [370, 104] on div "3266 OC #" at bounding box center [327, 106] width 96 height 21
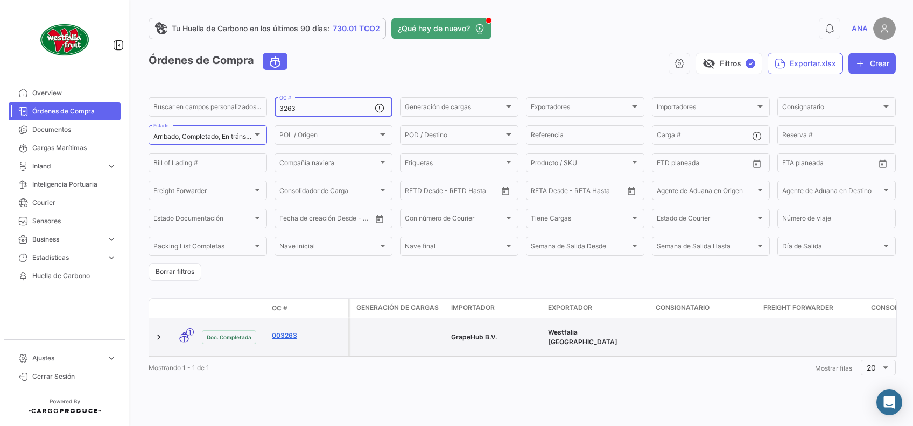
type input "3263"
click at [295, 331] on link "003263" at bounding box center [308, 336] width 72 height 10
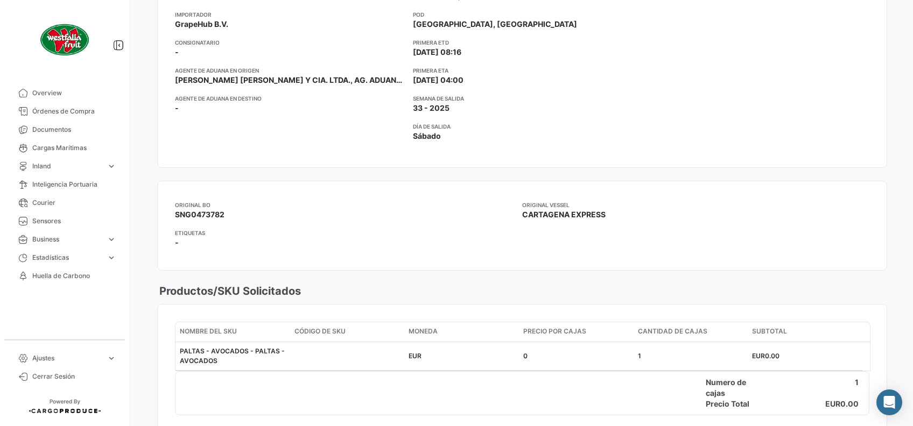
scroll to position [72, 0]
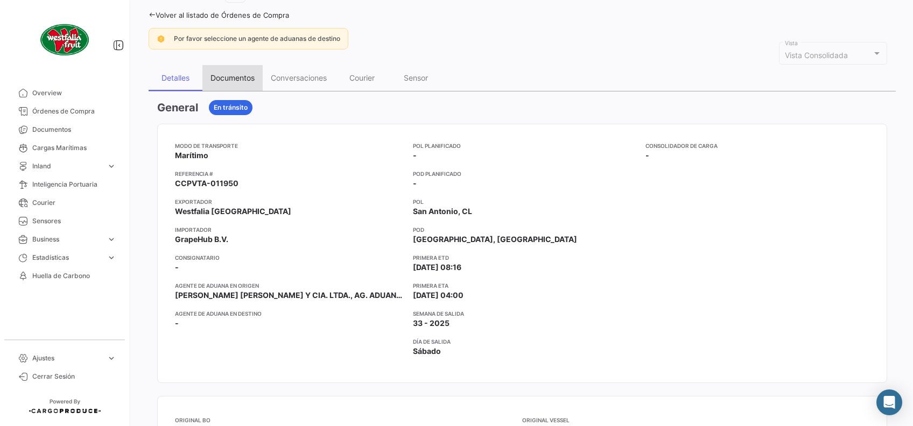
click at [240, 78] on div "Documentos" at bounding box center [233, 77] width 44 height 9
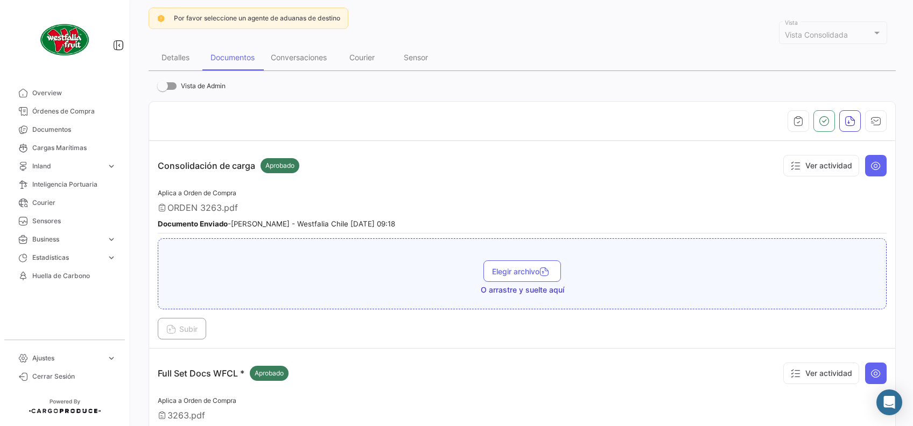
scroll to position [67, 0]
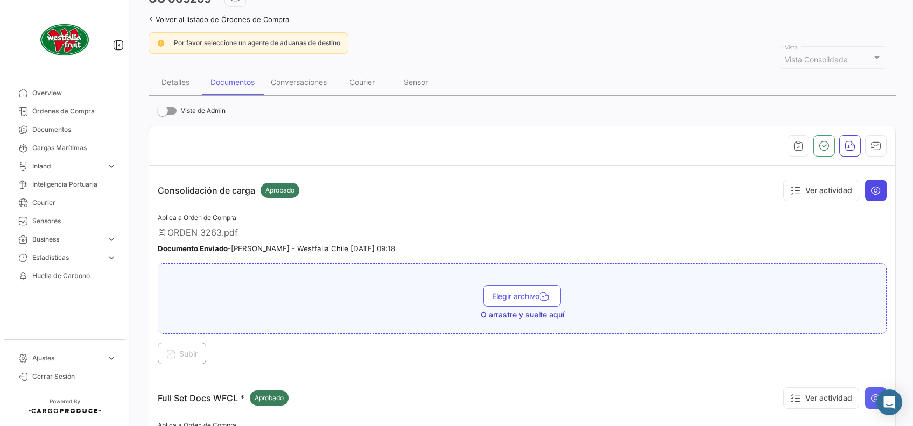
click at [871, 186] on icon at bounding box center [876, 190] width 11 height 11
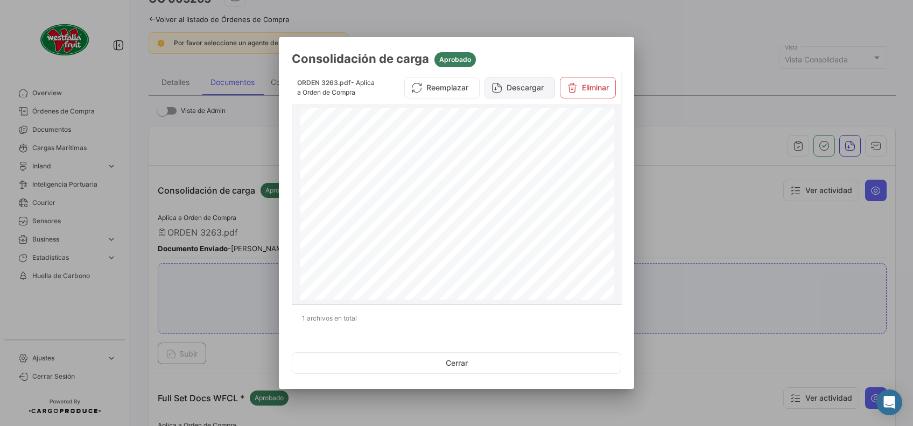
click at [506, 83] on button "Descargar" at bounding box center [520, 88] width 71 height 22
click at [452, 364] on button "Cerrar" at bounding box center [456, 364] width 329 height 22
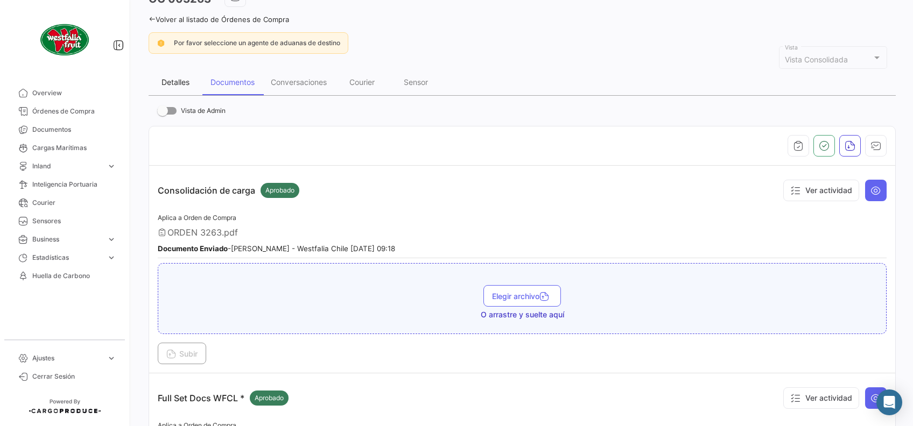
click at [178, 84] on div "Detalles" at bounding box center [176, 82] width 28 height 9
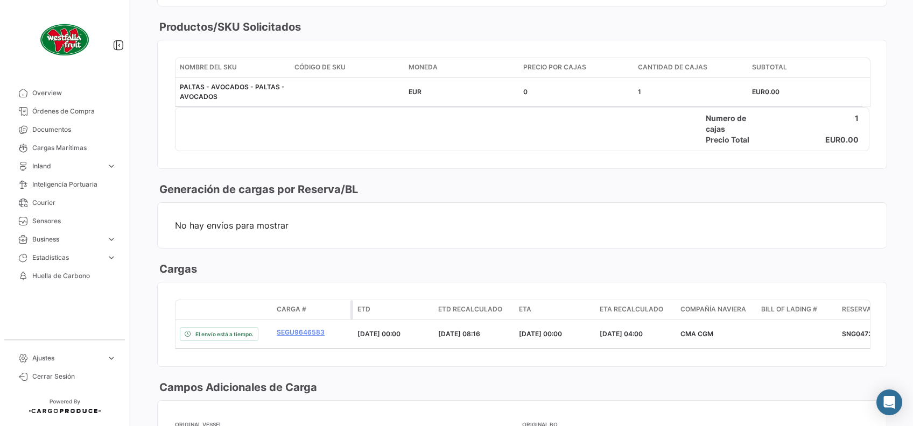
scroll to position [574, 0]
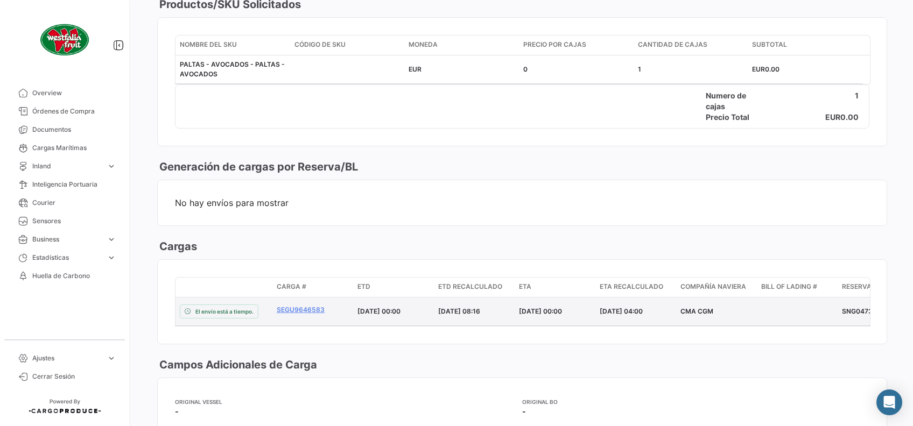
click at [306, 299] on datatable-body-cell "SEGU9646583" at bounding box center [312, 312] width 81 height 28
click at [306, 305] on link "SEGU9646583" at bounding box center [313, 310] width 72 height 10
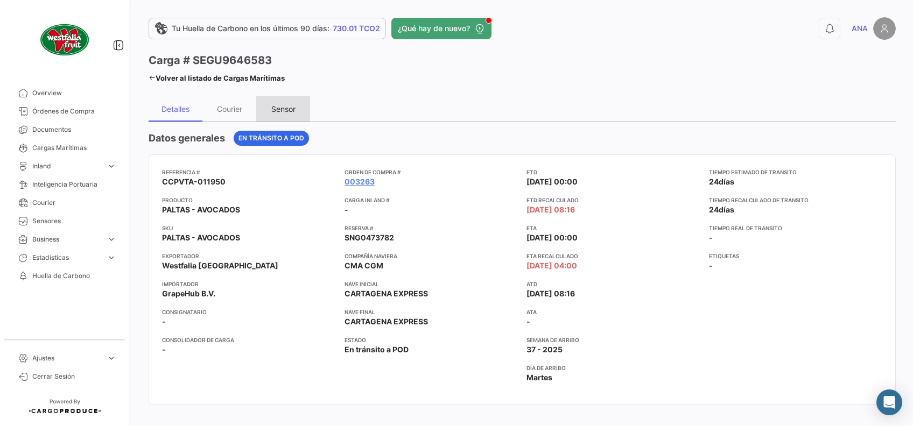
click at [280, 108] on div "Sensor" at bounding box center [283, 108] width 24 height 9
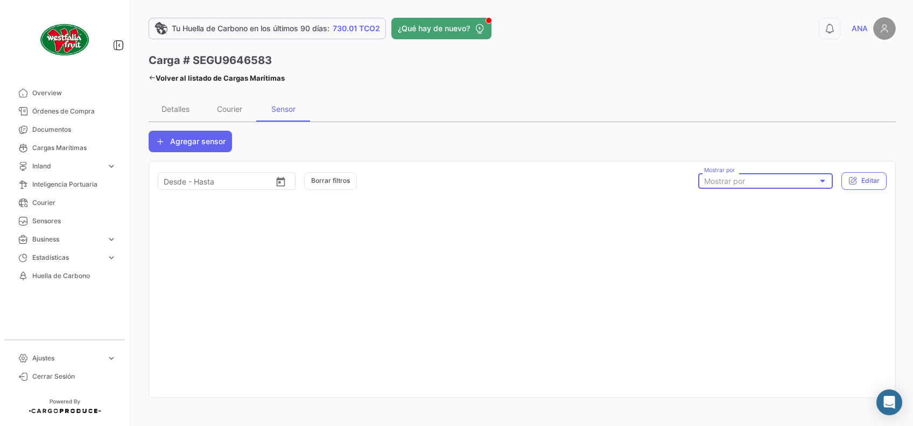
click at [745, 180] on span "Mostrar por" at bounding box center [724, 181] width 41 height 9
click at [627, 115] on div at bounding box center [456, 213] width 913 height 426
click at [771, 181] on div "Luz" at bounding box center [761, 181] width 114 height 9
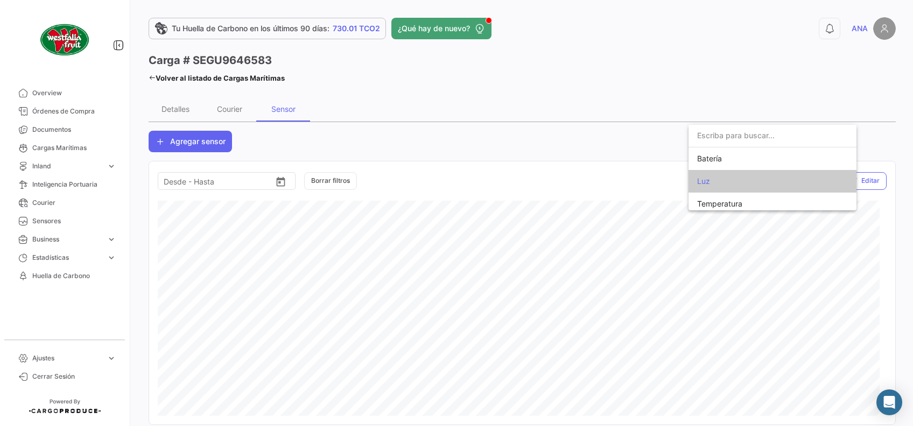
scroll to position [4, 0]
click at [748, 199] on span "Temperatura" at bounding box center [772, 199] width 151 height 23
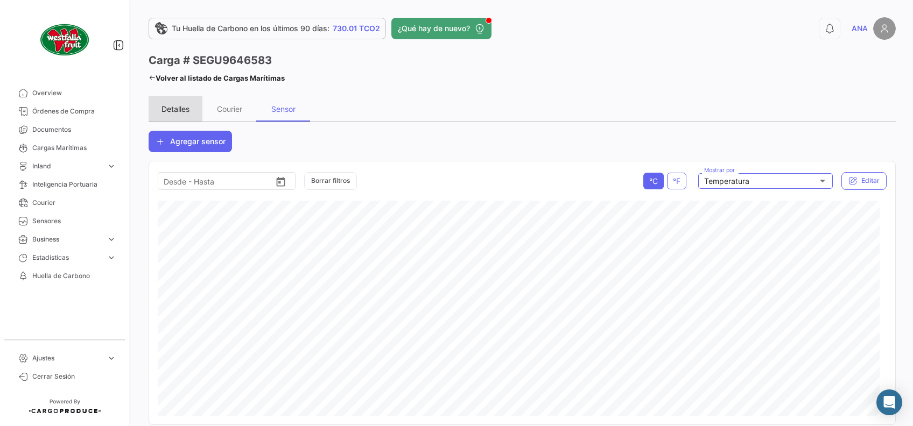
click at [179, 109] on div "Detalles" at bounding box center [176, 108] width 28 height 9
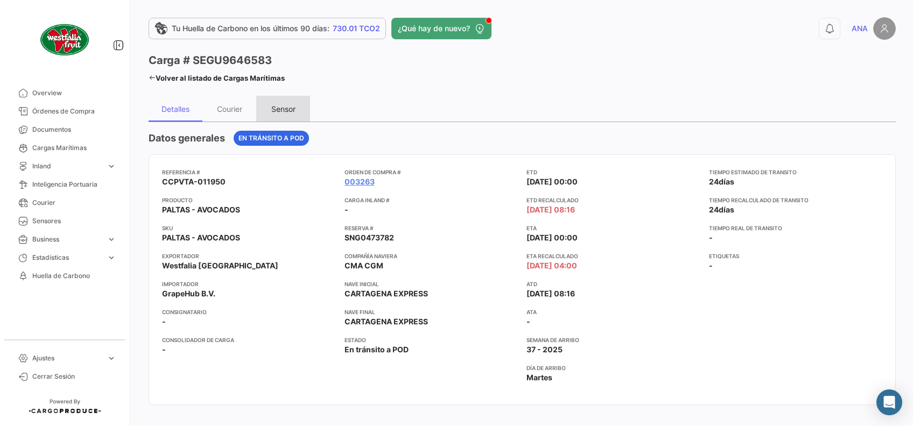
click at [282, 108] on div "Sensor" at bounding box center [283, 108] width 24 height 9
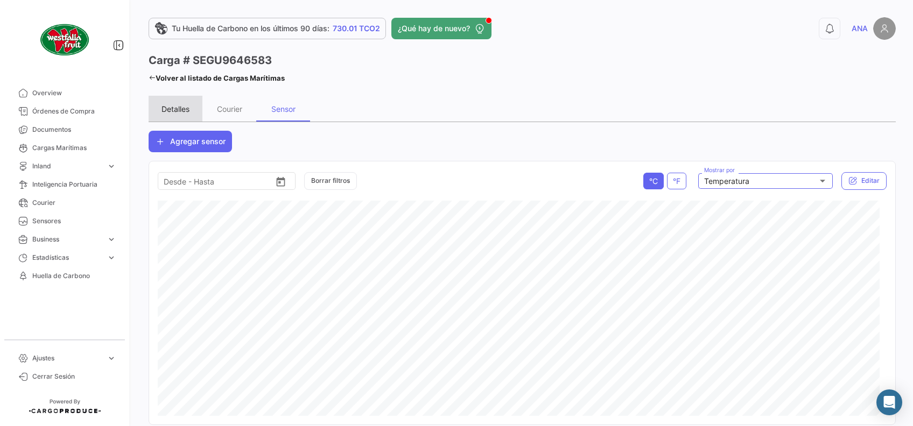
click at [180, 111] on div "Detalles" at bounding box center [176, 108] width 28 height 9
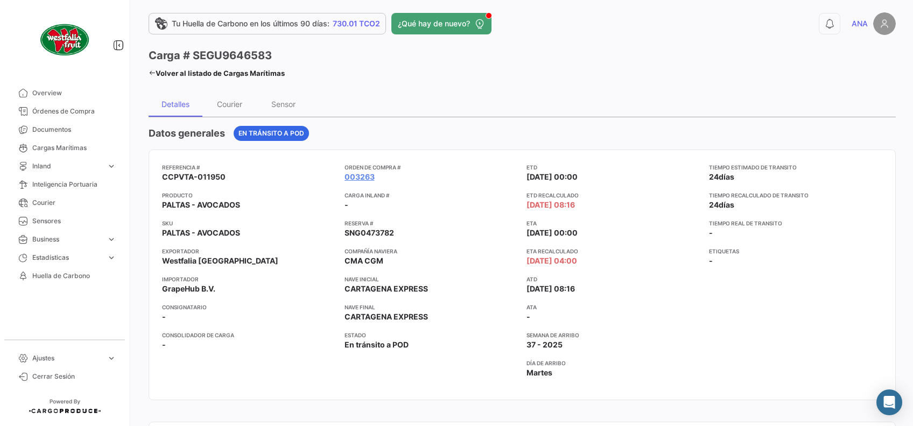
scroll to position [0, 0]
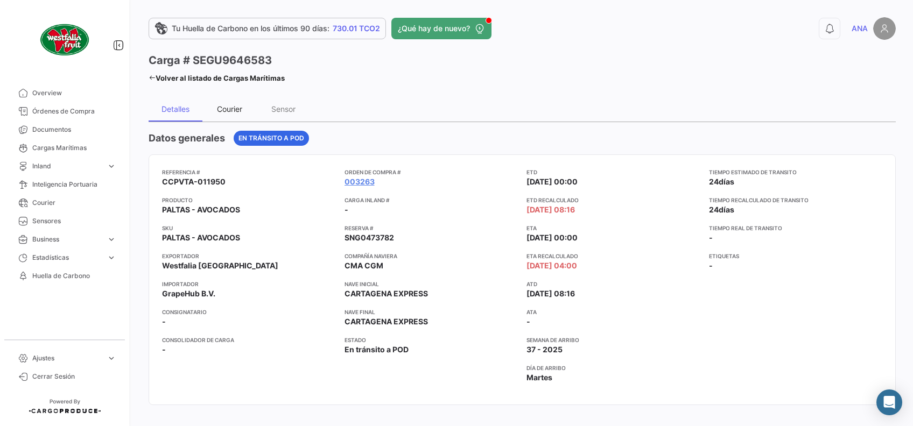
click at [220, 107] on div "Courier" at bounding box center [229, 108] width 25 height 9
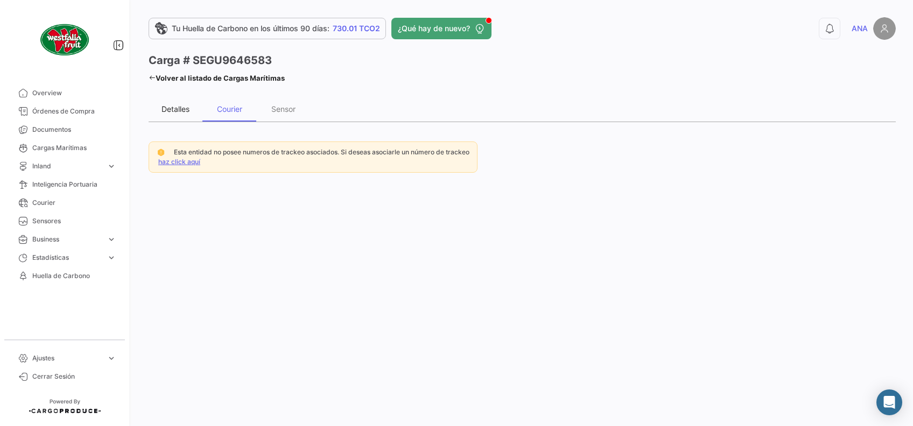
click at [193, 106] on div "Detalles" at bounding box center [176, 109] width 54 height 26
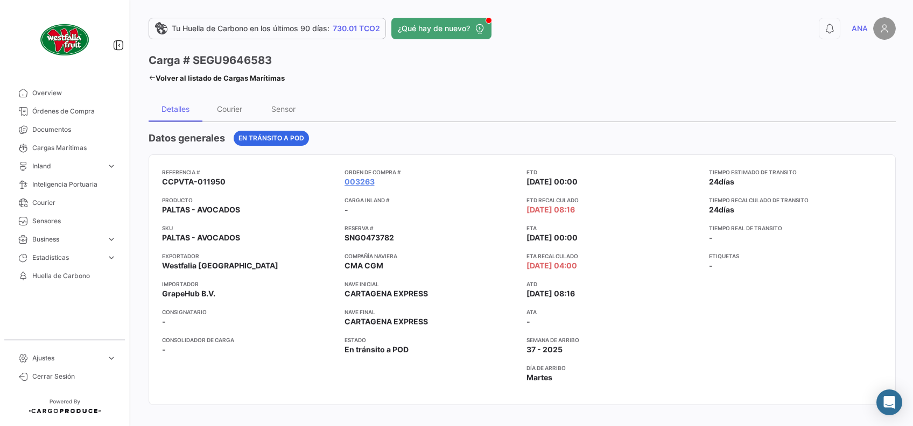
click at [152, 81] on link "Volver al listado de Cargas Marítimas" at bounding box center [217, 78] width 136 height 15
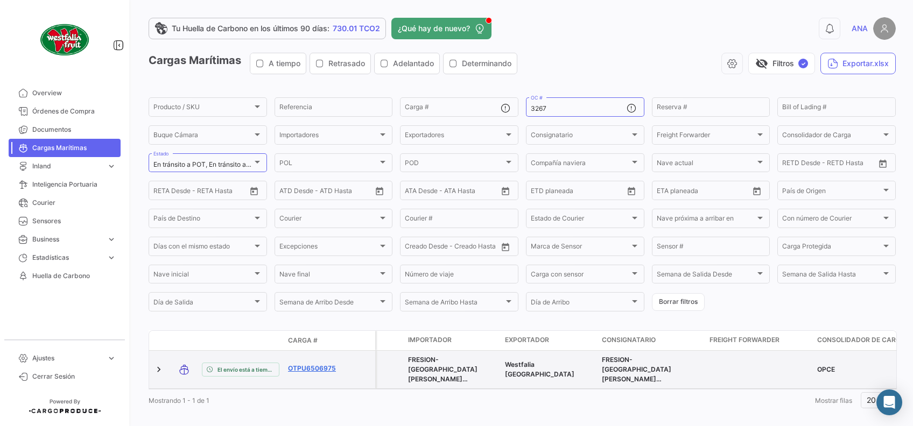
click at [306, 371] on link "OTPU6506975" at bounding box center [316, 369] width 56 height 10
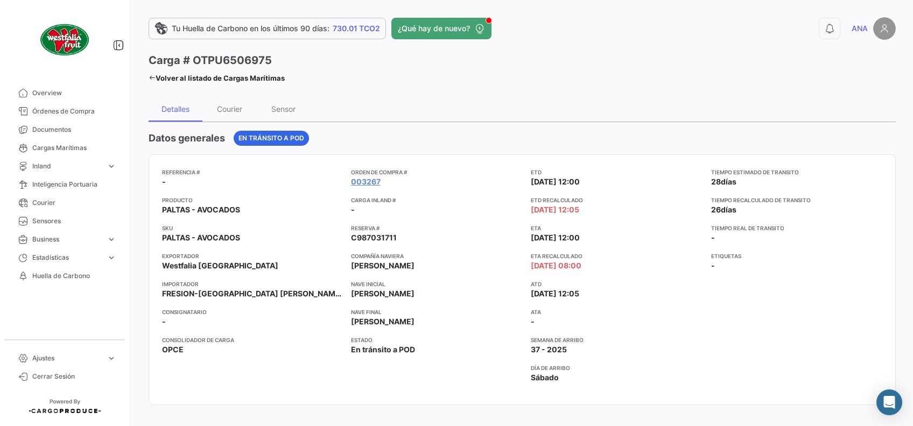
drag, startPoint x: 271, startPoint y: 55, endPoint x: 192, endPoint y: 58, distance: 79.2
click at [192, 58] on div "Carga # OTPU6506975" at bounding box center [217, 60] width 136 height 15
copy h3 "OTPU6506975"
click at [153, 80] on icon at bounding box center [152, 77] width 7 height 7
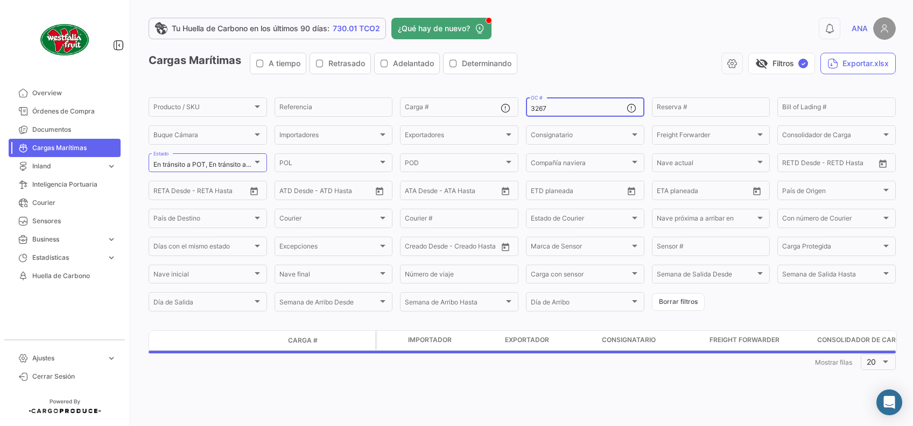
click at [553, 109] on input "3267" at bounding box center [579, 109] width 96 height 8
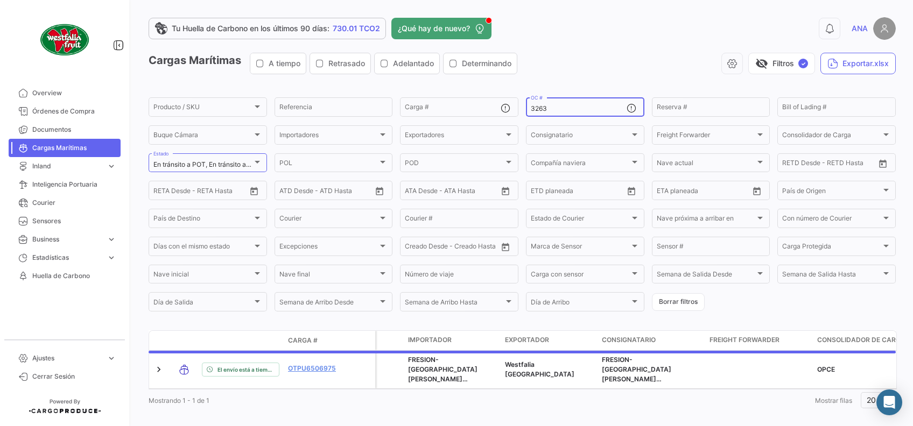
type input "3263"
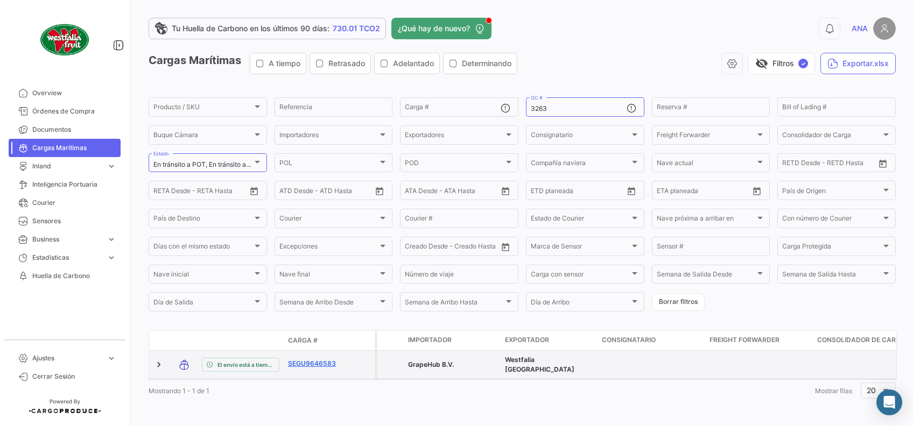
click at [320, 363] on link "SEGU9646583" at bounding box center [316, 364] width 56 height 10
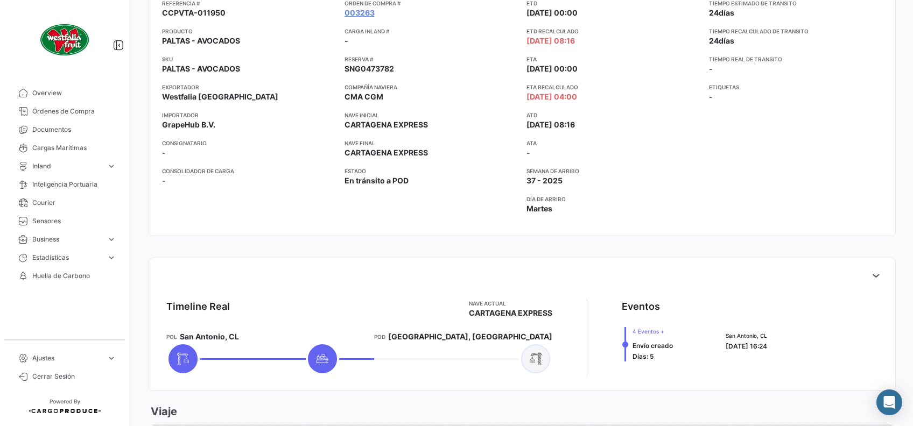
scroll to position [72, 0]
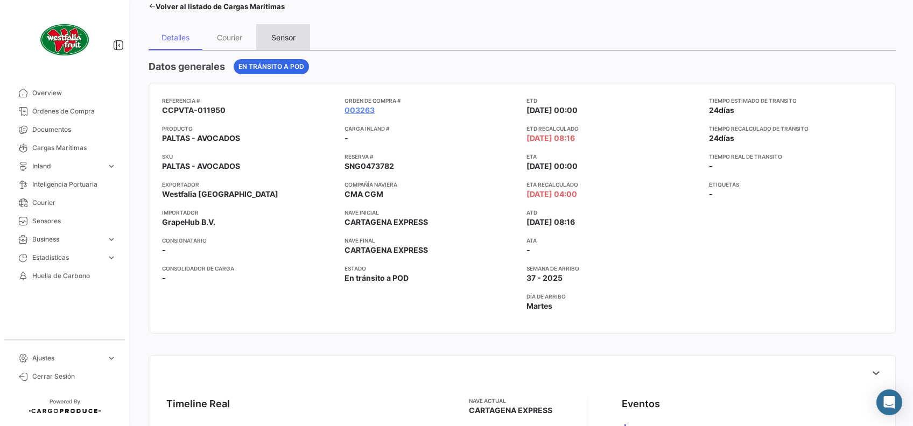
click at [288, 36] on div "Sensor" at bounding box center [283, 37] width 24 height 9
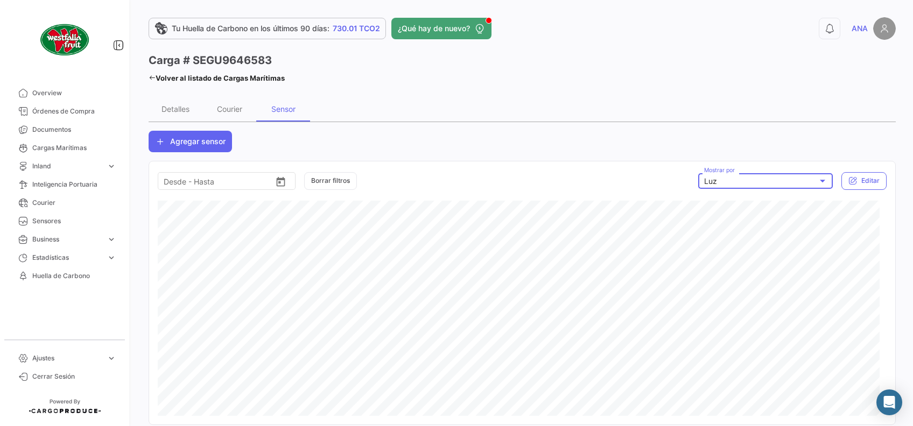
click at [820, 180] on div at bounding box center [822, 181] width 5 height 3
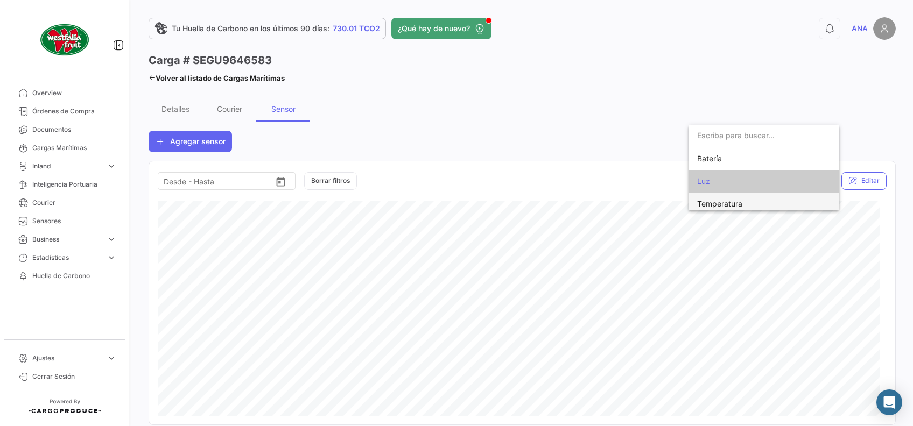
scroll to position [4, 0]
click at [771, 201] on span "Temperatura" at bounding box center [772, 199] width 151 height 23
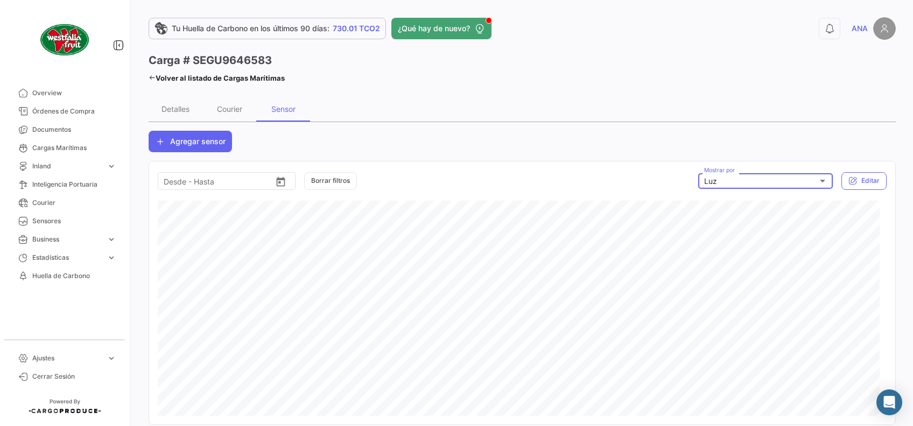
click at [738, 178] on div "Luz" at bounding box center [761, 181] width 114 height 9
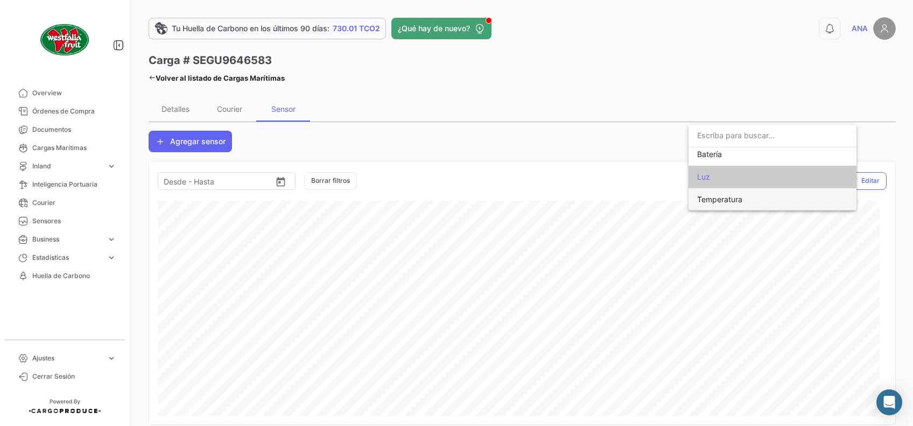
click at [732, 205] on span "Temperatura" at bounding box center [772, 199] width 151 height 23
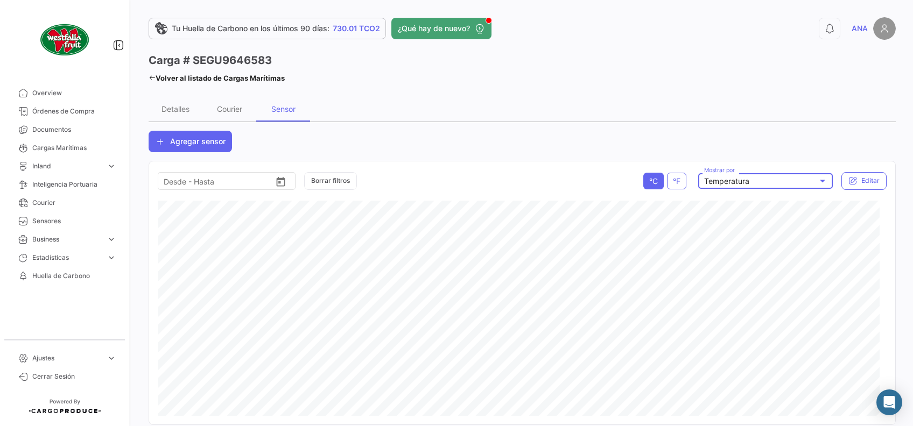
click at [747, 181] on div "Temperatura" at bounding box center [761, 181] width 114 height 9
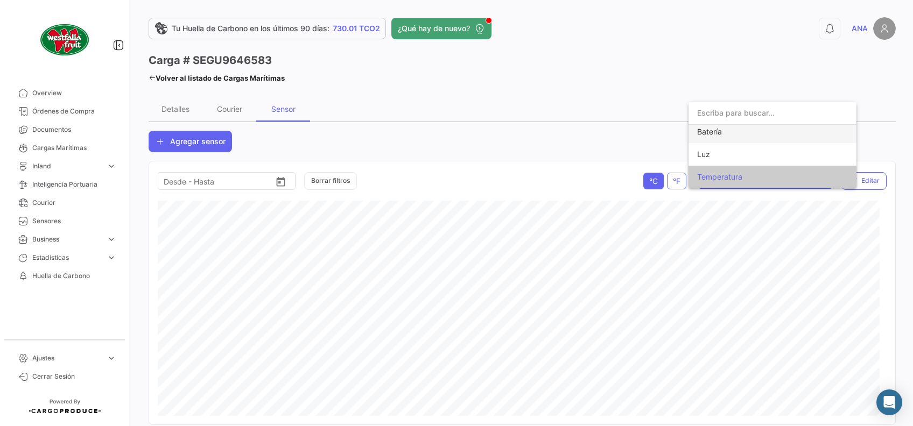
click at [724, 134] on span "Batería" at bounding box center [772, 132] width 151 height 23
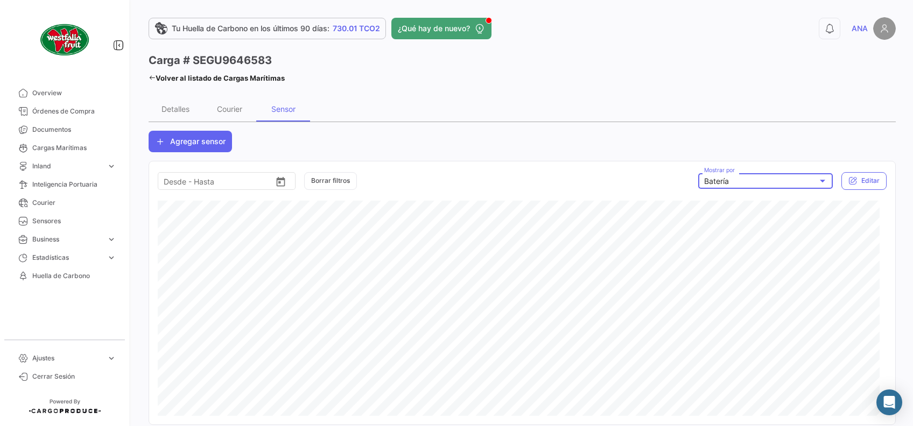
click at [730, 176] on div "Batería Mostrar por" at bounding box center [765, 180] width 123 height 18
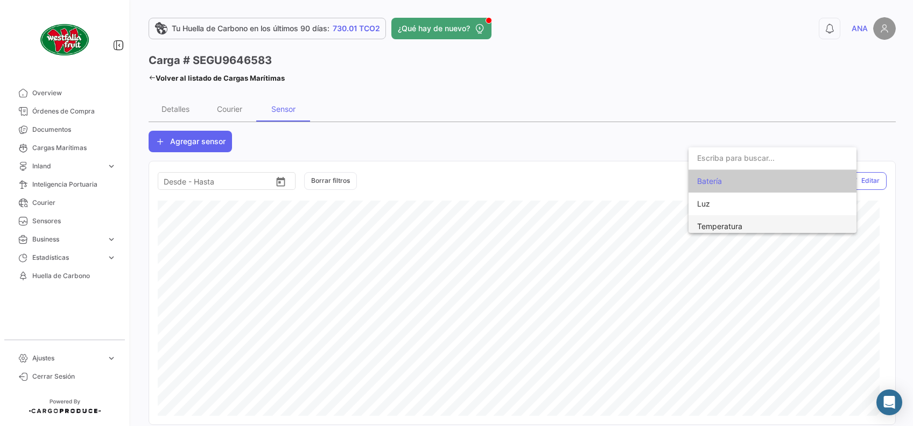
click at [730, 223] on span "Temperatura" at bounding box center [719, 226] width 45 height 9
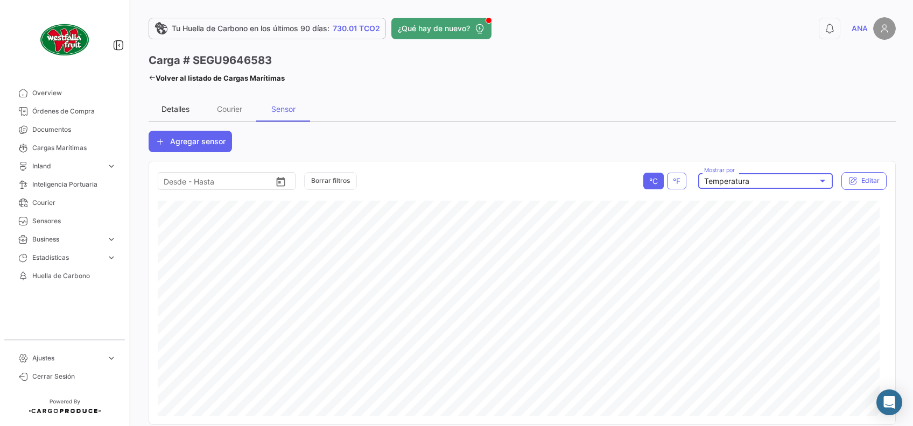
click at [182, 107] on div "Detalles" at bounding box center [176, 108] width 28 height 9
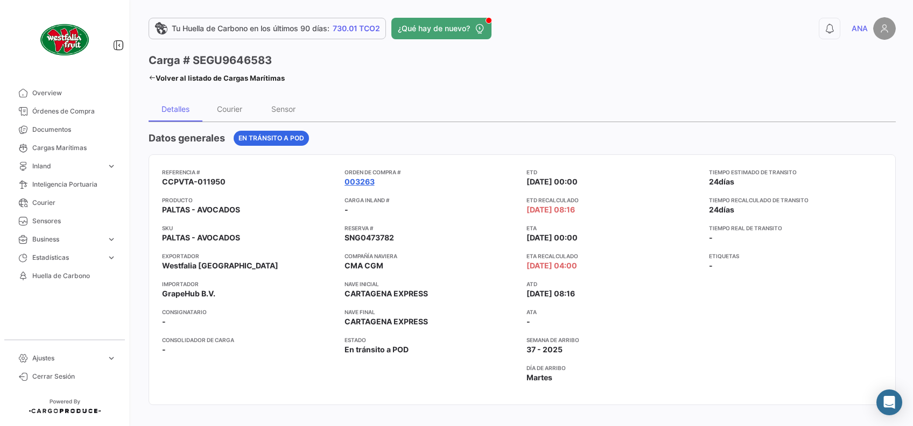
click at [353, 183] on link "003263" at bounding box center [360, 182] width 30 height 11
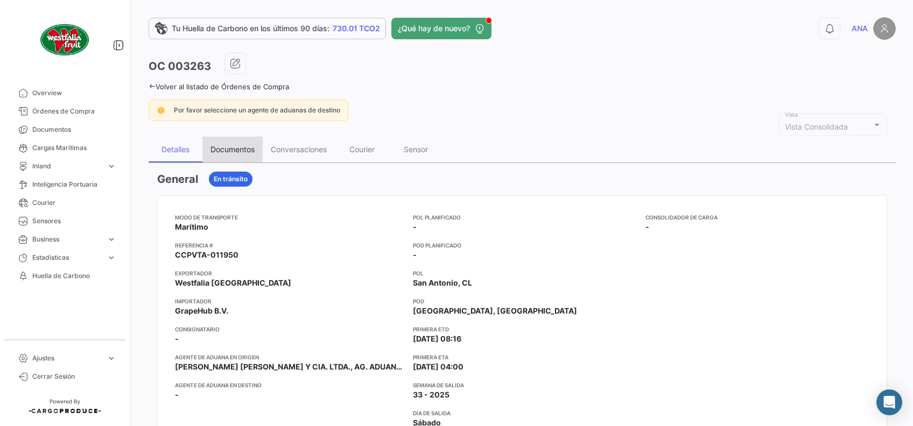
click at [237, 149] on div "Documentos" at bounding box center [233, 149] width 44 height 9
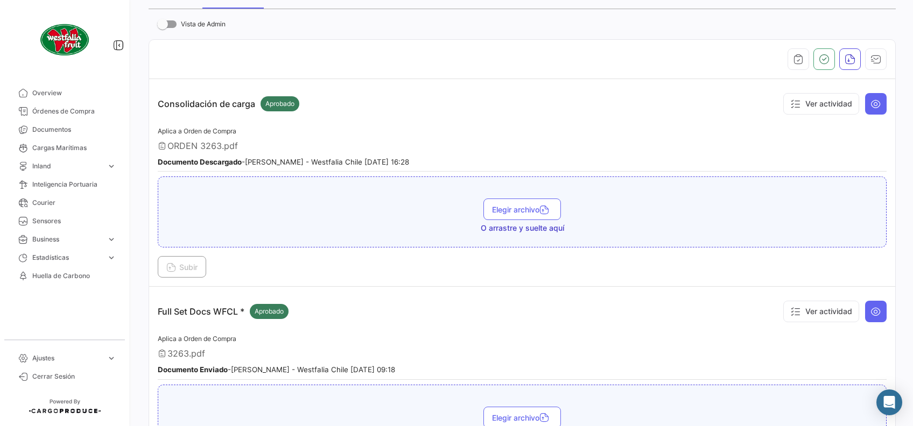
scroll to position [143, 0]
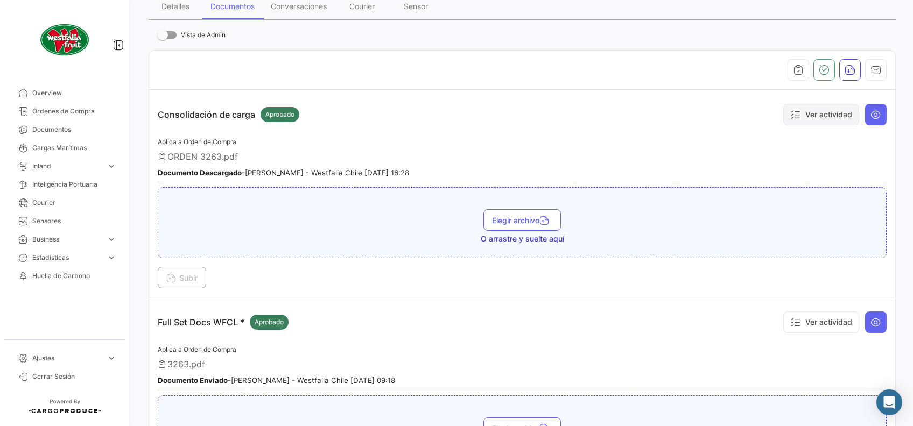
click at [801, 110] on button "Ver actividad" at bounding box center [821, 115] width 76 height 22
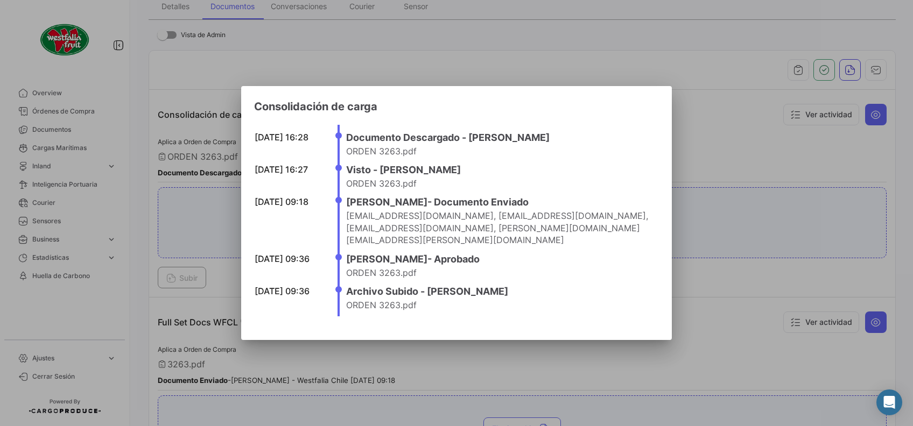
click at [715, 116] on div at bounding box center [456, 213] width 913 height 426
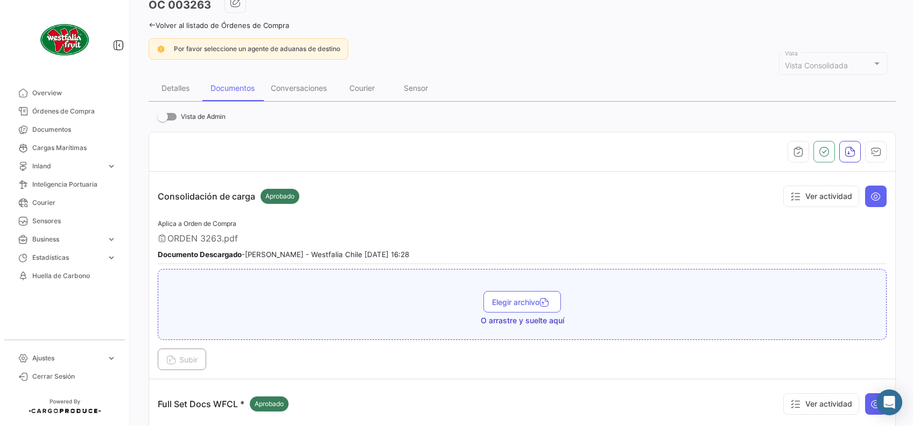
scroll to position [0, 0]
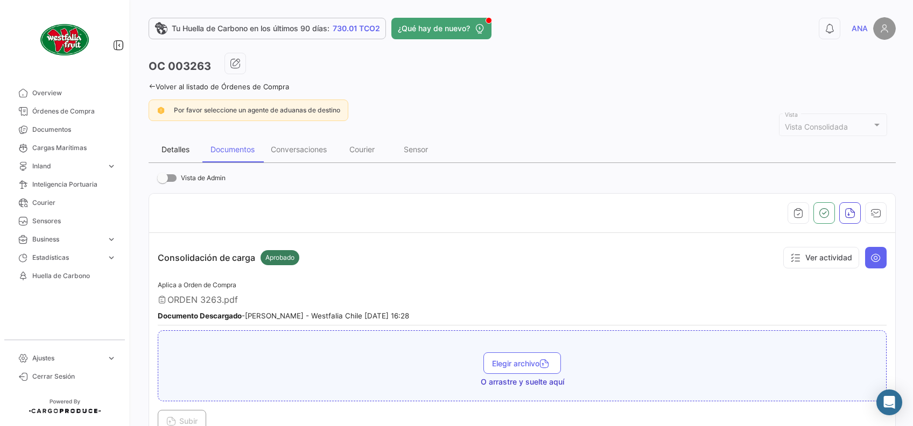
click at [179, 142] on div "Detalles" at bounding box center [176, 150] width 54 height 26
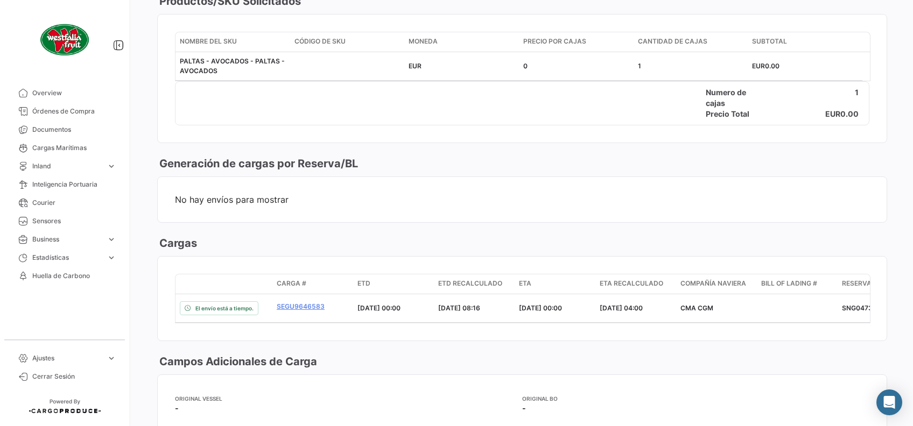
scroll to position [646, 0]
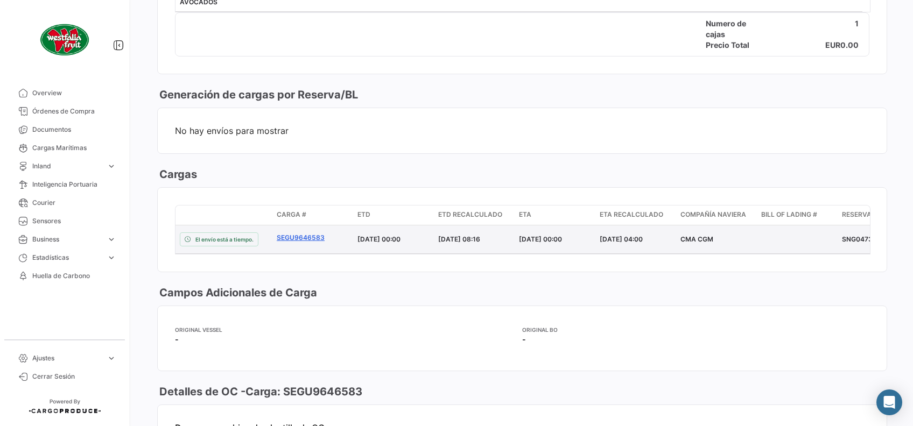
click at [293, 234] on link "SEGU9646583" at bounding box center [313, 238] width 72 height 10
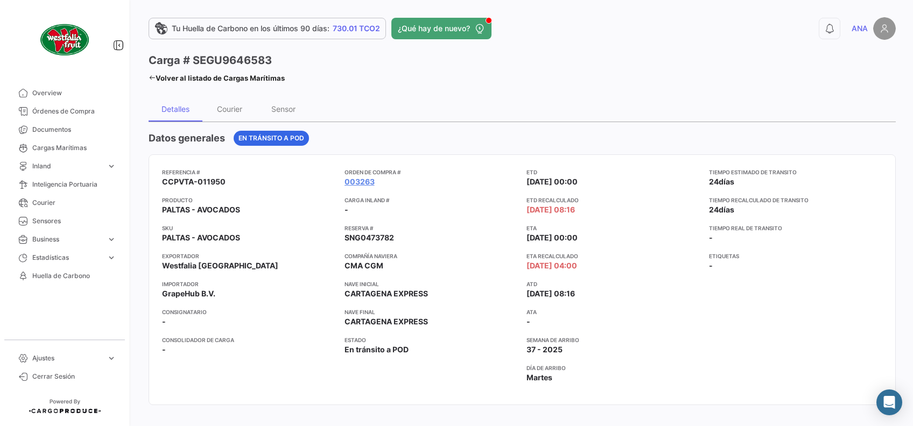
drag, startPoint x: 269, startPoint y: 59, endPoint x: 192, endPoint y: 59, distance: 77.5
click at [192, 59] on h3 "Carga # SEGU9646583" at bounding box center [210, 60] width 123 height 15
copy h3 "SEGU9646583"
click at [152, 79] on icon at bounding box center [152, 77] width 7 height 7
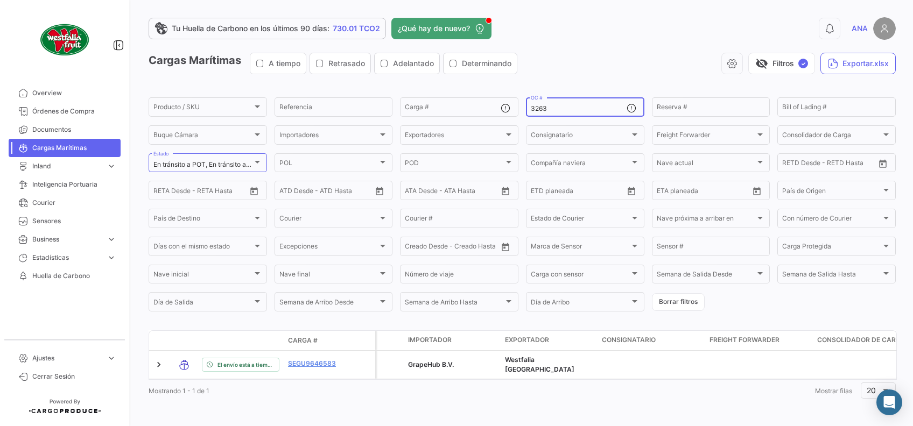
click at [593, 109] on input "3263" at bounding box center [579, 109] width 96 height 8
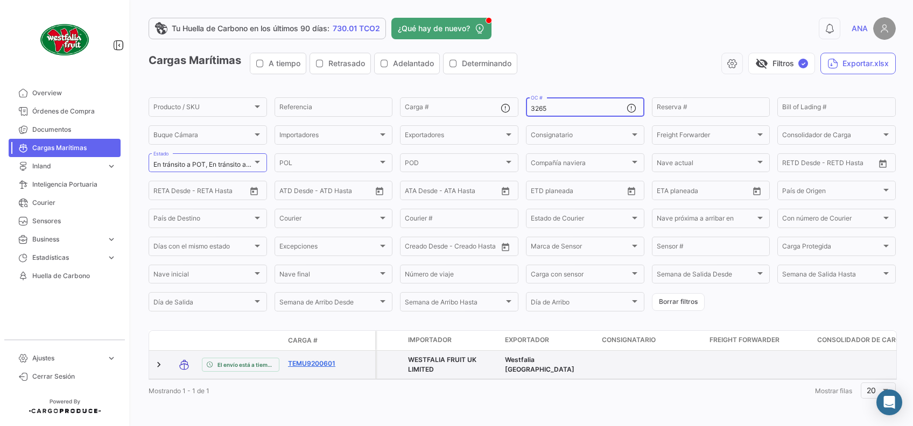
type input "3265"
click at [317, 367] on link "TEMU9200601" at bounding box center [316, 364] width 56 height 10
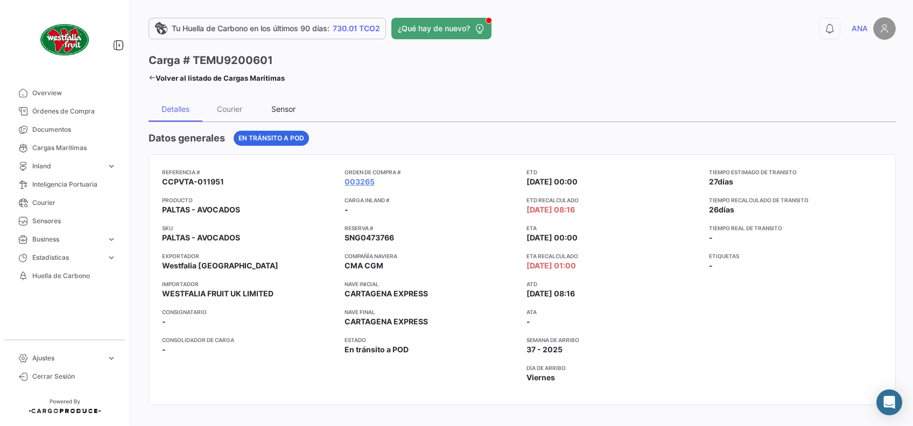
click at [283, 106] on div "Sensor" at bounding box center [283, 108] width 24 height 9
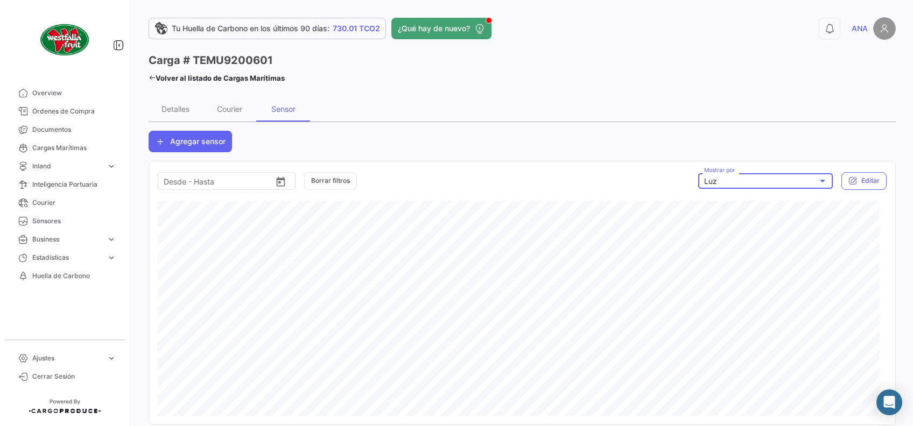
click at [776, 183] on div "Luz" at bounding box center [761, 181] width 114 height 9
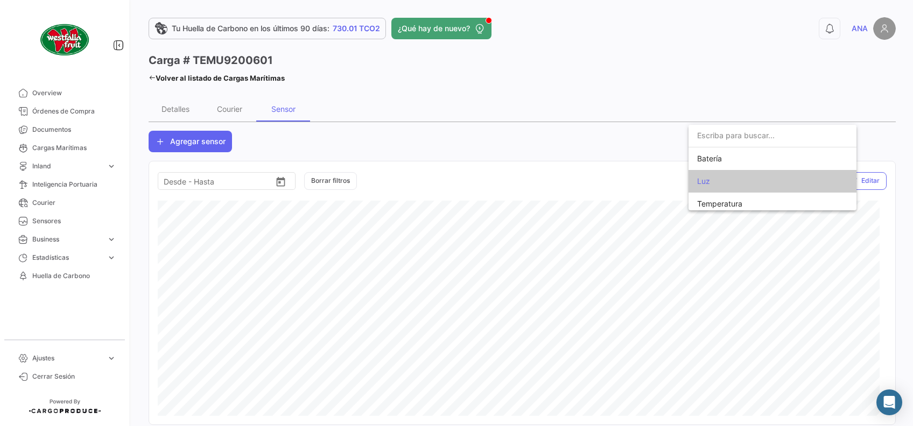
scroll to position [4, 0]
click at [771, 201] on span "Temperatura" at bounding box center [772, 199] width 151 height 23
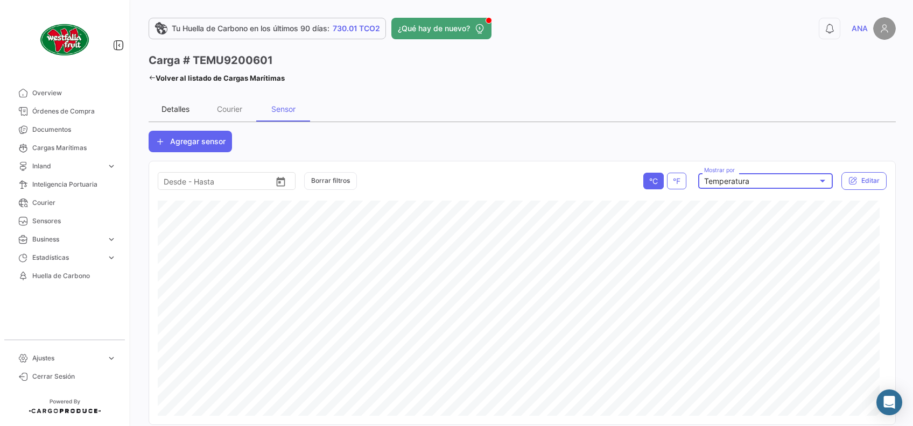
click at [181, 108] on div "Detalles" at bounding box center [176, 108] width 28 height 9
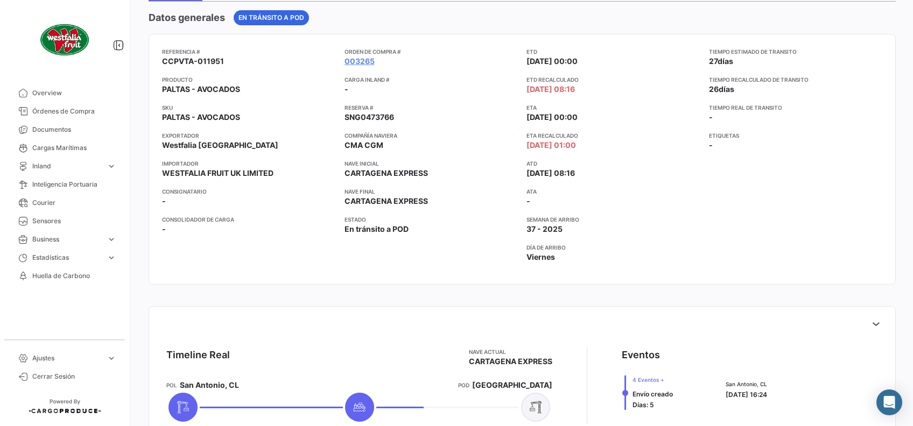
scroll to position [143, 0]
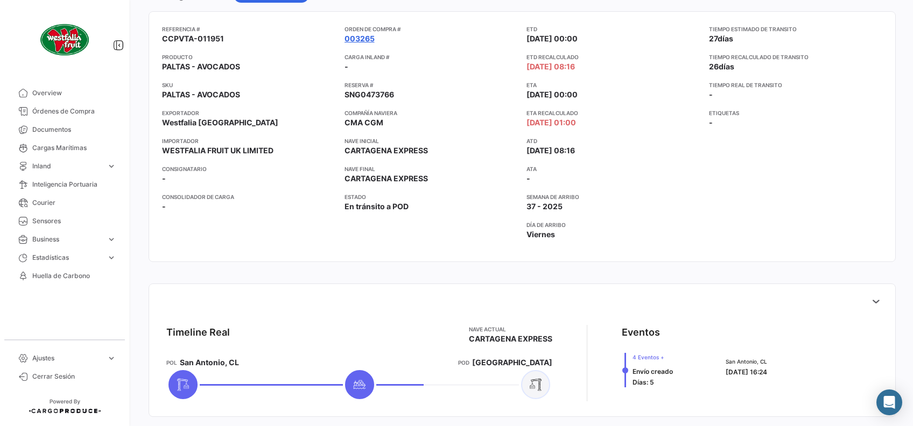
click at [355, 41] on link "003265" at bounding box center [360, 38] width 30 height 11
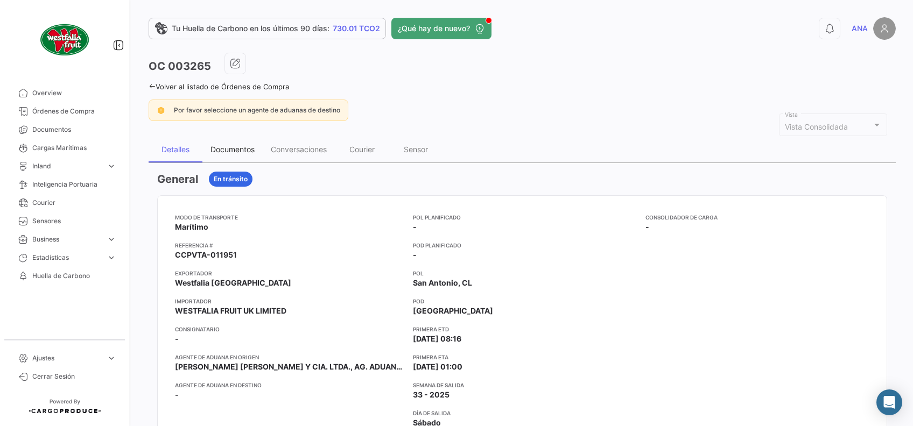
click at [237, 151] on div "Documentos" at bounding box center [233, 149] width 44 height 9
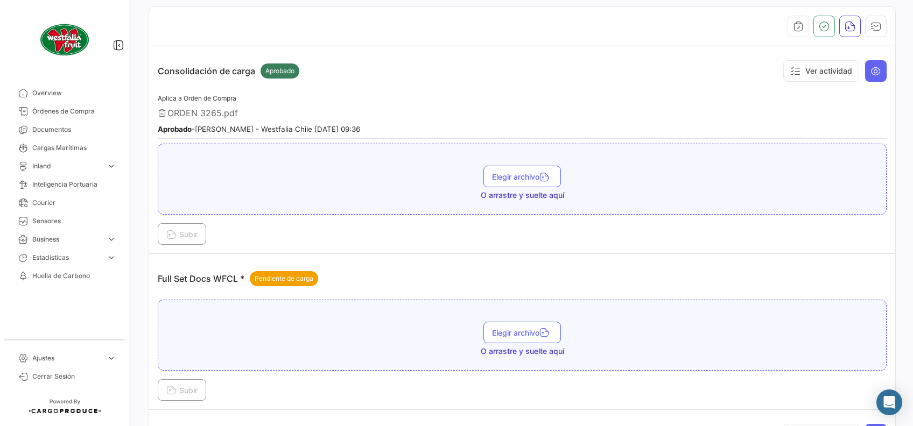
scroll to position [146, 0]
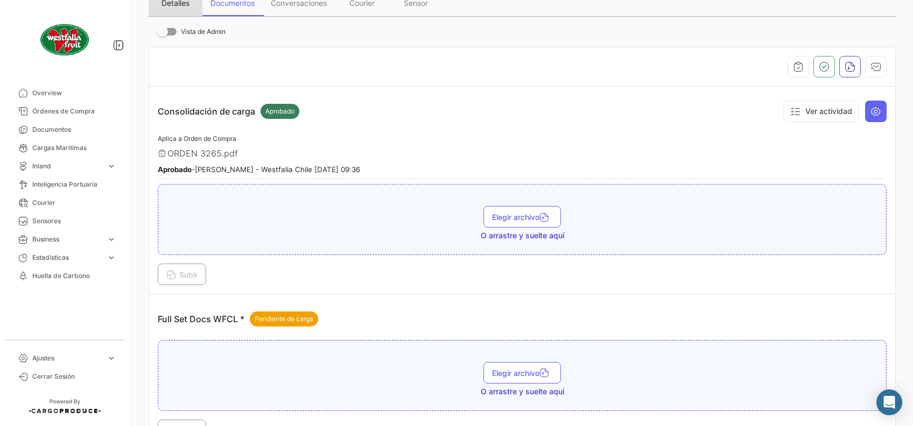
click at [182, 1] on div "Detalles" at bounding box center [176, 2] width 28 height 9
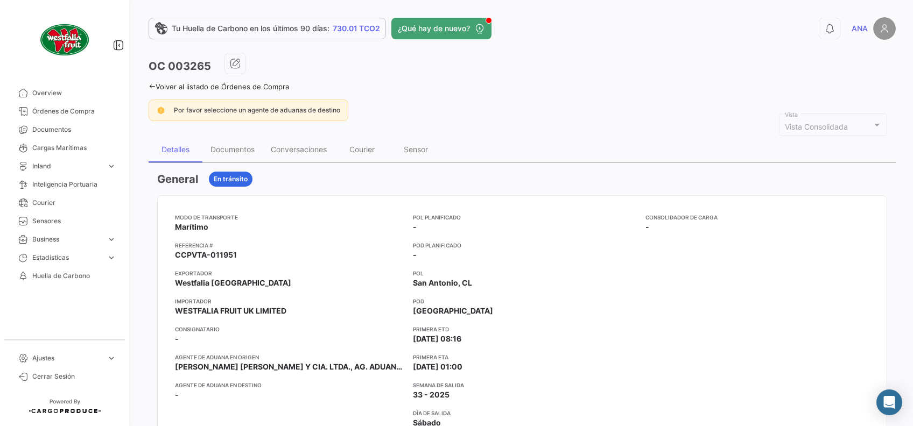
click at [150, 83] on icon at bounding box center [152, 86] width 7 height 7
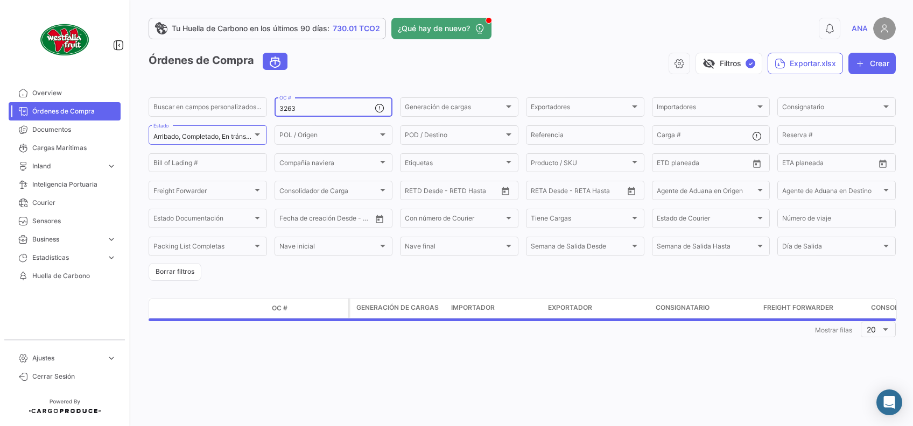
click at [342, 108] on input "3263" at bounding box center [327, 109] width 96 height 8
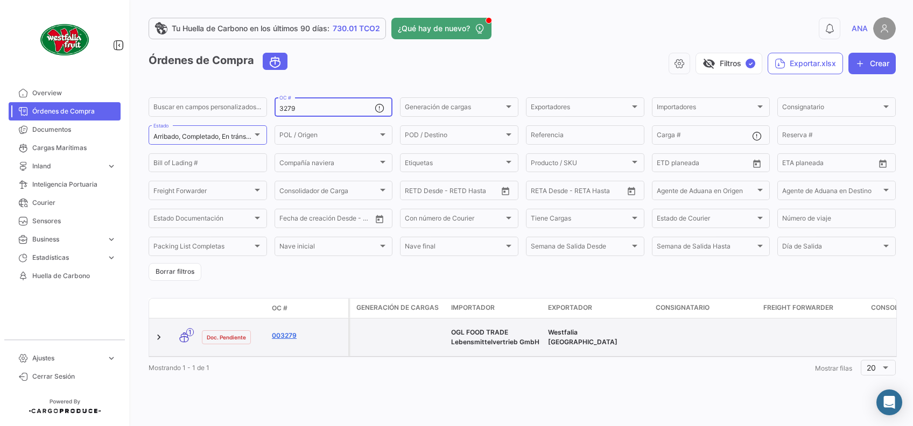
type input "3279"
click at [293, 335] on link "003279" at bounding box center [308, 336] width 72 height 10
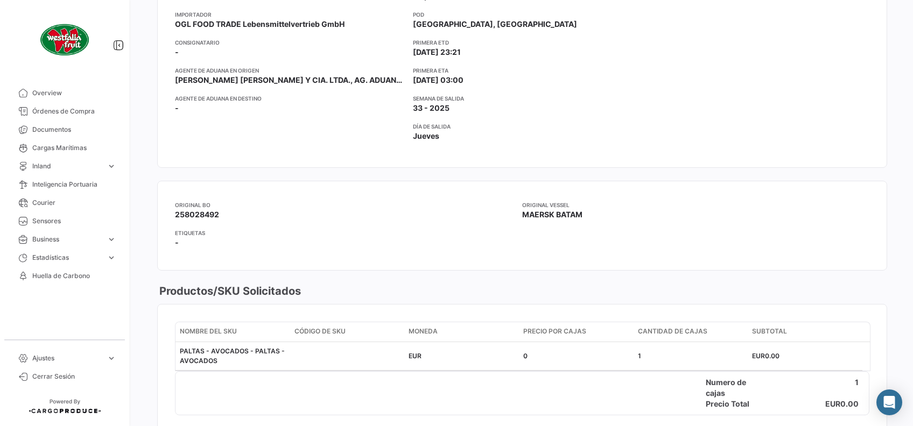
scroll to position [143, 0]
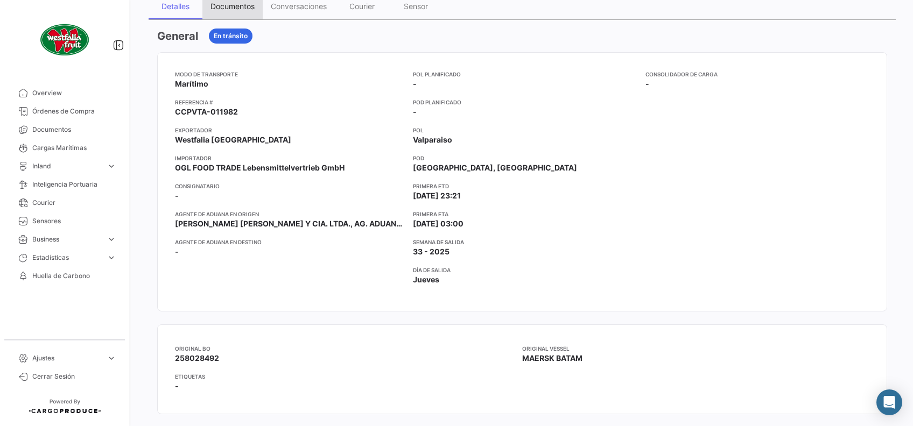
click at [234, 4] on div "Documentos" at bounding box center [233, 6] width 44 height 9
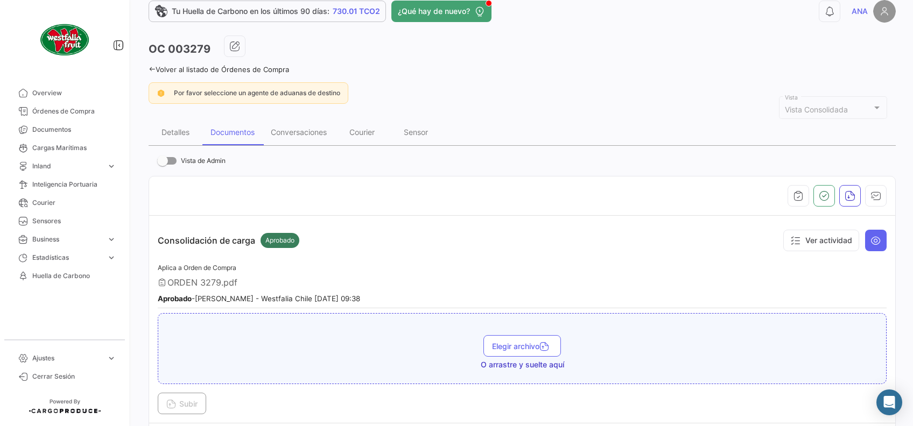
scroll to position [0, 0]
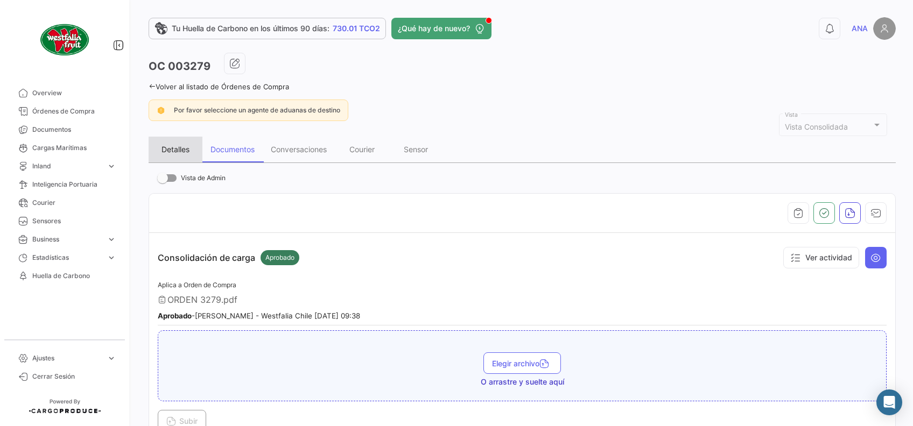
click at [179, 148] on div "Detalles" at bounding box center [176, 149] width 28 height 9
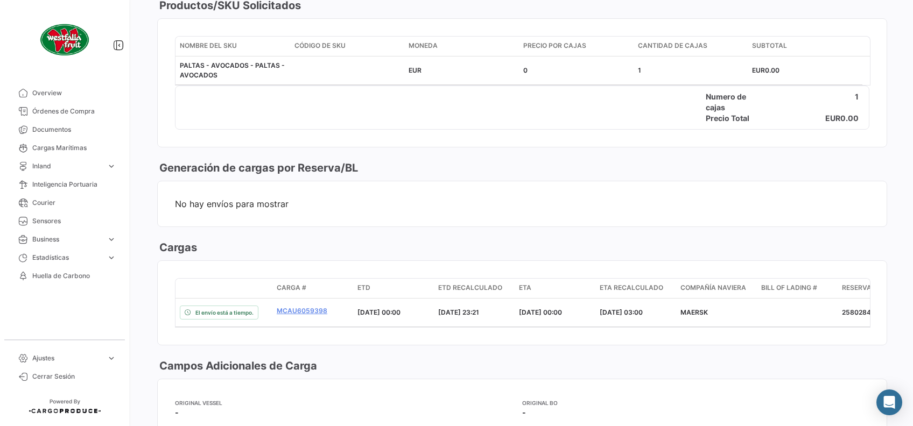
scroll to position [718, 0]
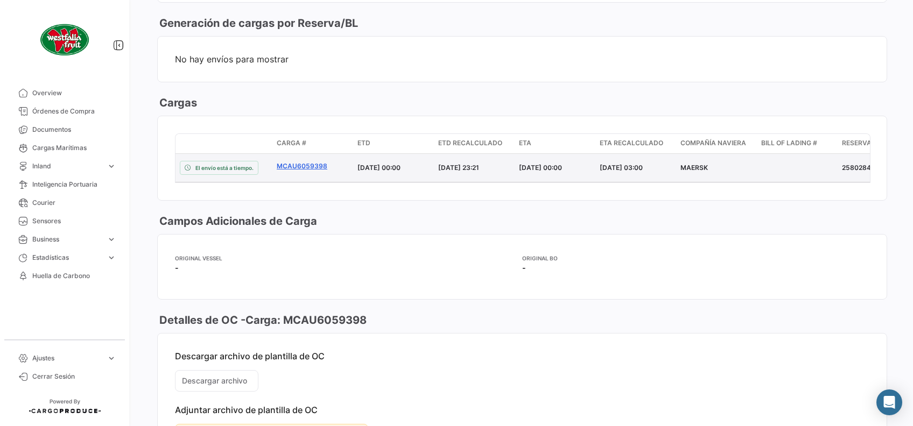
click at [317, 162] on link "MCAU6059398" at bounding box center [313, 167] width 72 height 10
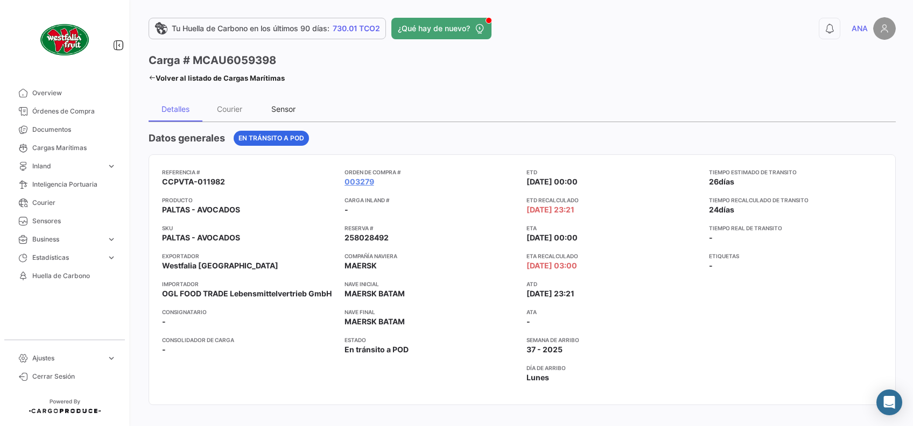
click at [288, 104] on div "Sensor" at bounding box center [283, 108] width 24 height 9
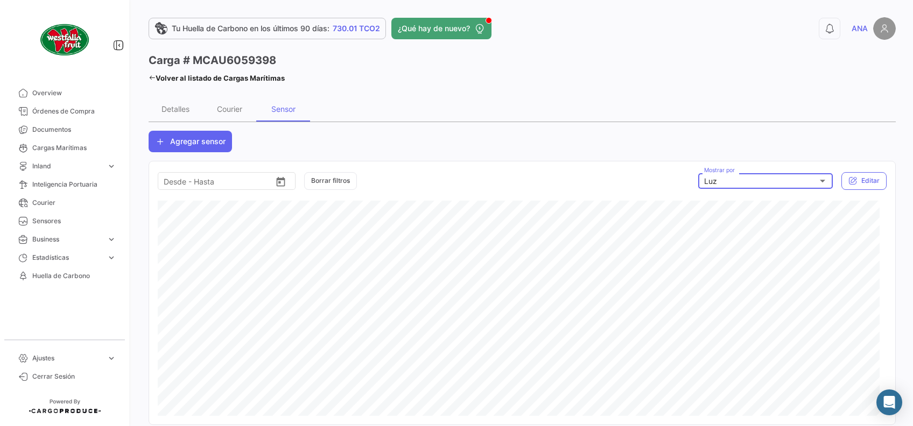
click at [785, 183] on div "Luz" at bounding box center [761, 181] width 114 height 9
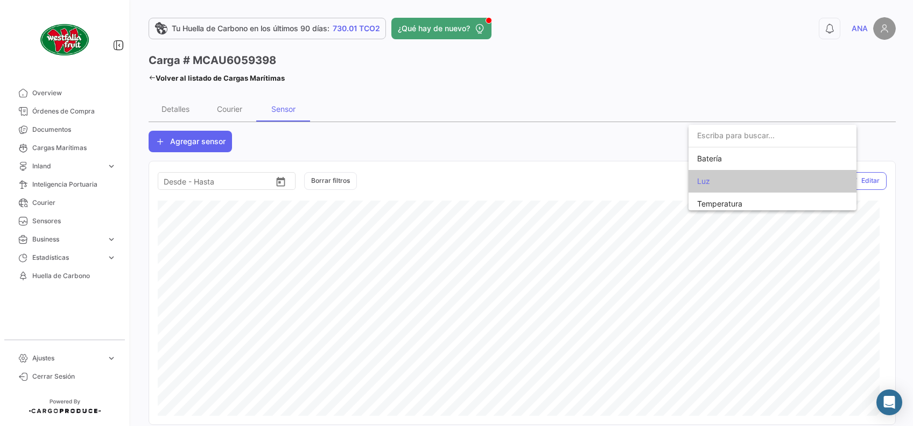
scroll to position [4, 0]
click at [754, 202] on span "Temperatura" at bounding box center [772, 199] width 151 height 23
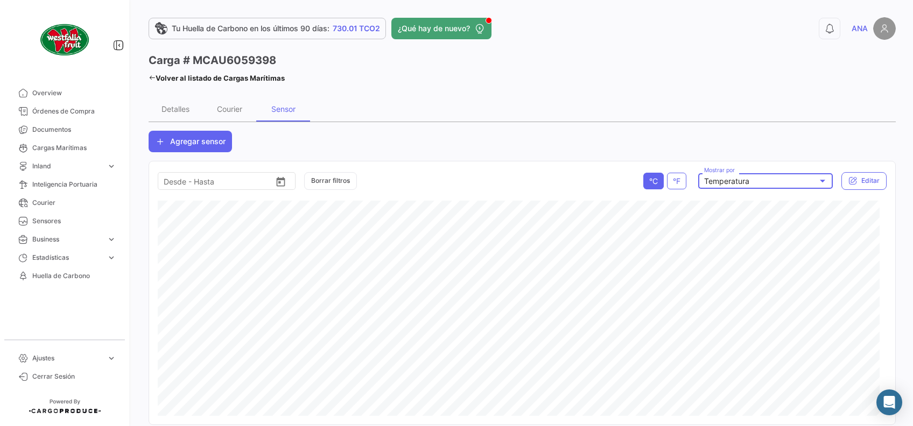
scroll to position [25, 0]
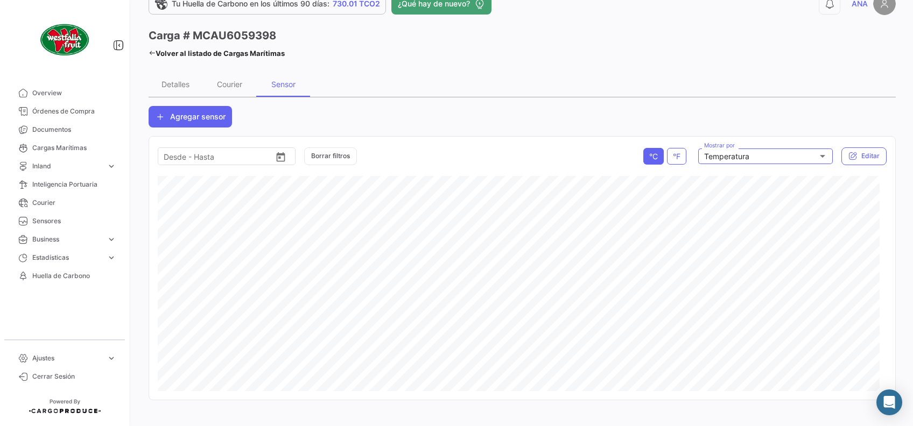
click at [156, 51] on link "Volver al listado de Cargas Marítimas" at bounding box center [217, 53] width 136 height 15
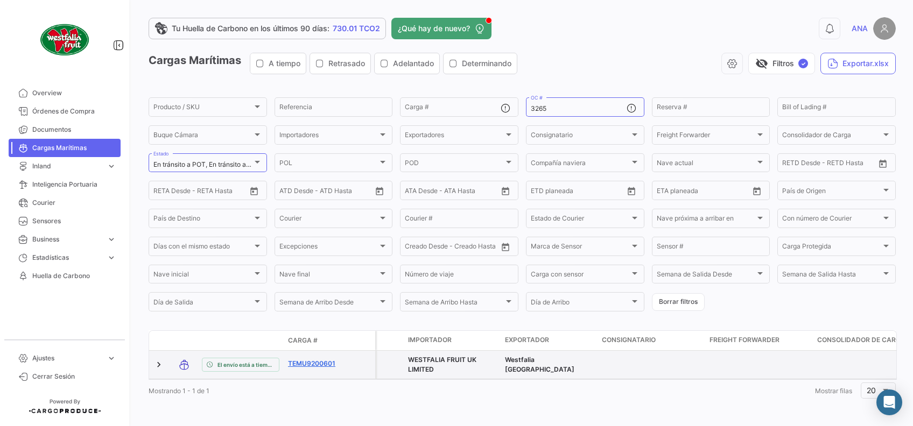
click at [322, 366] on link "TEMU9200601" at bounding box center [316, 364] width 56 height 10
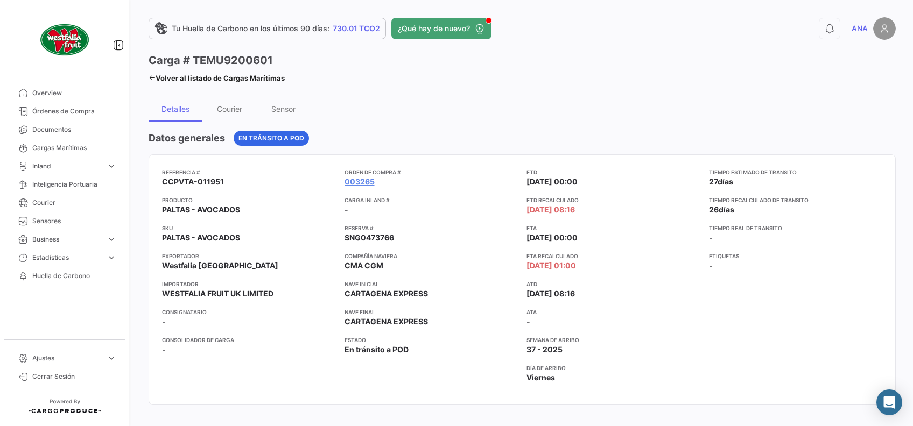
drag, startPoint x: 278, startPoint y: 61, endPoint x: 190, endPoint y: 55, distance: 88.0
click at [190, 55] on div "Carga # TEMU9200601" at bounding box center [217, 60] width 136 height 15
copy h3 "TEMU9200601"
